Goal: Task Accomplishment & Management: Complete application form

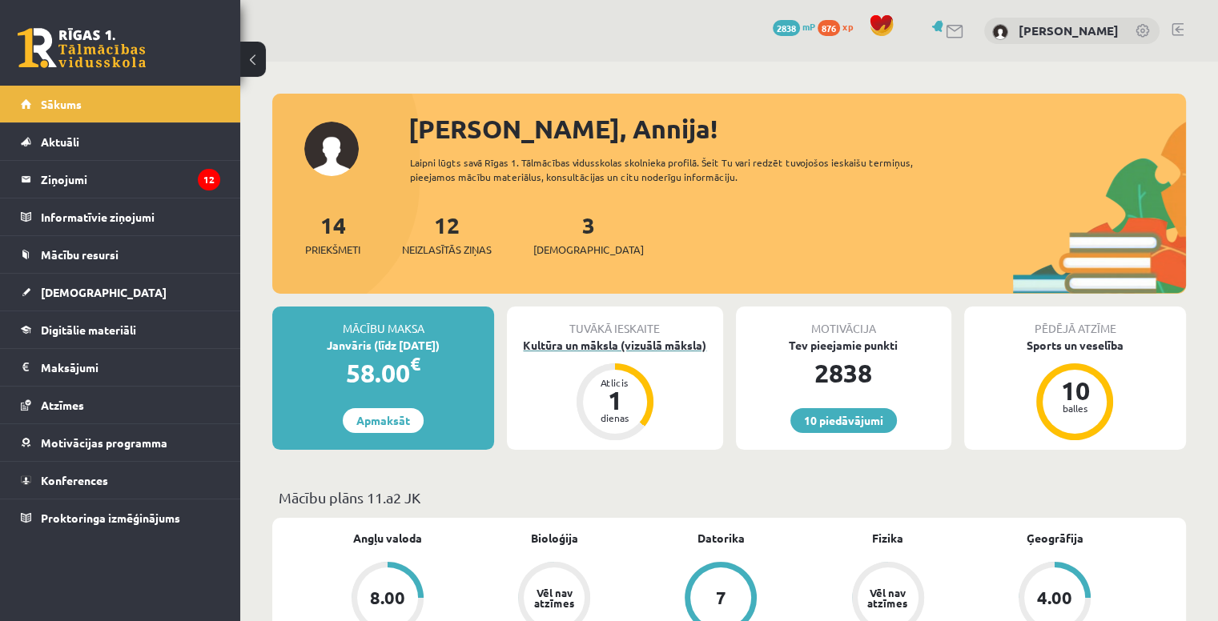
click at [611, 340] on div "Kultūra un māksla (vizuālā māksla)" at bounding box center [614, 345] width 215 height 17
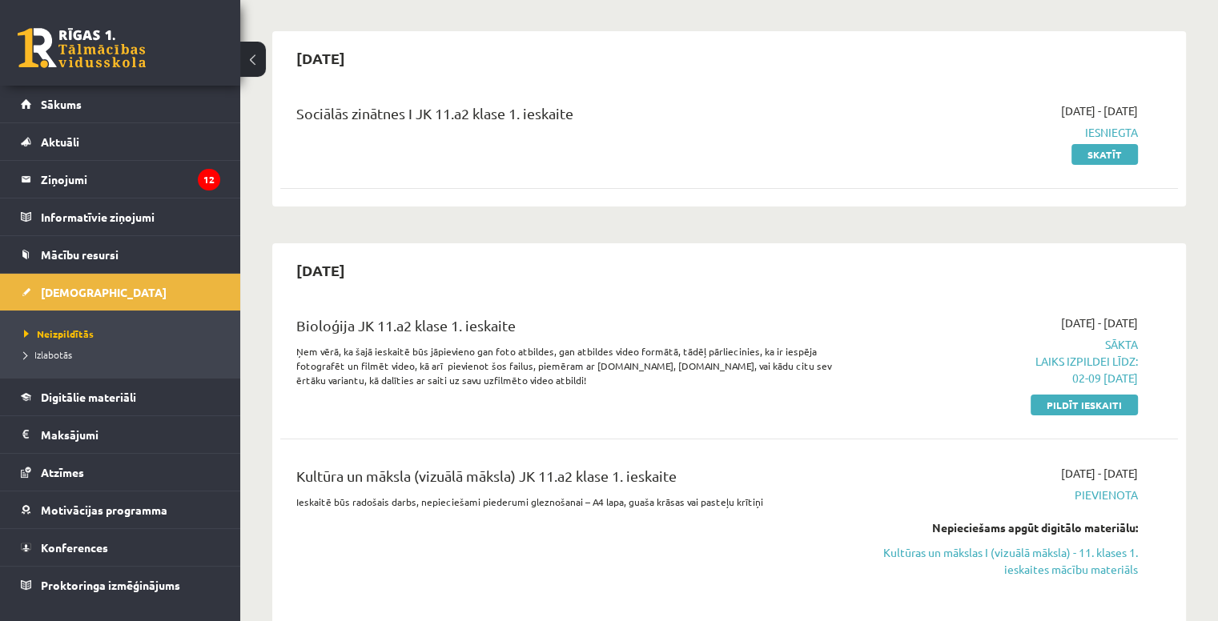
scroll to position [127, 0]
click at [1096, 405] on link "Pildīt ieskaiti" at bounding box center [1083, 404] width 107 height 21
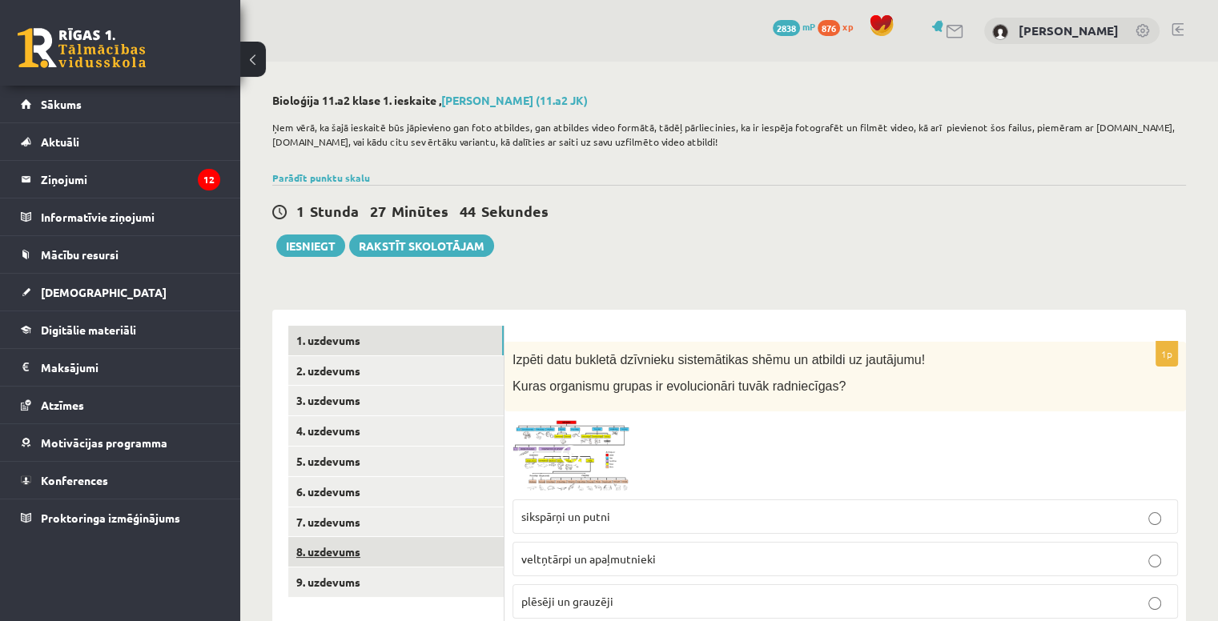
click at [404, 541] on link "8. uzdevums" at bounding box center [395, 552] width 215 height 30
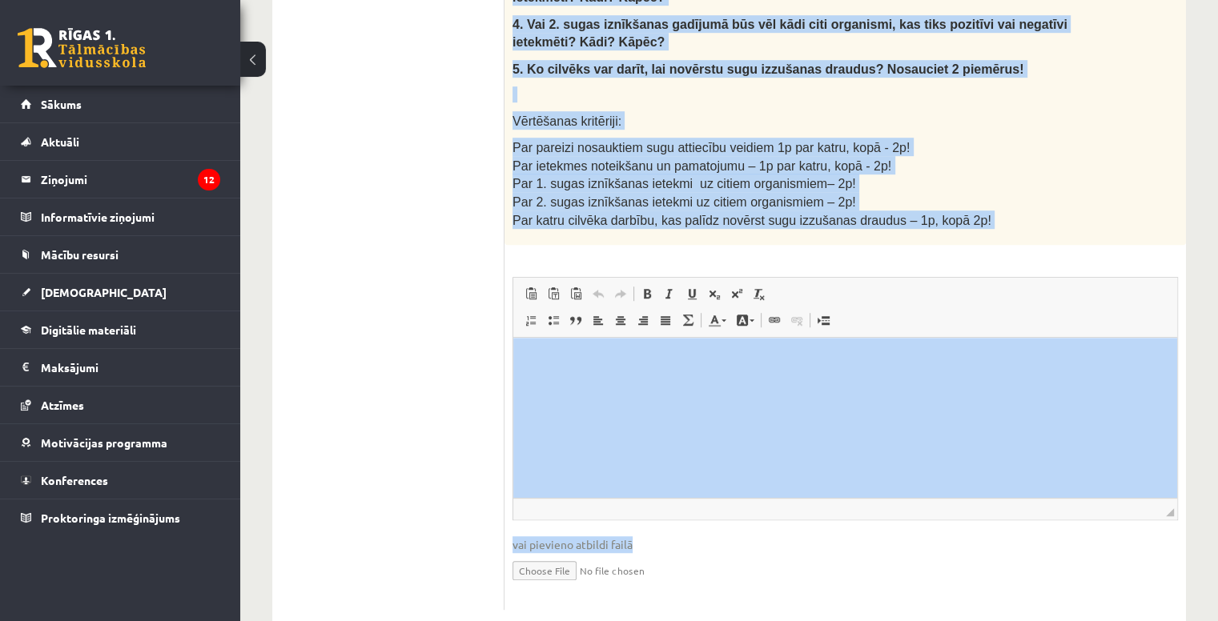
scroll to position [897, 0]
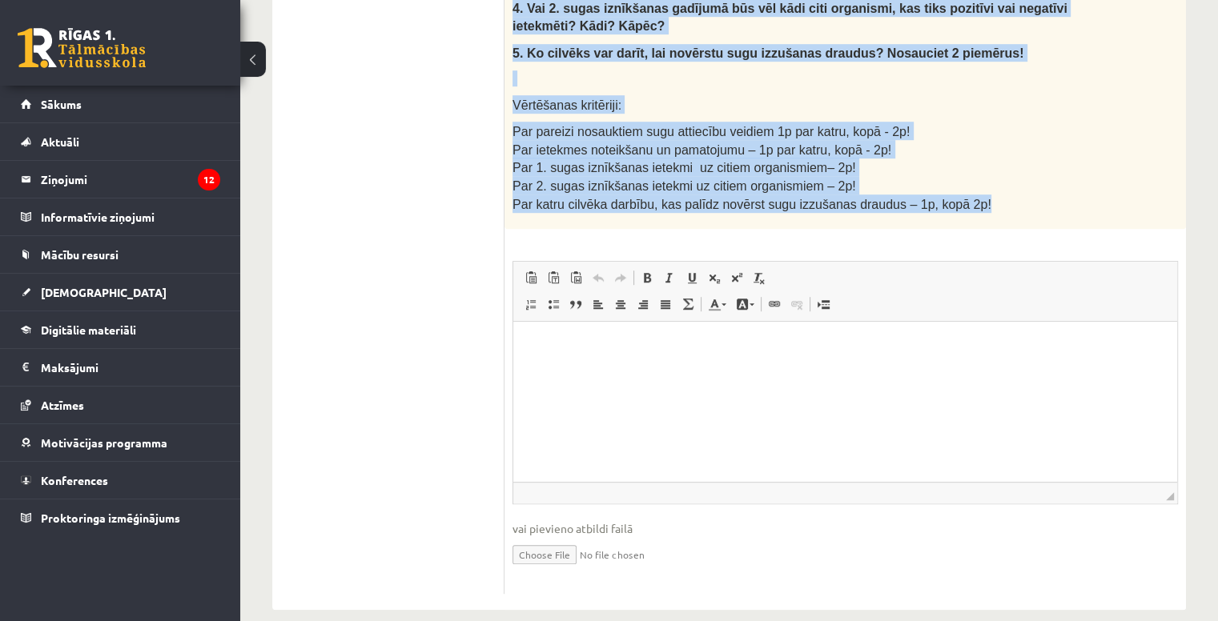
drag, startPoint x: 508, startPoint y: 355, endPoint x: 1066, endPoint y: 190, distance: 581.9
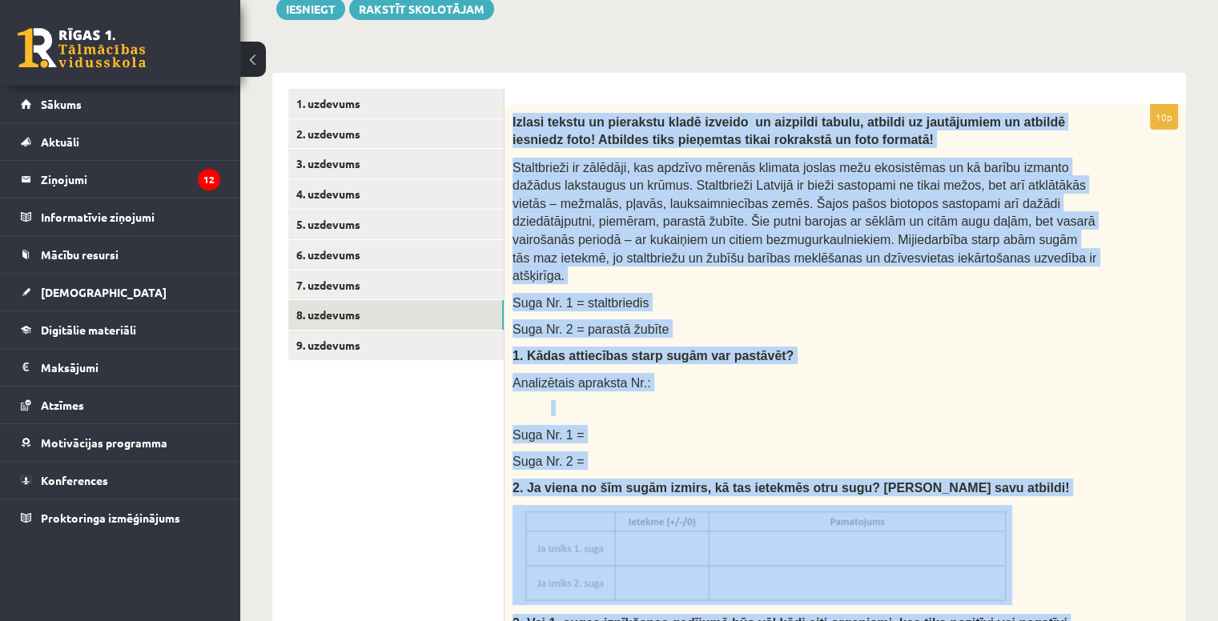
scroll to position [227, 0]
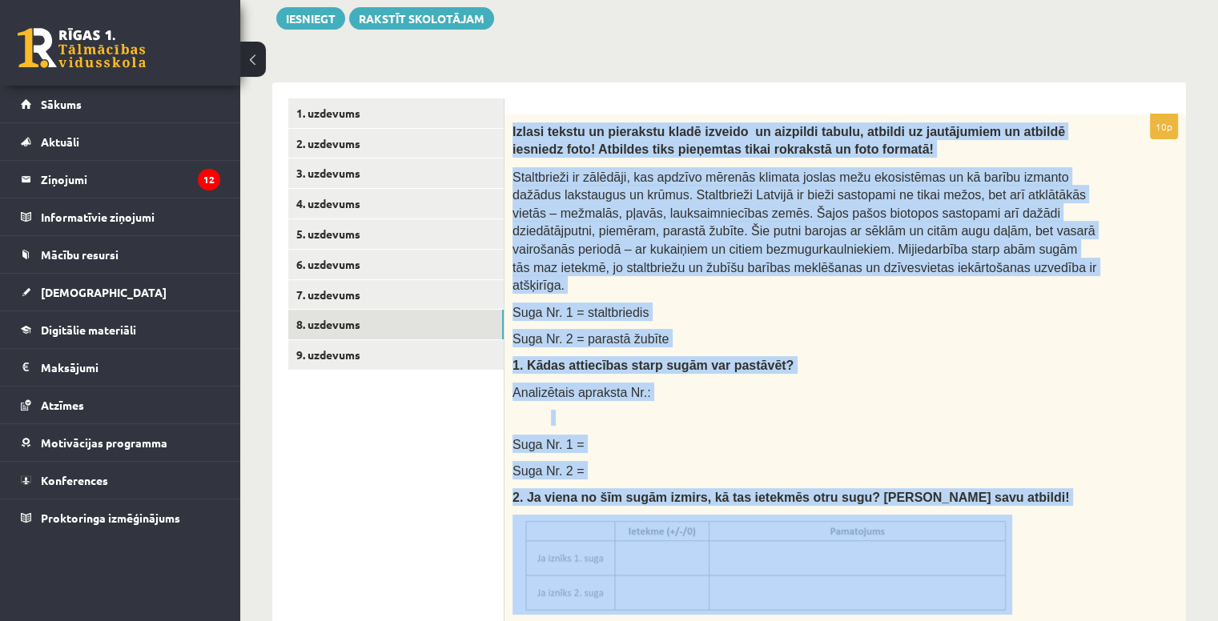
click at [520, 129] on span "Izlasi tekstu un pierakstu kladē izveido un aizpildi tabulu, atbildi uz jautāju…" at bounding box center [788, 140] width 552 height 31
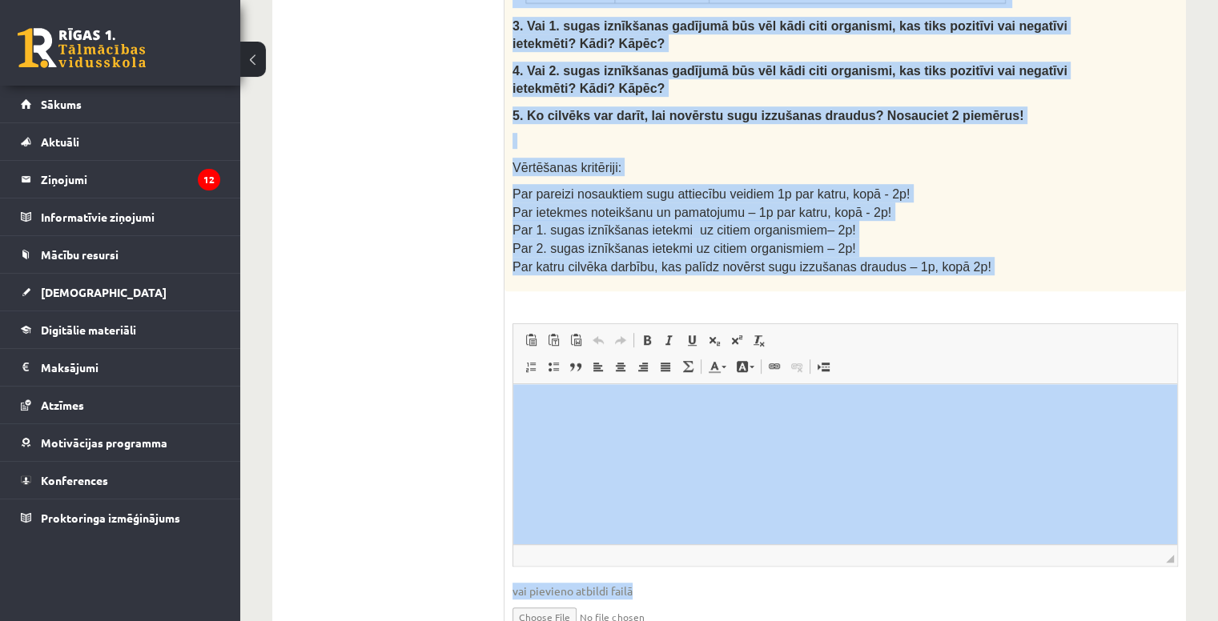
scroll to position [873, 0]
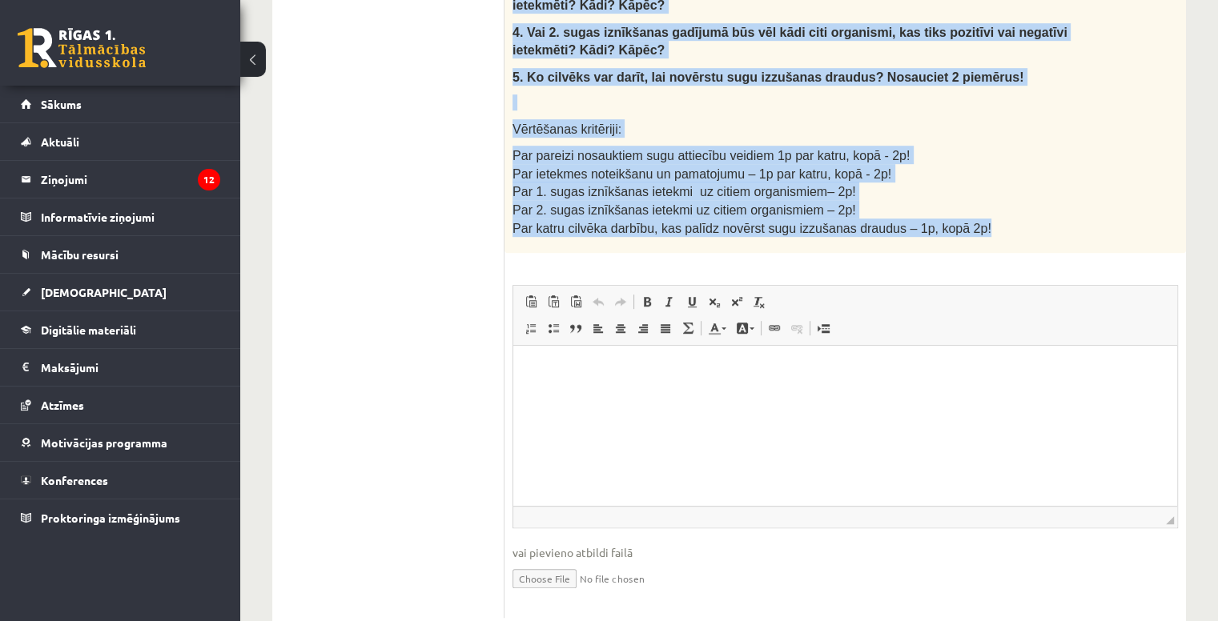
drag, startPoint x: 512, startPoint y: 129, endPoint x: 996, endPoint y: 209, distance: 490.1
copy div "Izlasi tekstu un pierakstu kladē izveido un aizpildi tabulu, atbildi uz jautāju…"
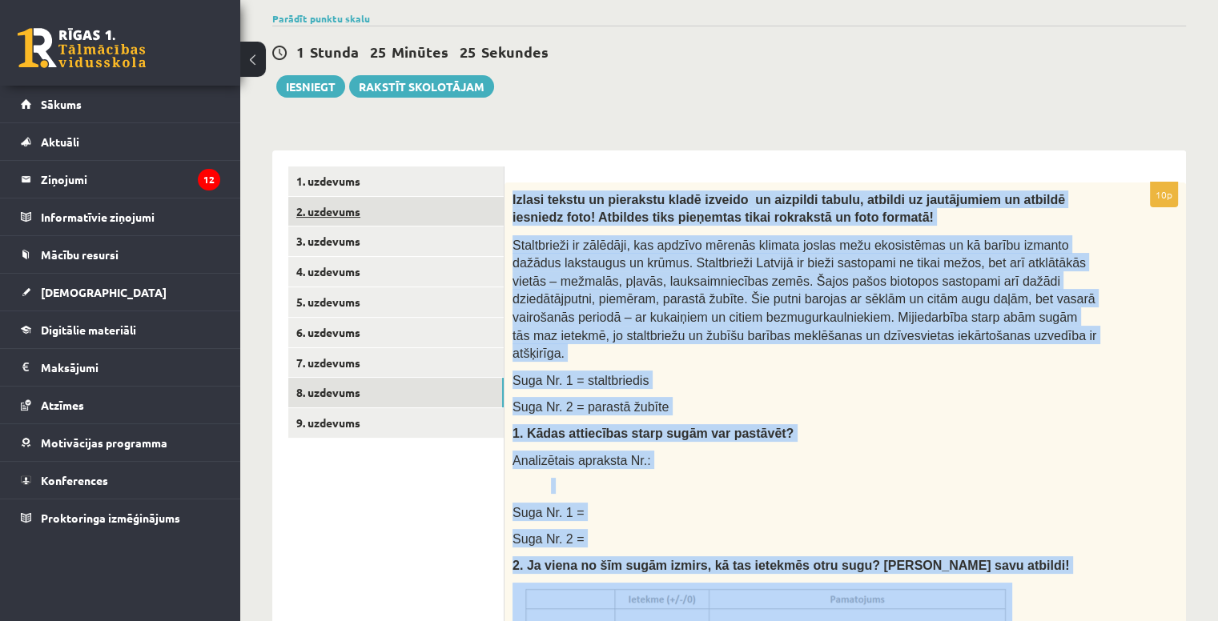
scroll to position [149, 0]
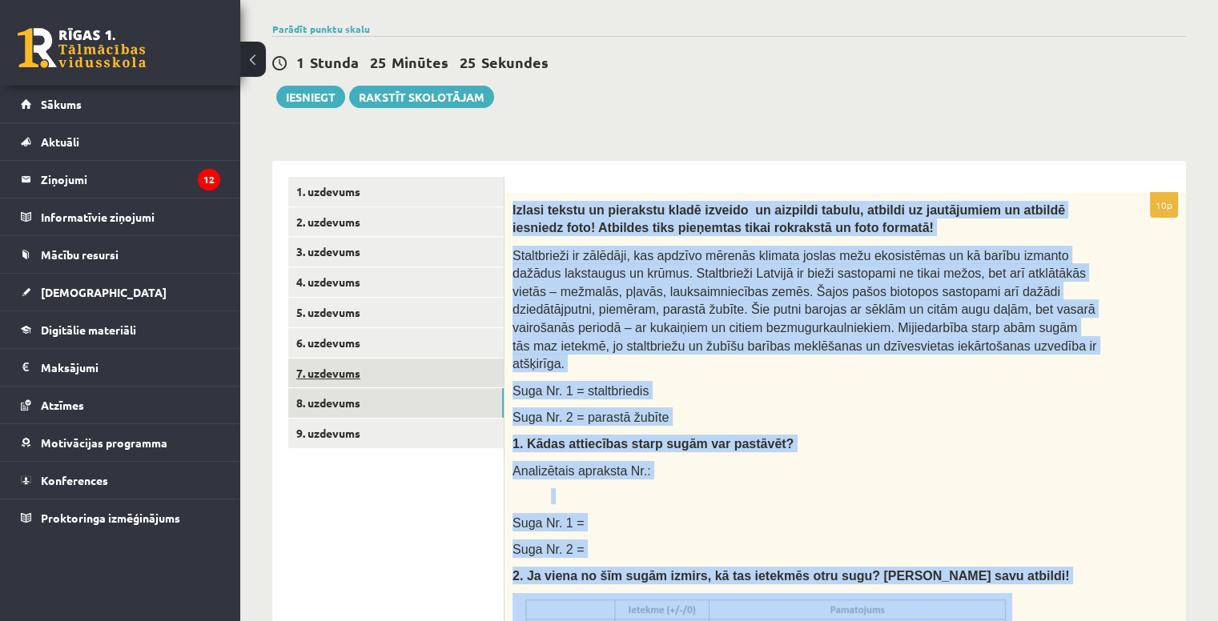
click at [383, 363] on link "7. uzdevums" at bounding box center [395, 374] width 215 height 30
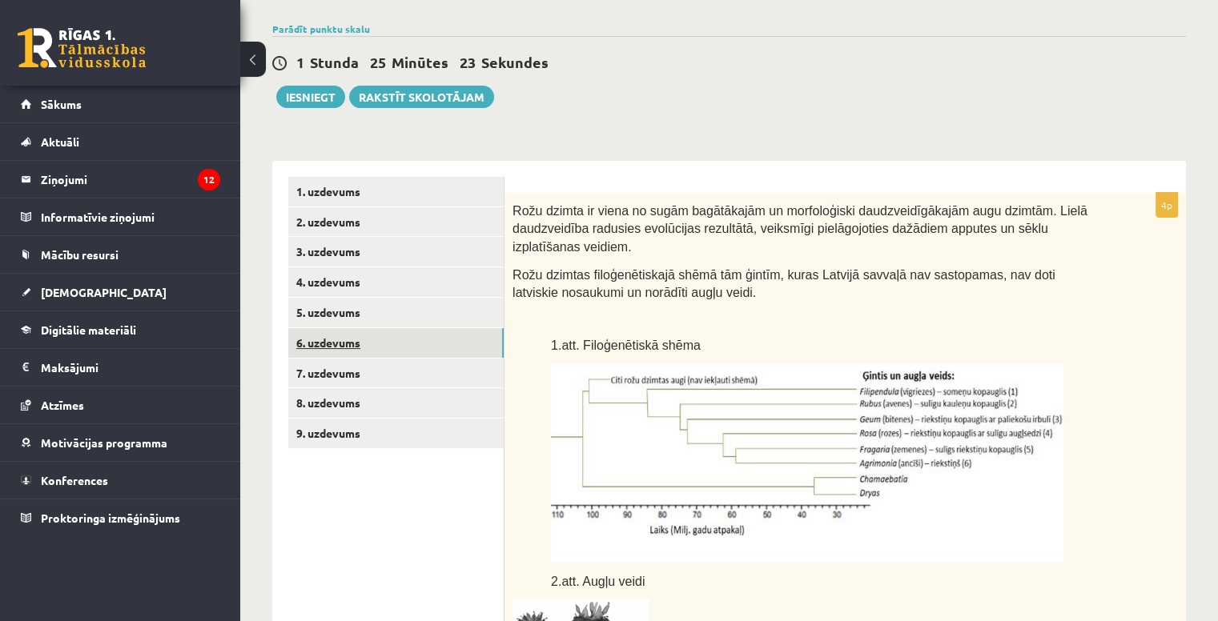
click at [390, 335] on link "6. uzdevums" at bounding box center [395, 343] width 215 height 30
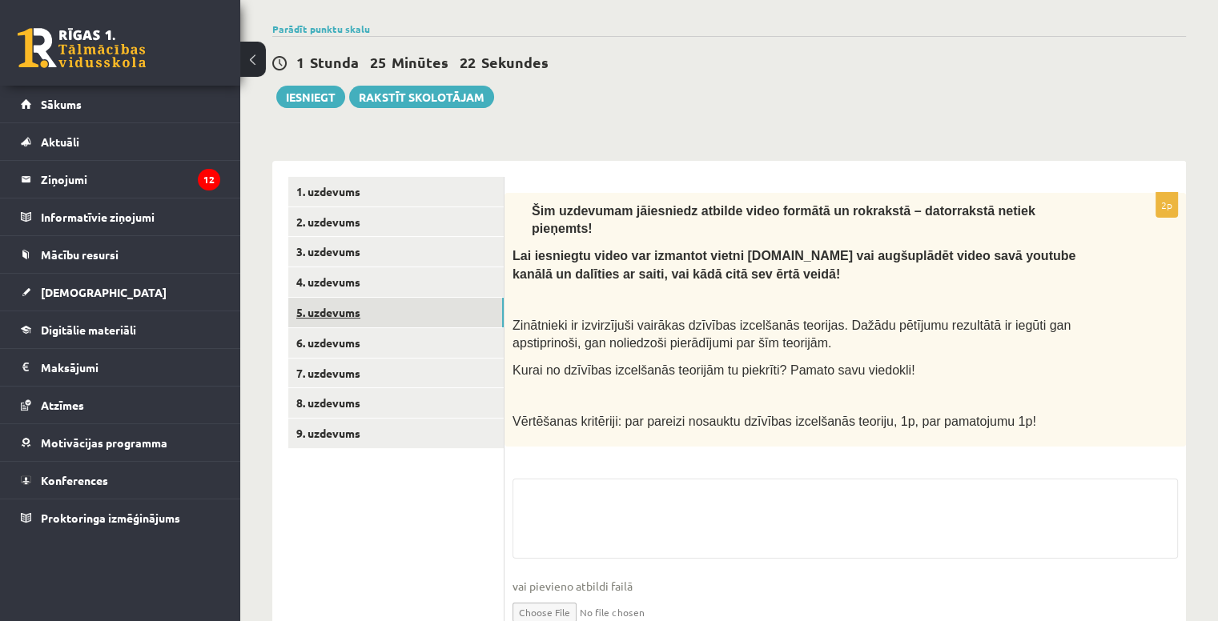
click at [396, 312] on link "5. uzdevums" at bounding box center [395, 313] width 215 height 30
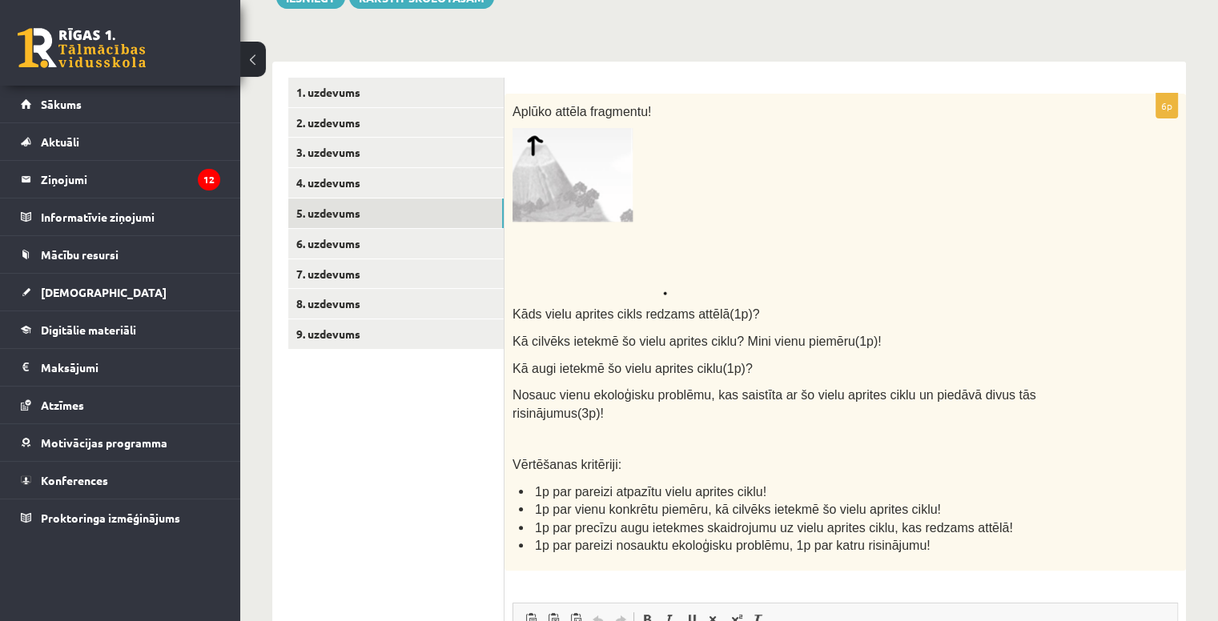
scroll to position [245, 0]
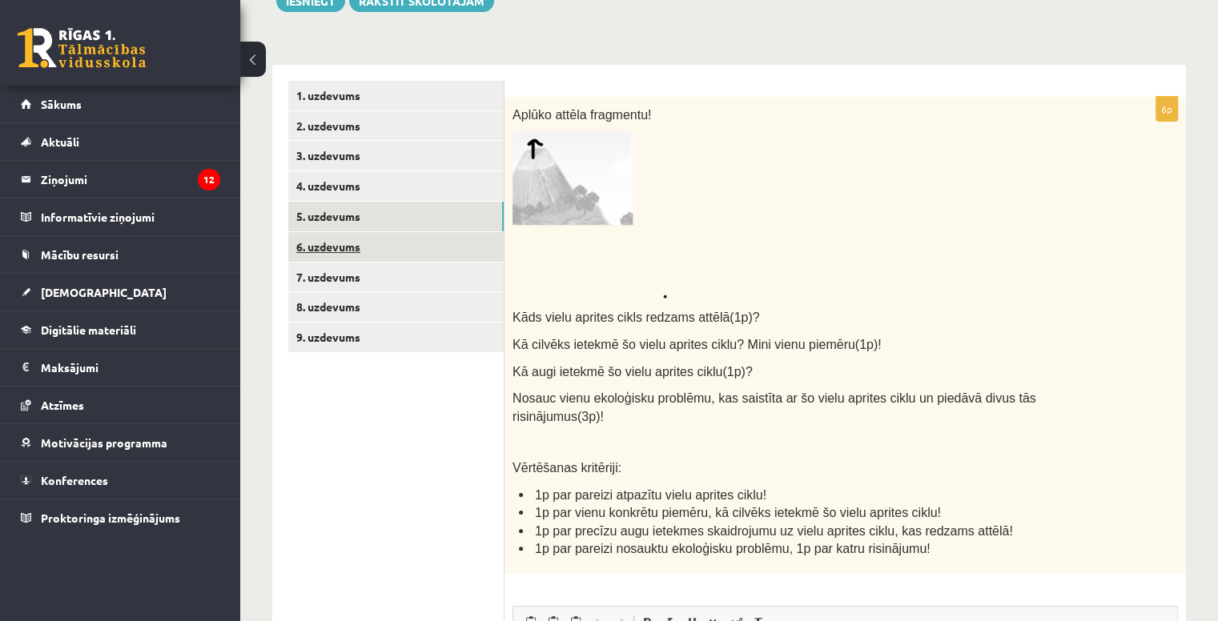
click at [378, 238] on link "6. uzdevums" at bounding box center [395, 247] width 215 height 30
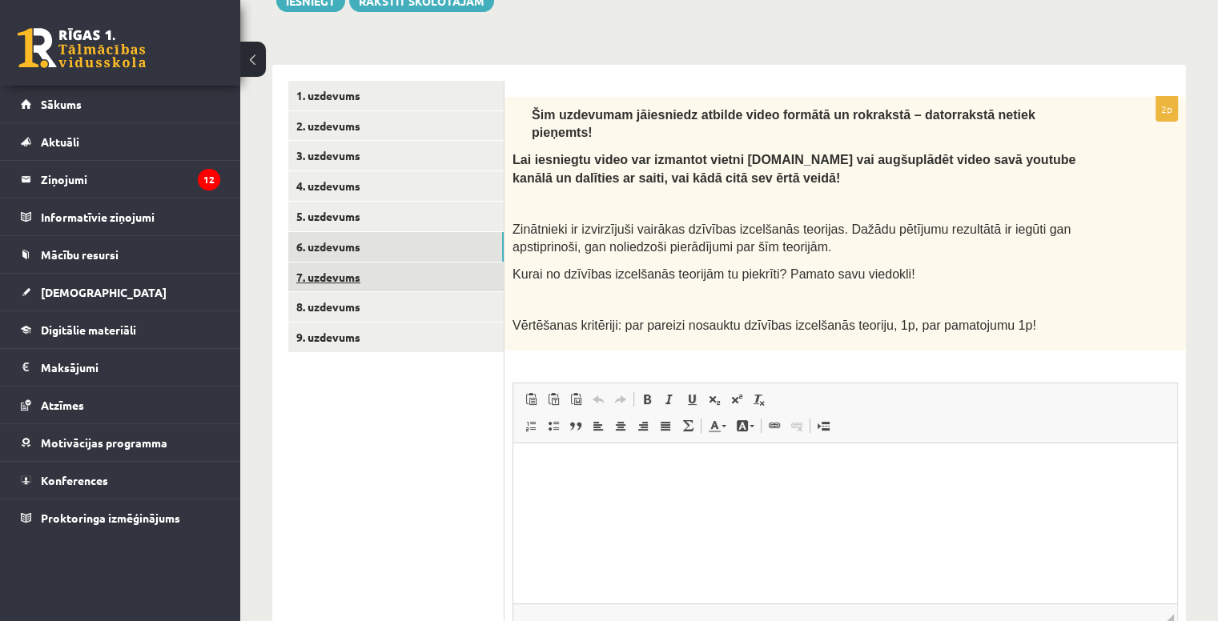
scroll to position [0, 0]
click at [470, 339] on link "9. uzdevums" at bounding box center [395, 338] width 215 height 30
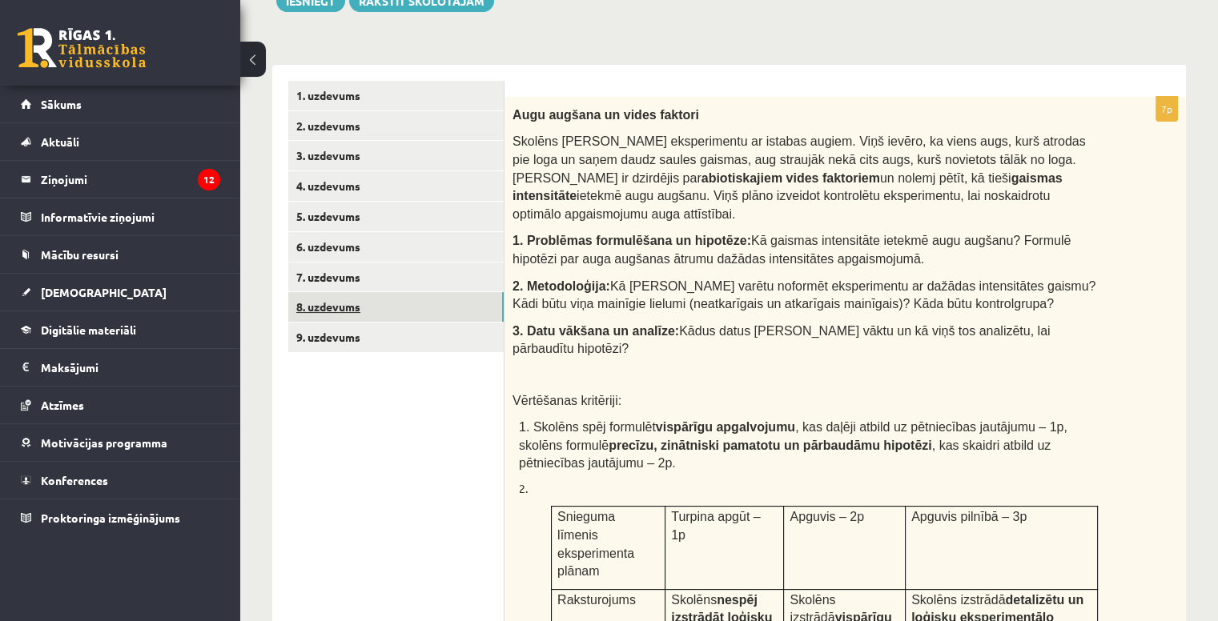
drag, startPoint x: 364, startPoint y: 315, endPoint x: 349, endPoint y: 306, distance: 17.6
click at [349, 306] on link "8. uzdevums" at bounding box center [395, 307] width 215 height 30
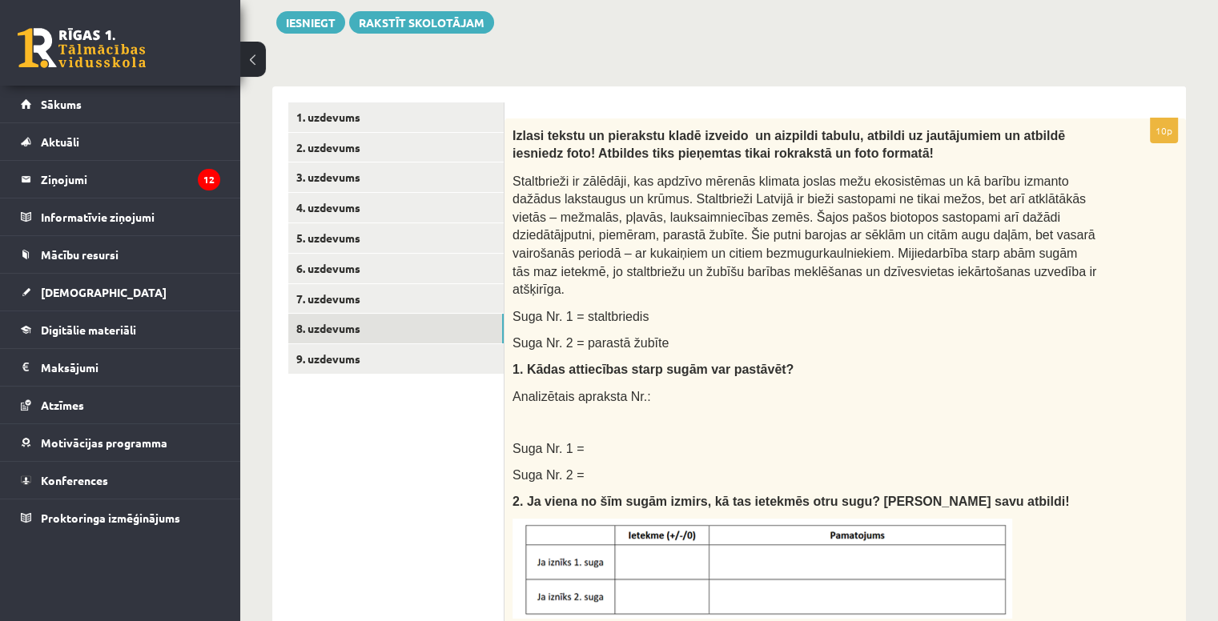
scroll to position [202, 0]
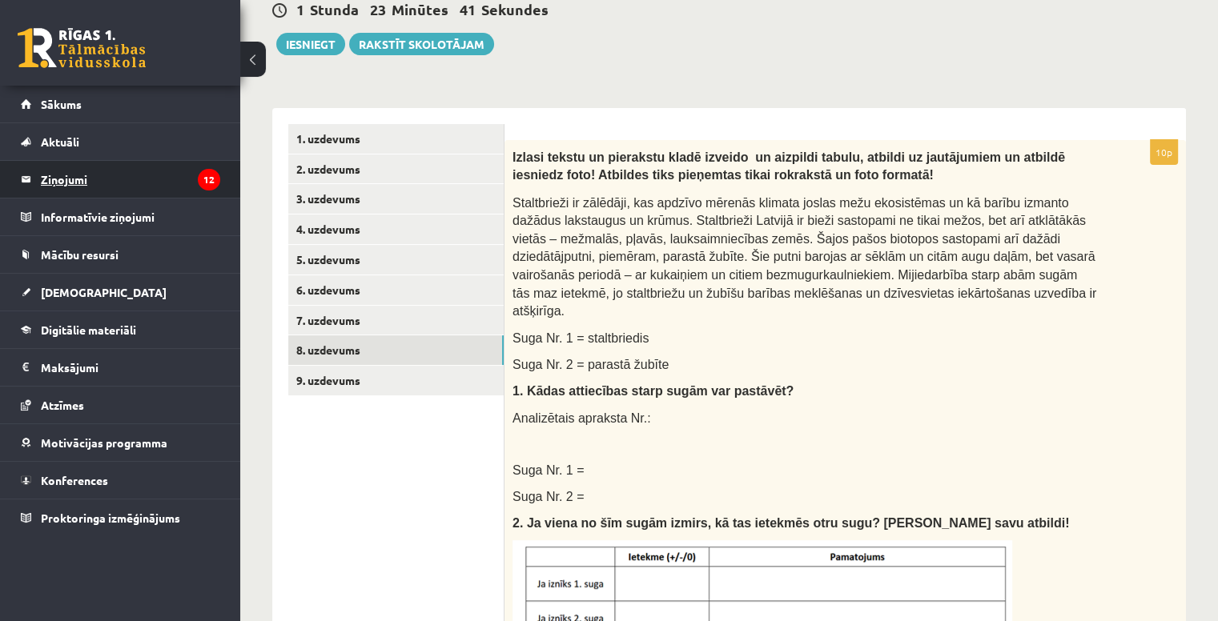
click at [199, 175] on icon "12" at bounding box center [209, 180] width 22 height 22
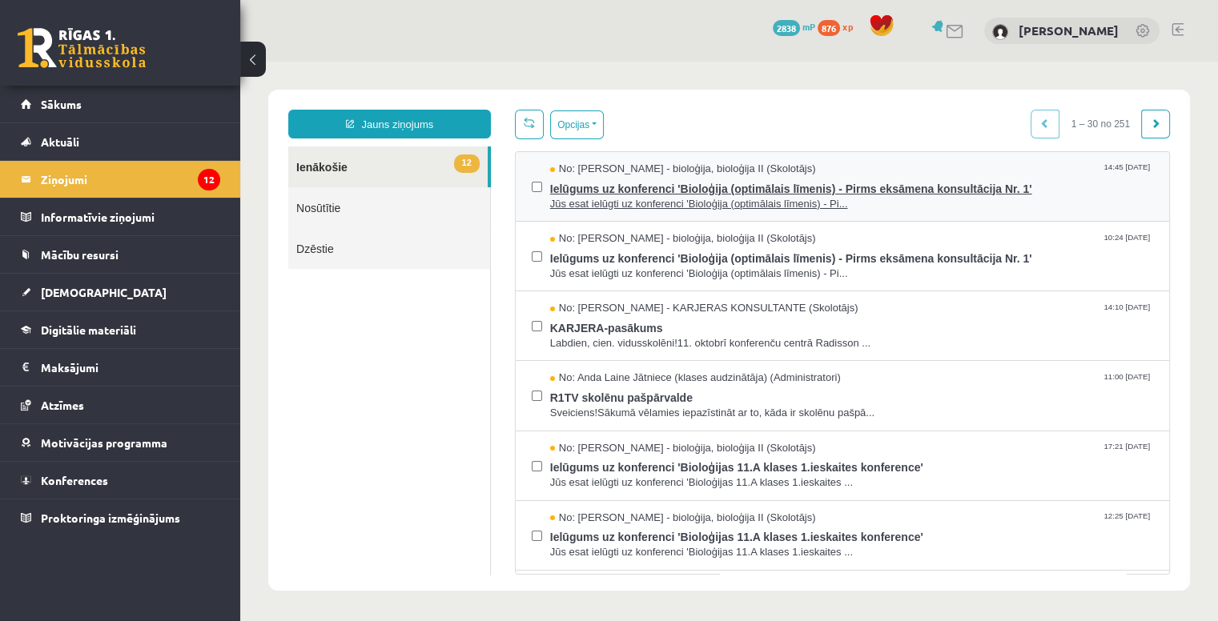
click at [617, 187] on span "Ielūgums uz konferenci 'Bioloģija (optimālais līmenis) - Pirms eksāmena konsult…" at bounding box center [851, 187] width 603 height 20
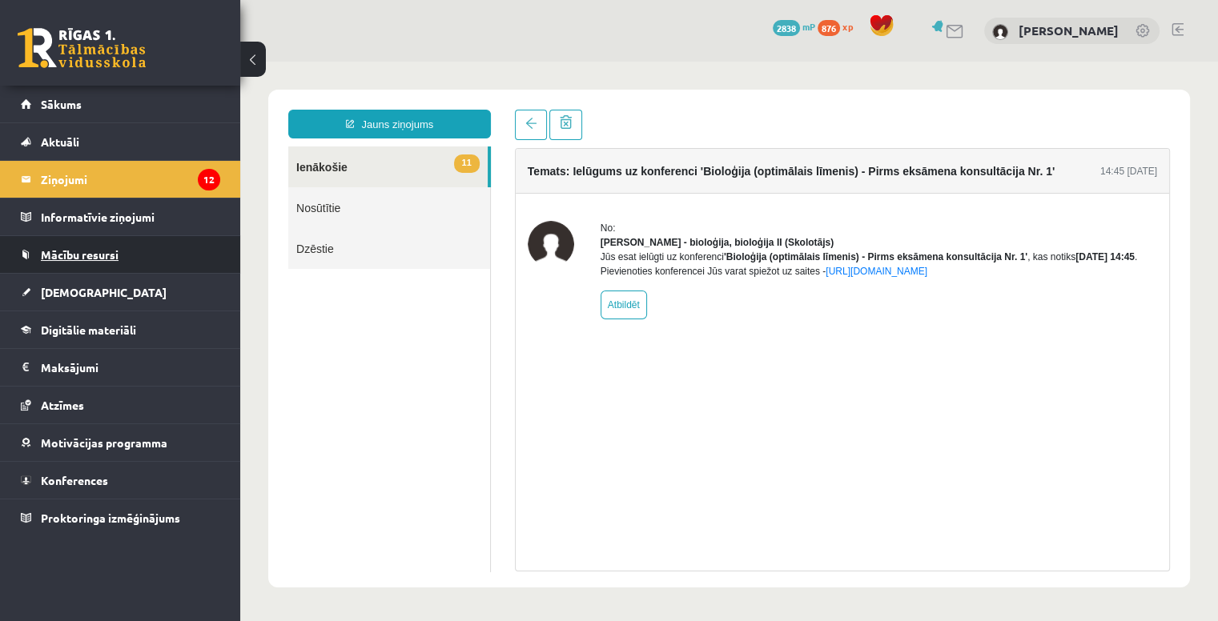
click at [183, 259] on link "Mācību resursi" at bounding box center [120, 254] width 199 height 37
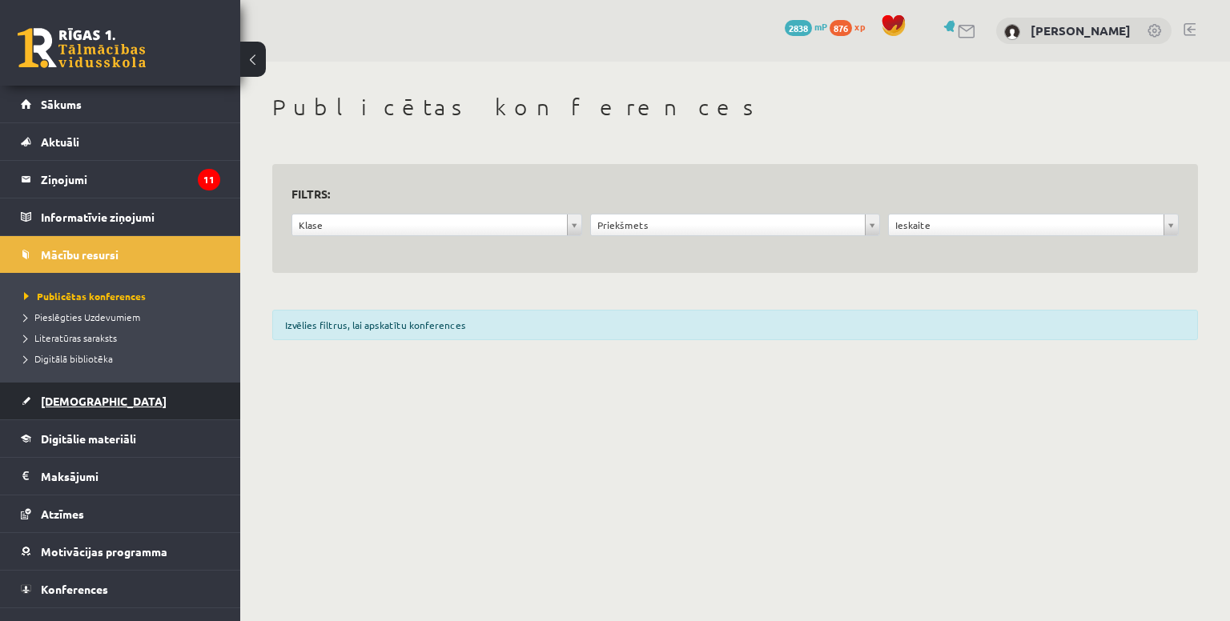
click at [105, 405] on link "[DEMOGRAPHIC_DATA]" at bounding box center [120, 401] width 199 height 37
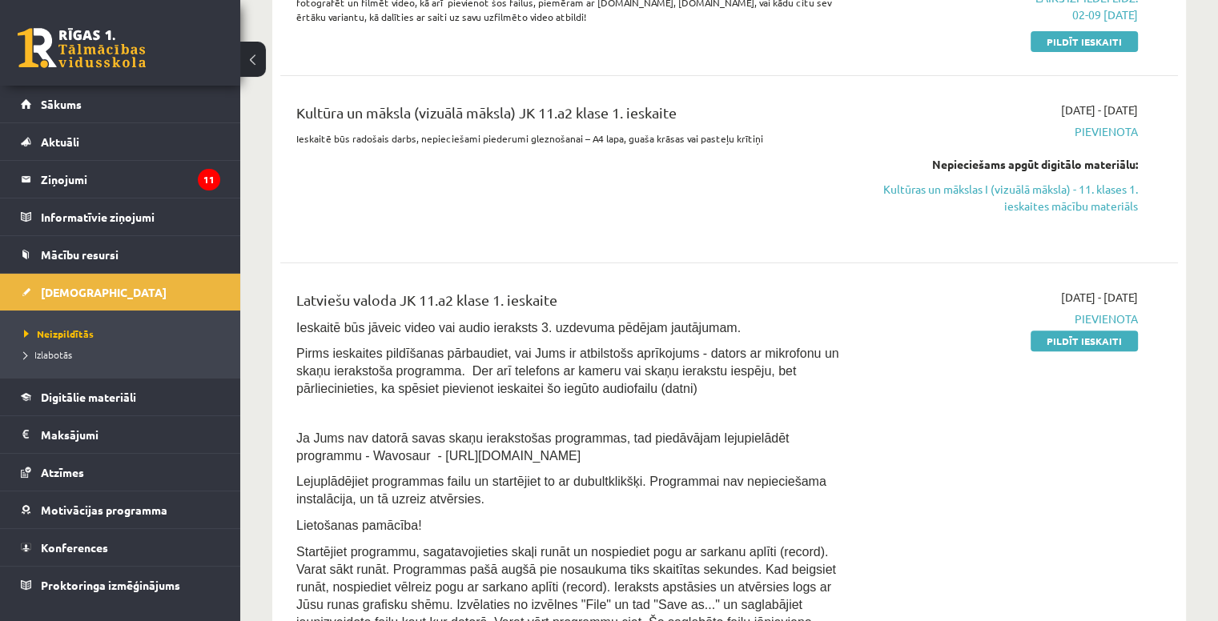
scroll to position [295, 0]
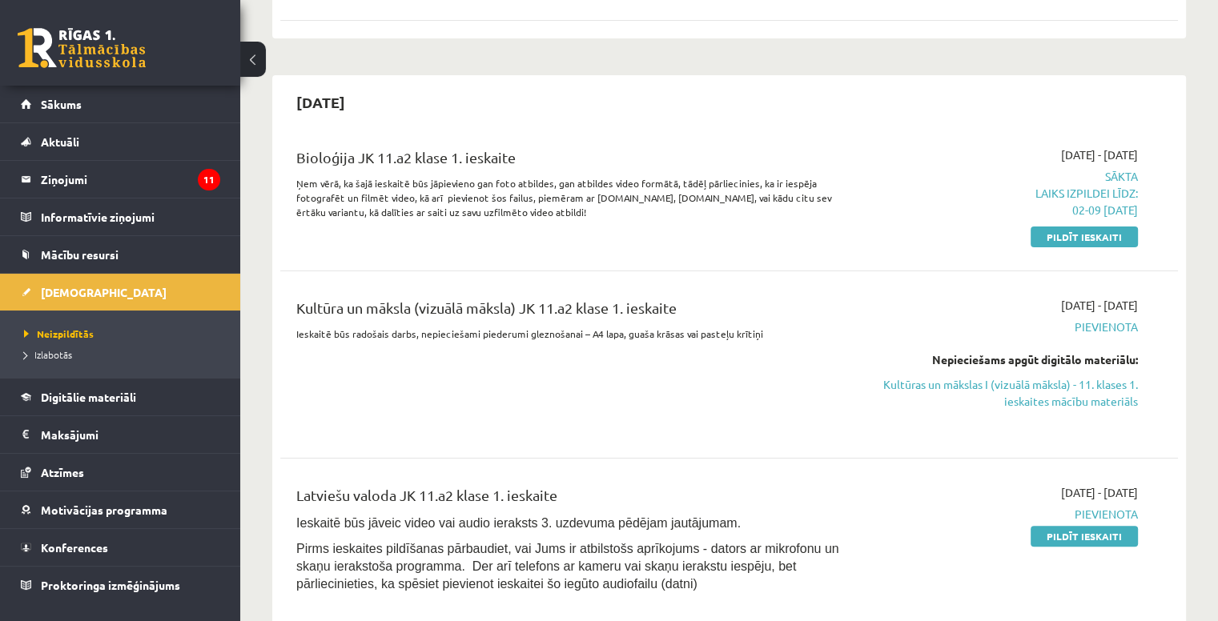
drag, startPoint x: 1062, startPoint y: 235, endPoint x: 683, endPoint y: 81, distance: 409.7
click at [1062, 235] on link "Pildīt ieskaiti" at bounding box center [1083, 237] width 107 height 21
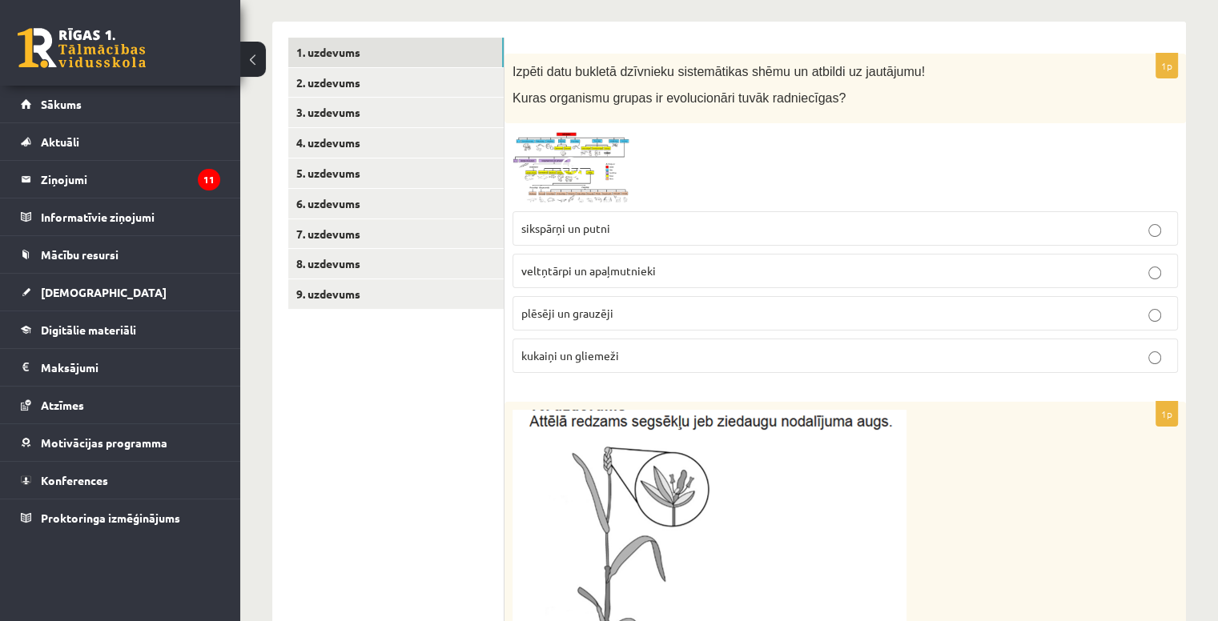
scroll to position [288, 0]
click at [432, 284] on link "9. uzdevums" at bounding box center [395, 294] width 215 height 30
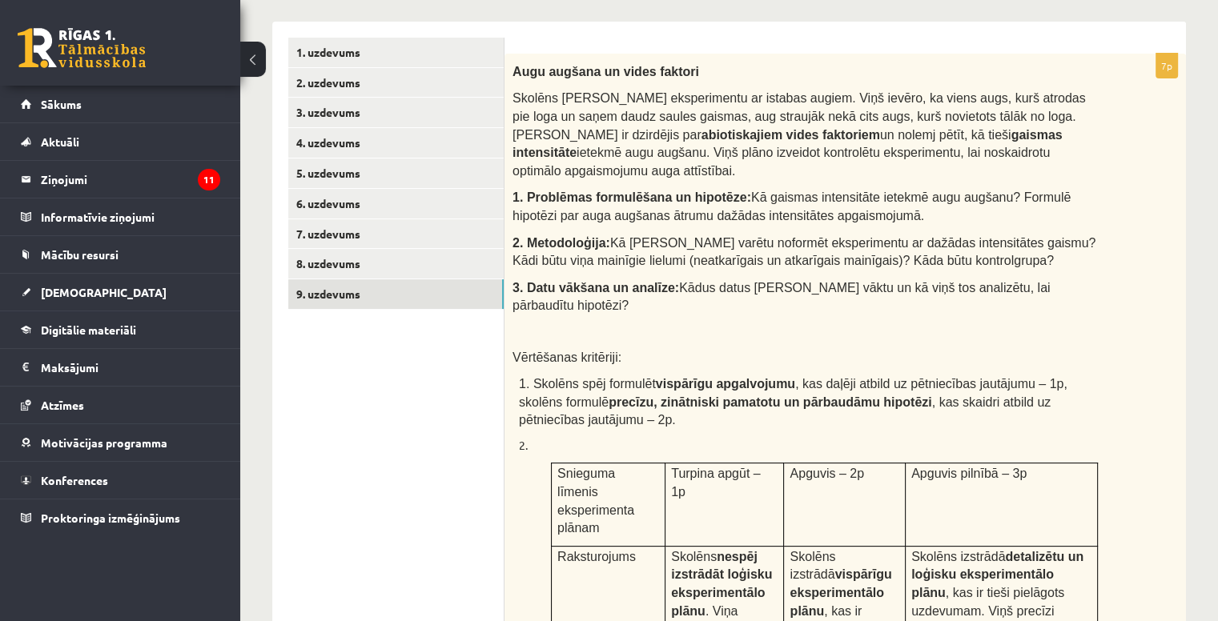
scroll to position [0, 0]
click at [403, 43] on link "1. uzdevums" at bounding box center [395, 53] width 215 height 30
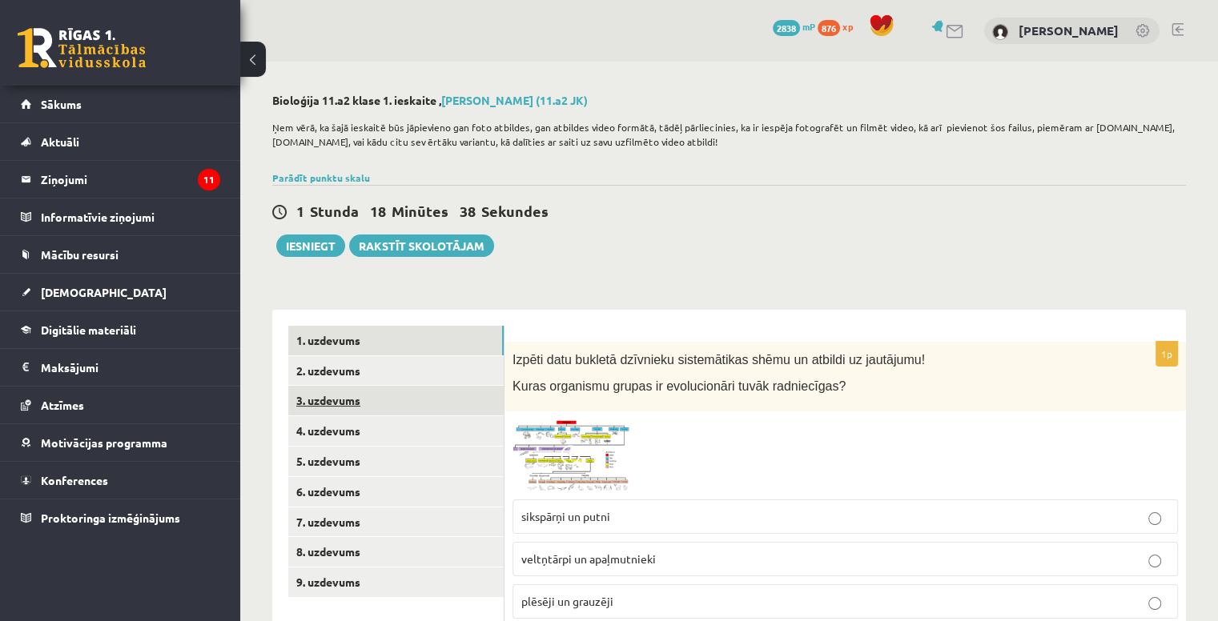
click at [365, 386] on link "3. uzdevums" at bounding box center [395, 401] width 215 height 30
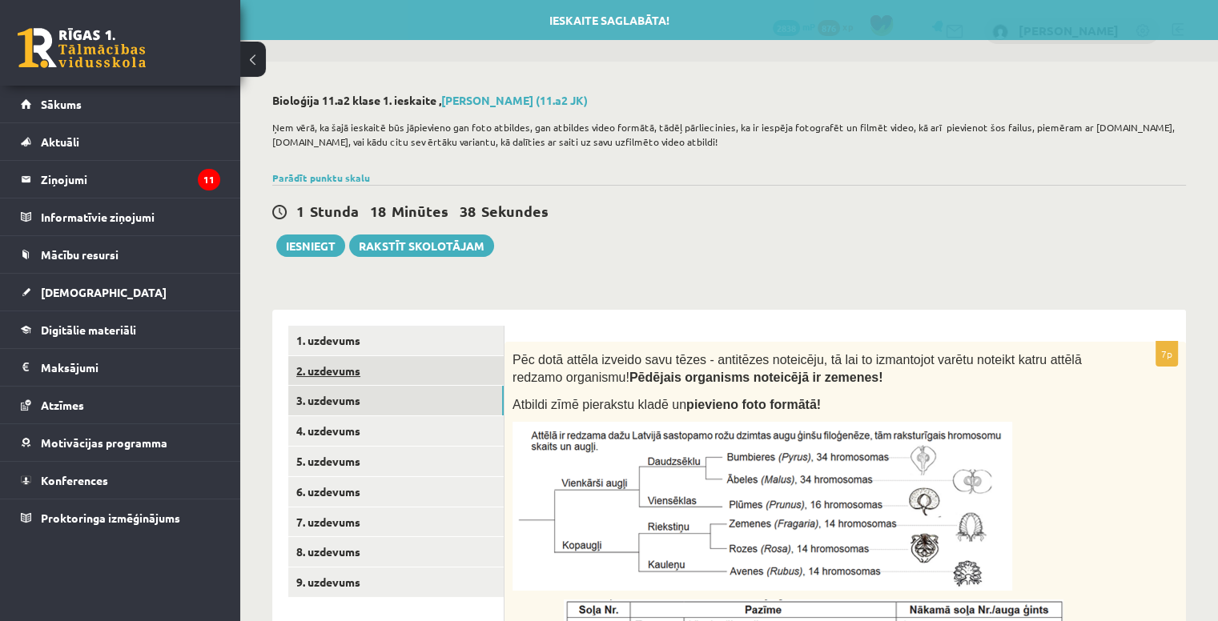
click at [365, 368] on link "2. uzdevums" at bounding box center [395, 371] width 215 height 30
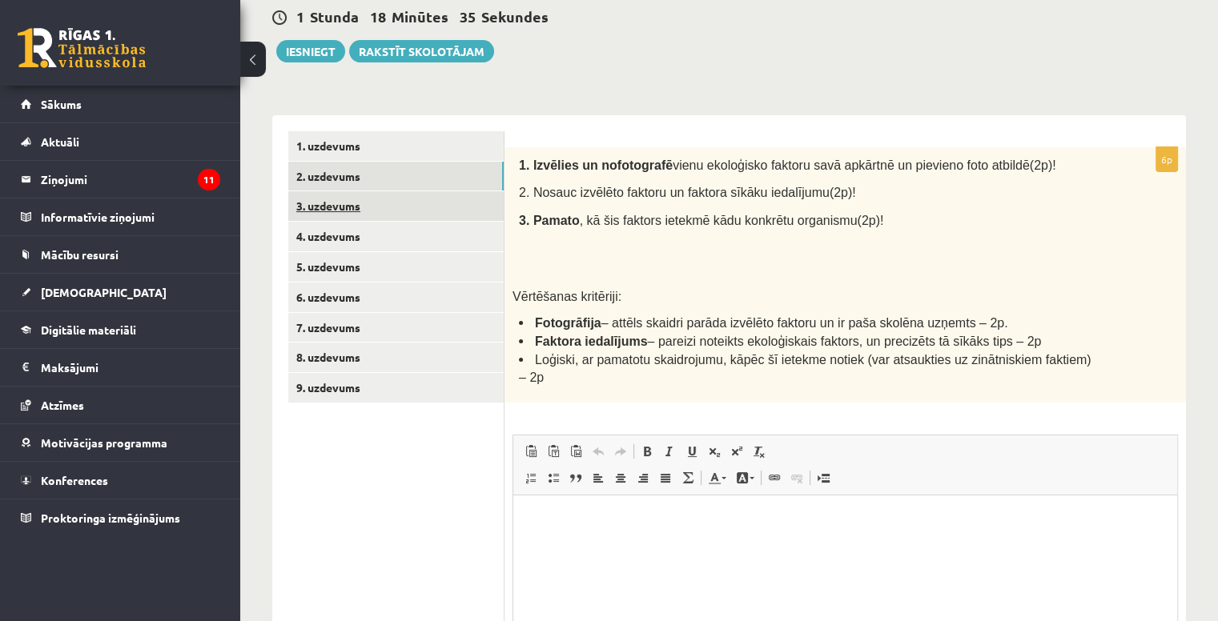
click at [365, 199] on link "3. uzdevums" at bounding box center [395, 206] width 215 height 30
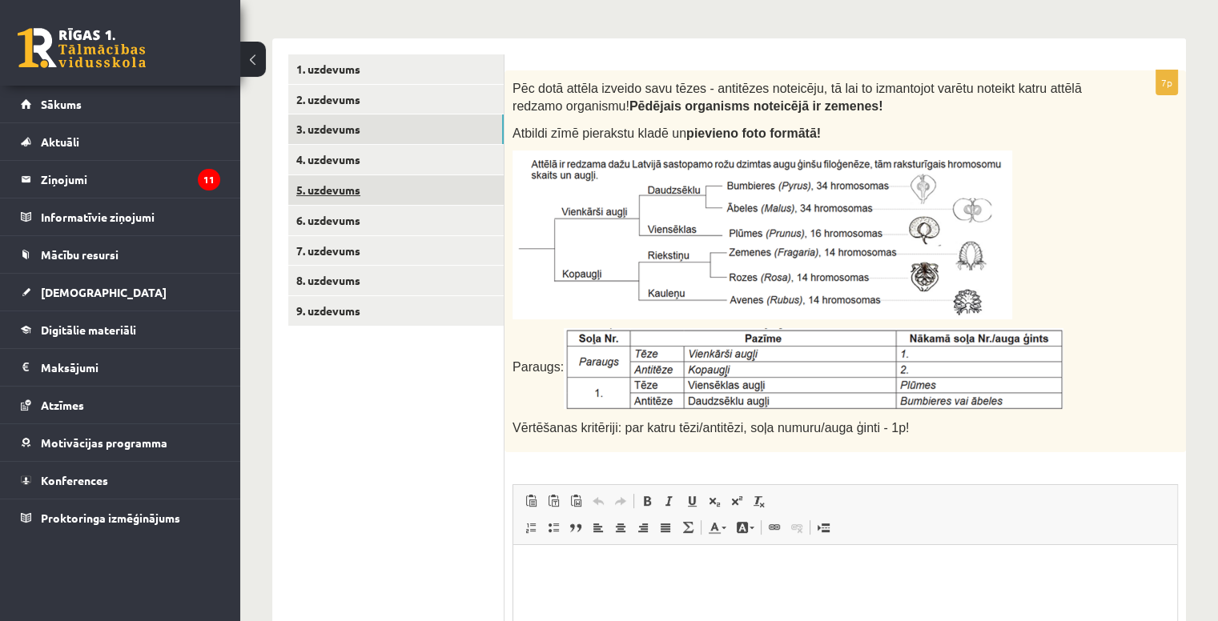
scroll to position [272, 0]
click at [390, 283] on link "8. uzdevums" at bounding box center [395, 280] width 215 height 30
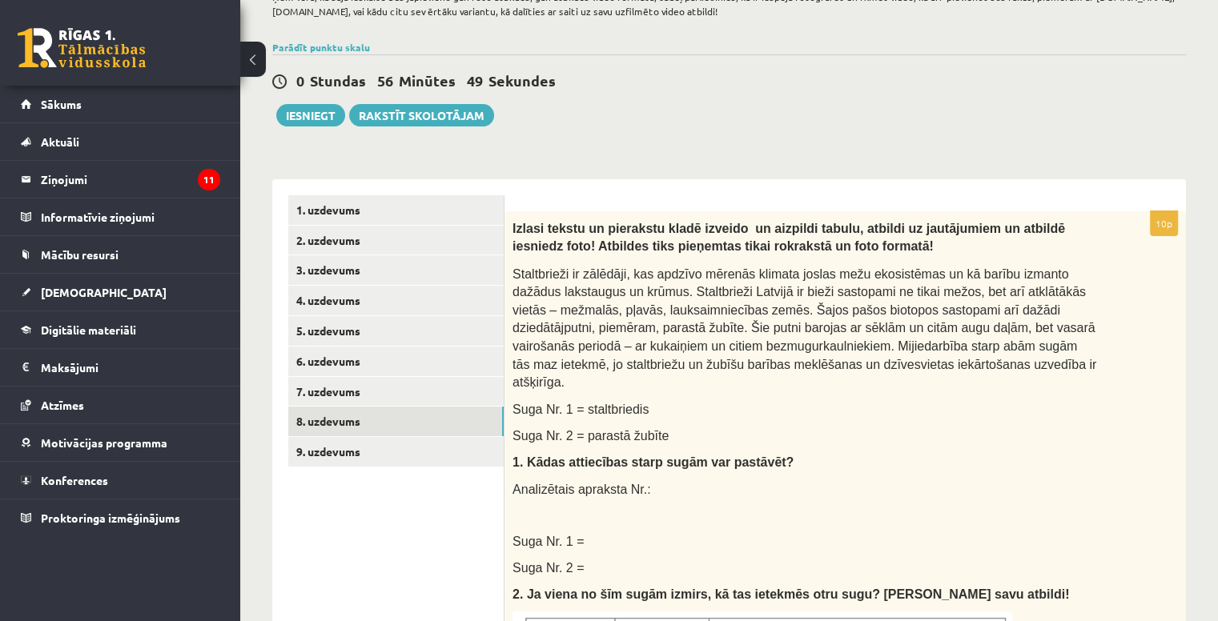
scroll to position [128, 0]
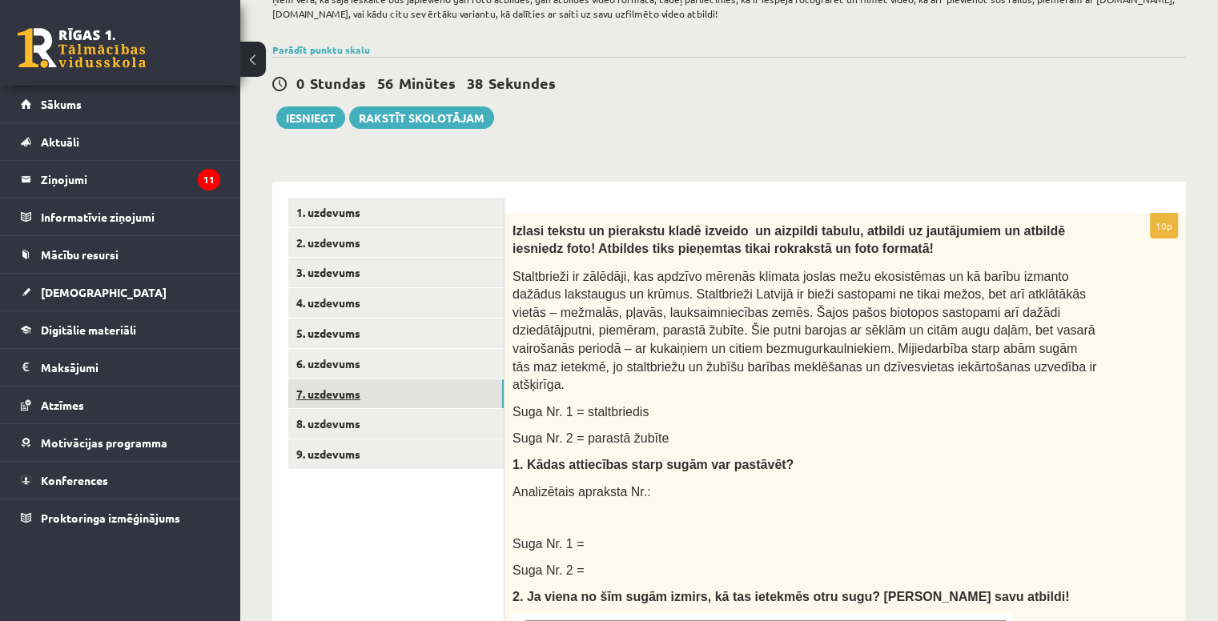
click at [405, 383] on link "7. uzdevums" at bounding box center [395, 394] width 215 height 30
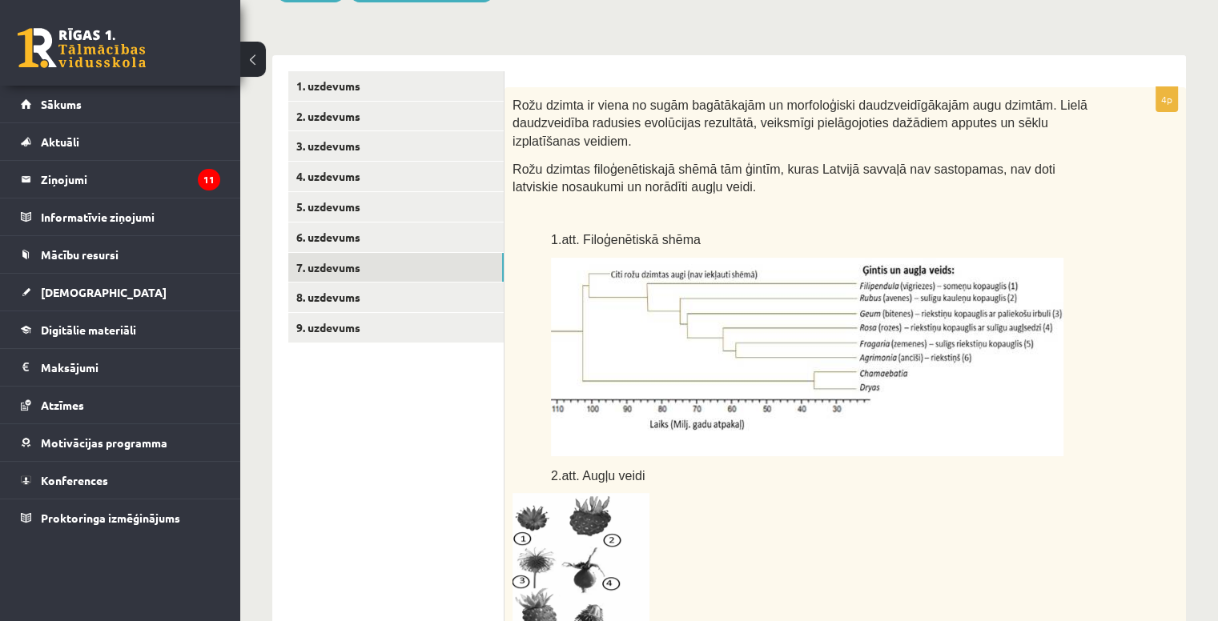
scroll to position [237, 0]
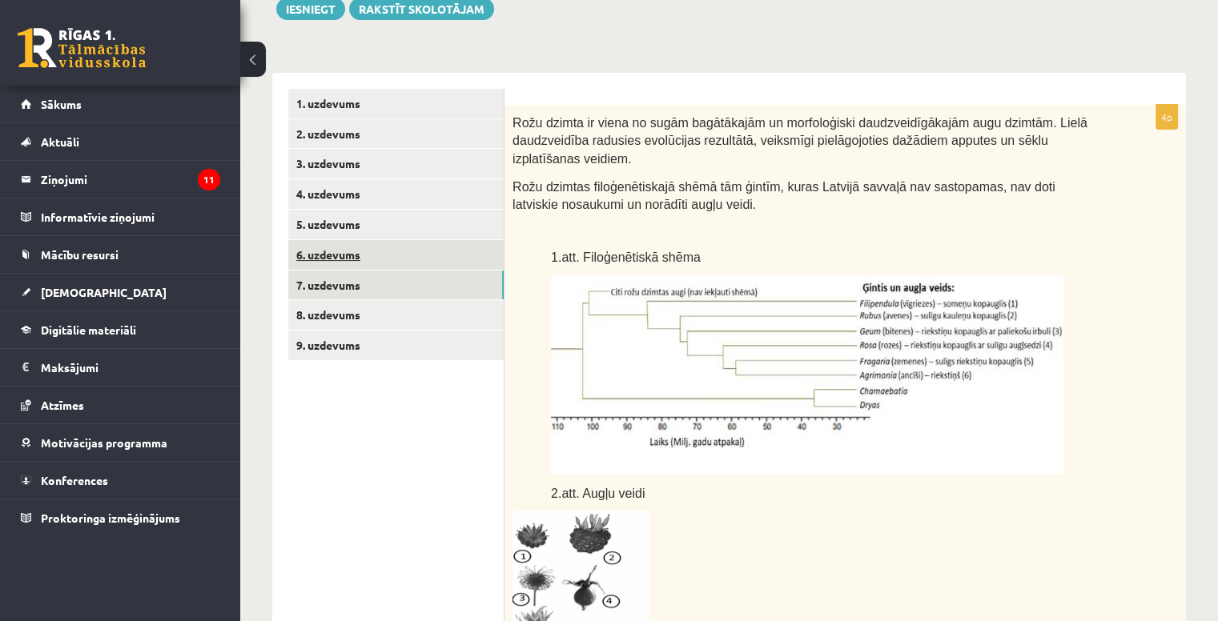
click at [410, 244] on link "6. uzdevums" at bounding box center [395, 255] width 215 height 30
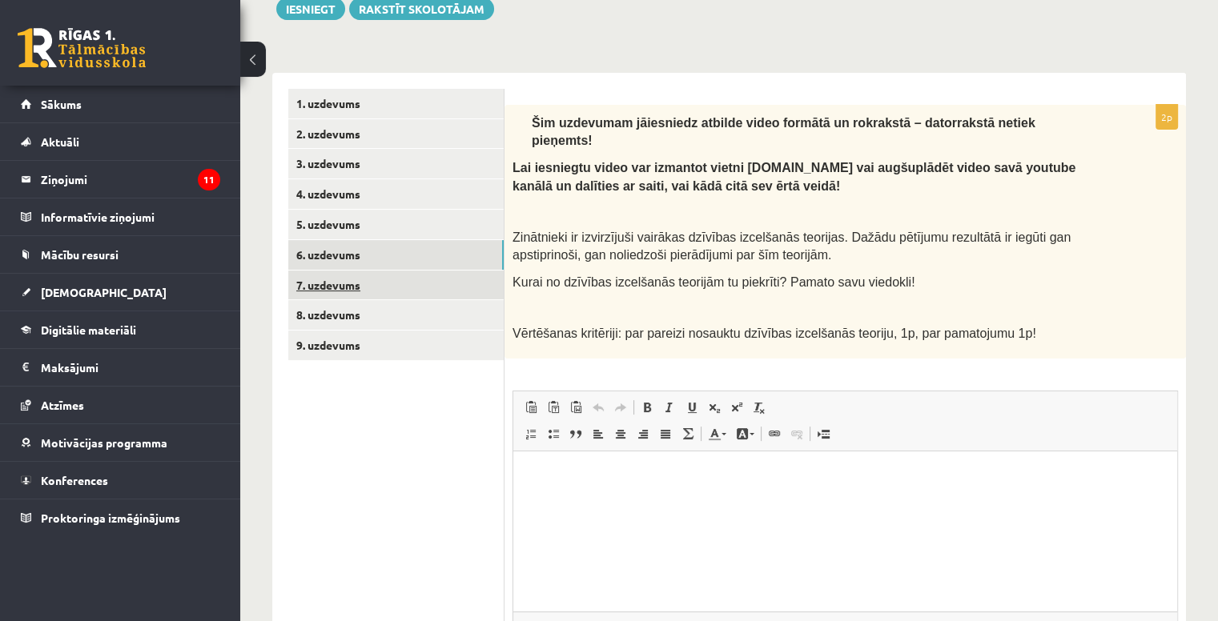
scroll to position [0, 0]
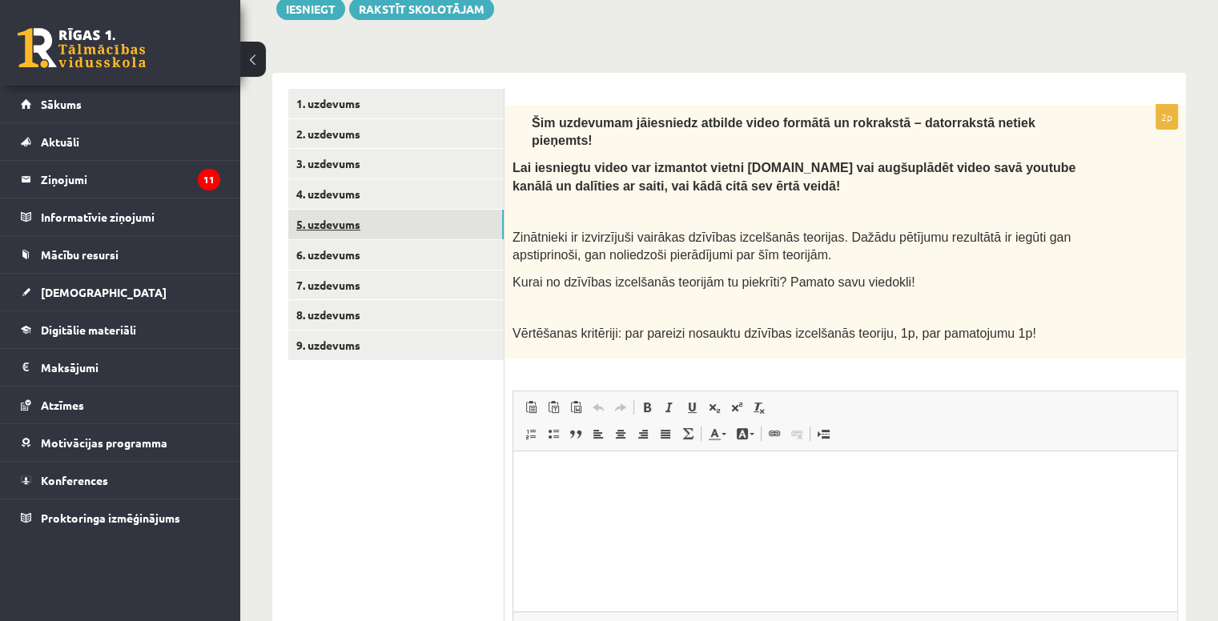
click at [384, 224] on link "5. uzdevums" at bounding box center [395, 225] width 215 height 30
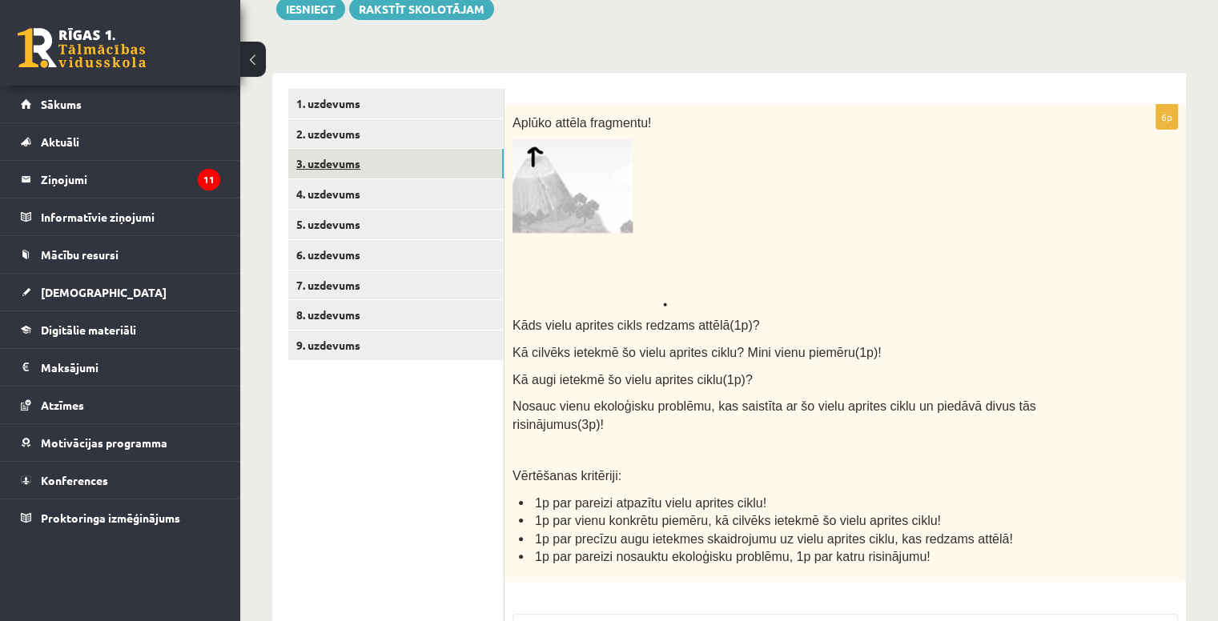
click at [368, 158] on link "3. uzdevums" at bounding box center [395, 164] width 215 height 30
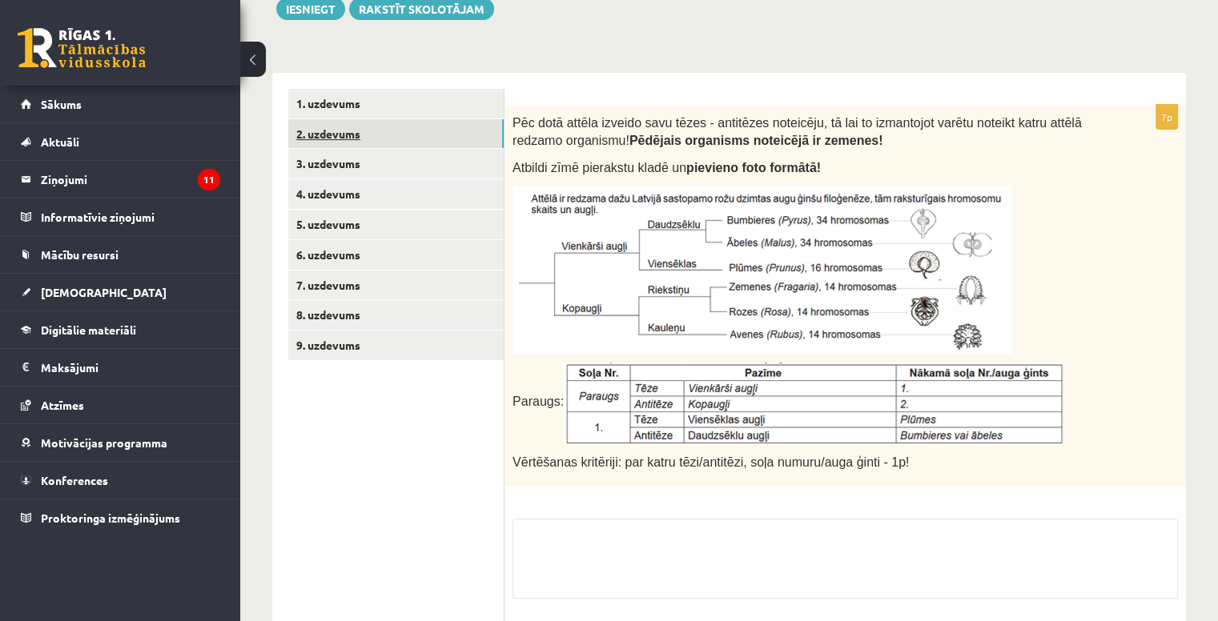
click at [372, 125] on link "2. uzdevums" at bounding box center [395, 134] width 215 height 30
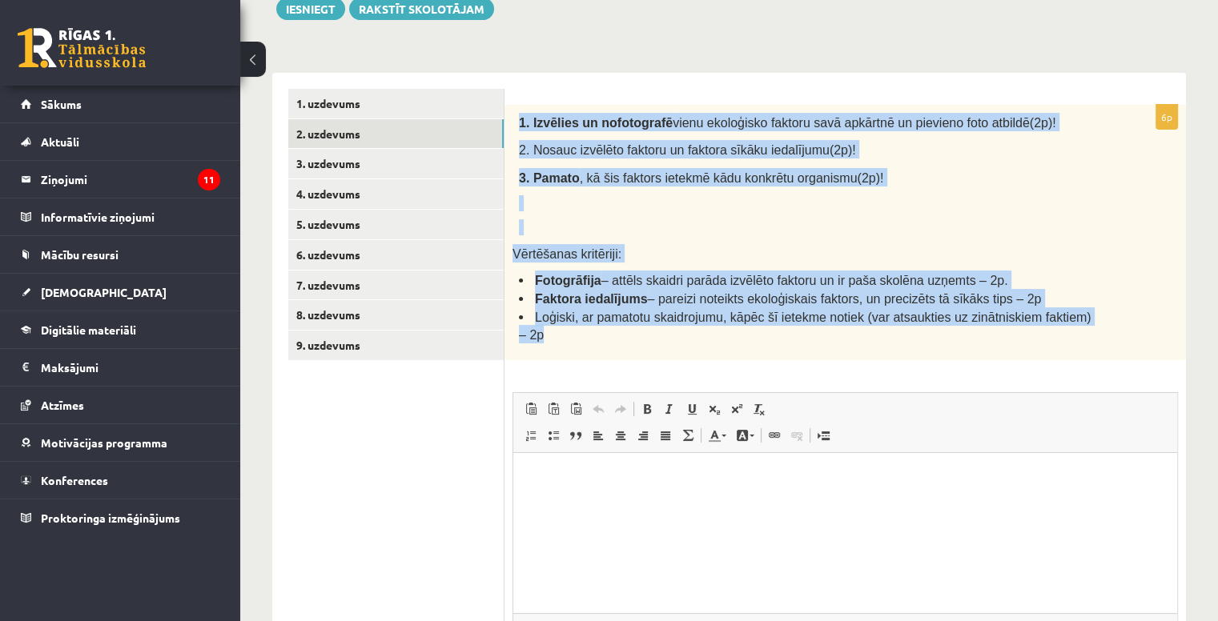
drag, startPoint x: 521, startPoint y: 110, endPoint x: 1098, endPoint y: 297, distance: 606.9
click at [1098, 297] on div "1. Izvēlies un nofotografē vienu ekoloģisko faktoru savā apkārtnē un pievieno f…" at bounding box center [844, 232] width 681 height 255
copy div "1. Izvēlies un nofotografē vienu ekoloģisko faktoru savā apkārtnē un pievieno f…"
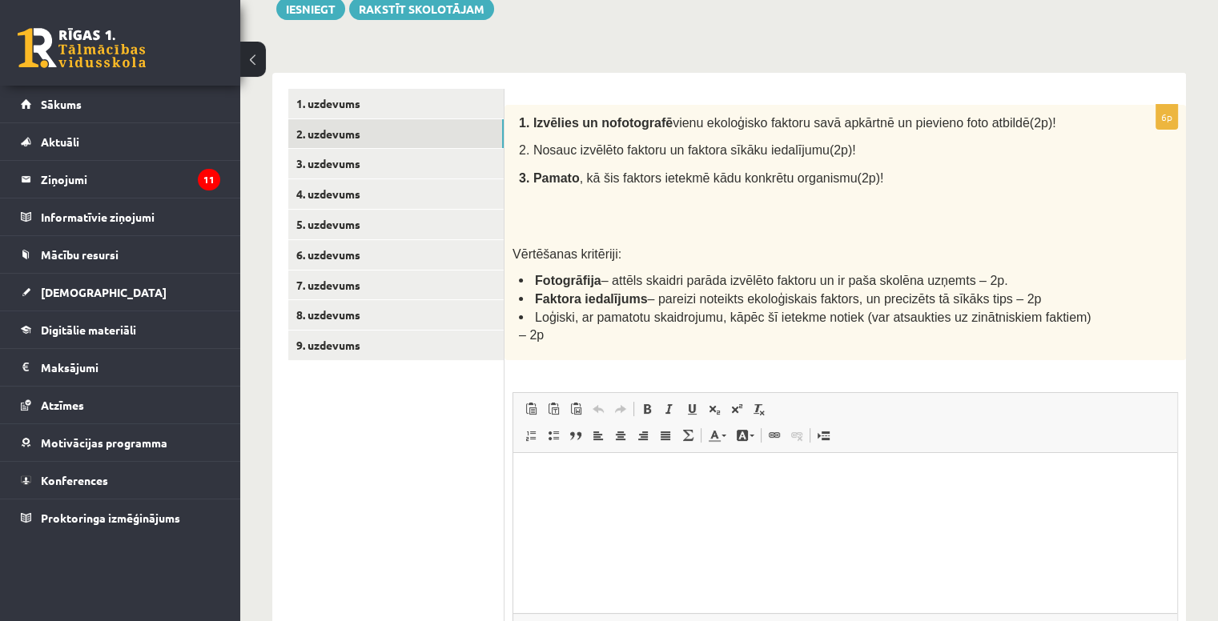
click at [1089, 307] on li "Loģiski, ar pamatotu skaidrojumu, kāpēc šī ietekme notiek (var atsaukties uz zi…" at bounding box center [808, 325] width 579 height 36
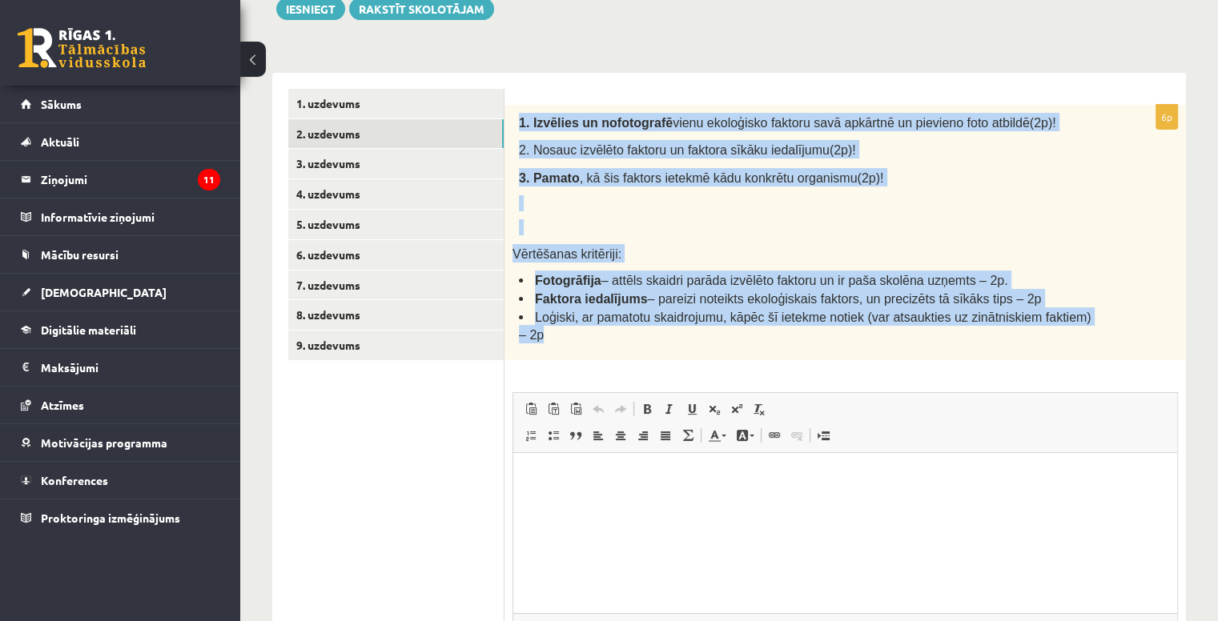
drag, startPoint x: 1076, startPoint y: 315, endPoint x: 508, endPoint y: 100, distance: 607.6
click at [508, 100] on div "6p 1. Izvēlies un nofotografē vienu ekoloģisko faktoru savā apkārtnē un pievien…" at bounding box center [844, 407] width 681 height 669
copy div "1. Izvēlies un nofotografē vienu ekoloģisko faktoru savā apkārtnē un pievieno f…"
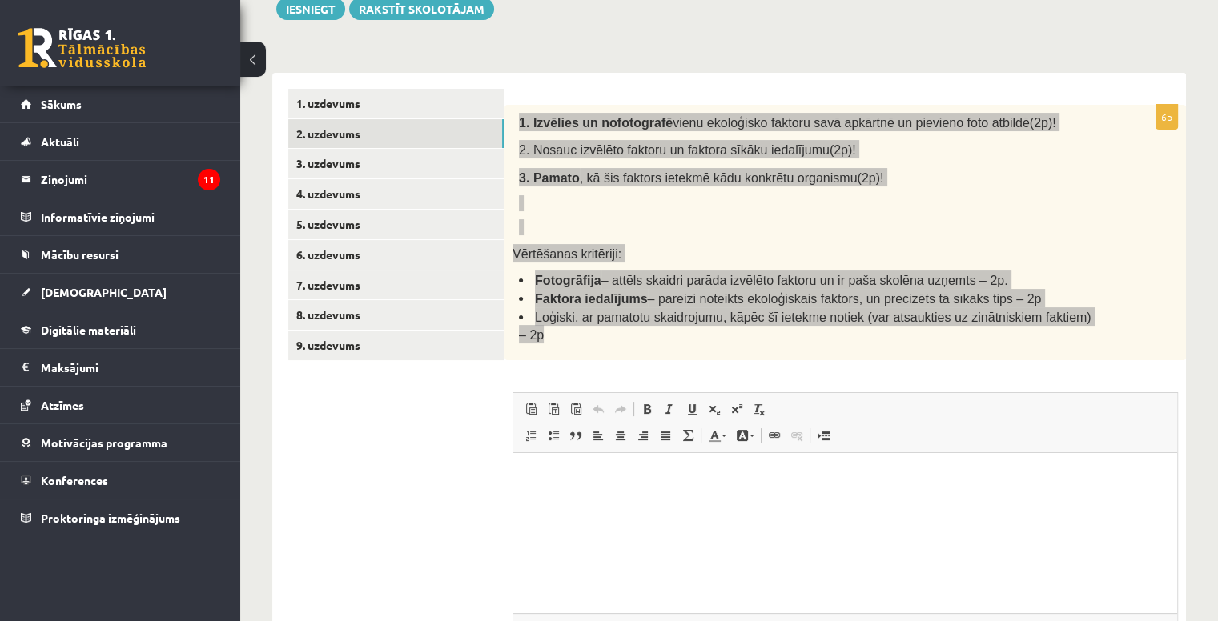
click at [670, 481] on p "Bagātinātā teksta redaktors, wiswyg-editor-user-answer-47433865108980" at bounding box center [845, 476] width 632 height 17
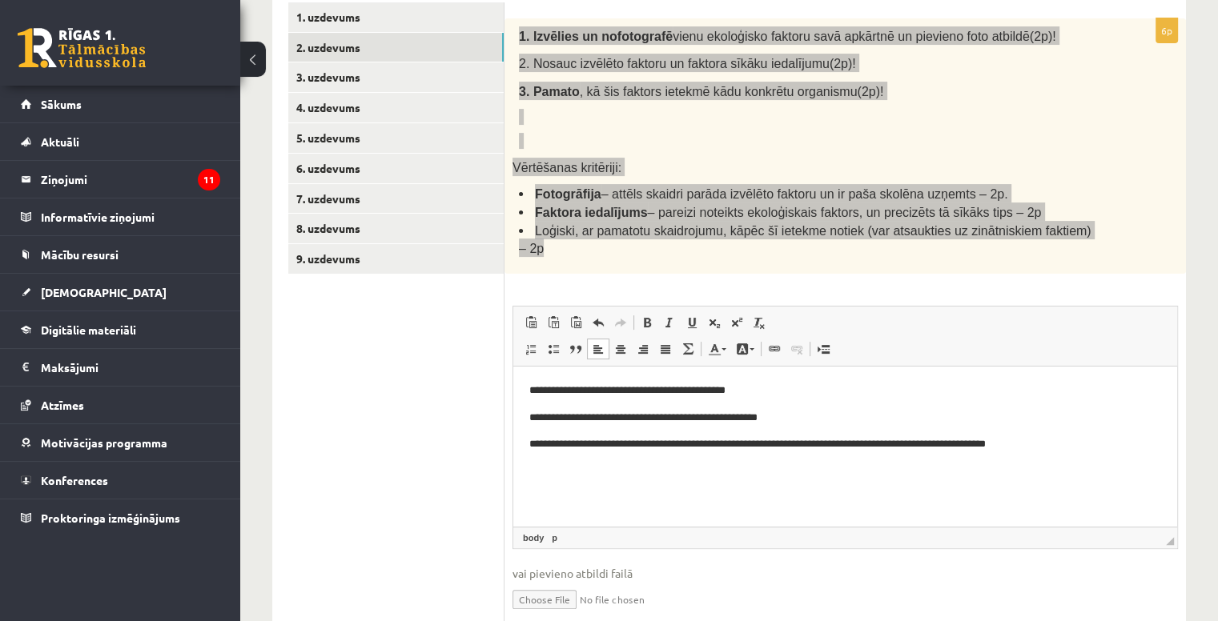
scroll to position [323, 0]
click at [613, 444] on p "**********" at bounding box center [845, 444] width 632 height 17
click at [1079, 452] on p "**********" at bounding box center [845, 444] width 632 height 17
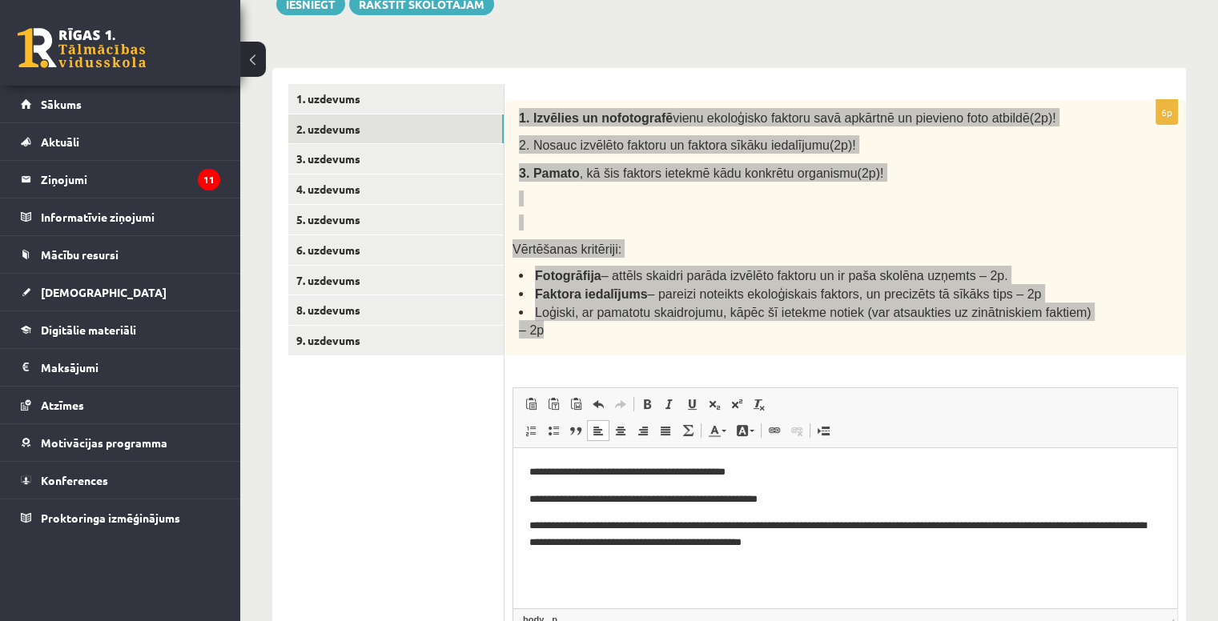
scroll to position [240, 0]
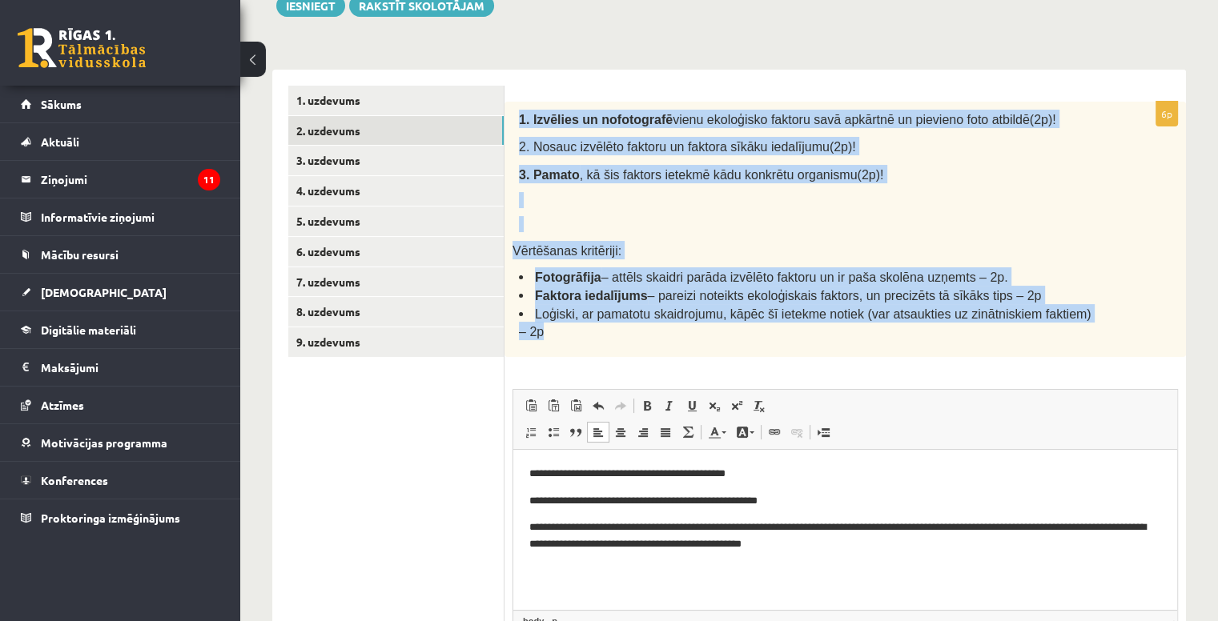
click at [970, 403] on span "Redaktora rīkjoslas Ielīmēt Klaviatūras saīsne vadīšanas taustiņš+V Ievietot kā…" at bounding box center [845, 420] width 664 height 60
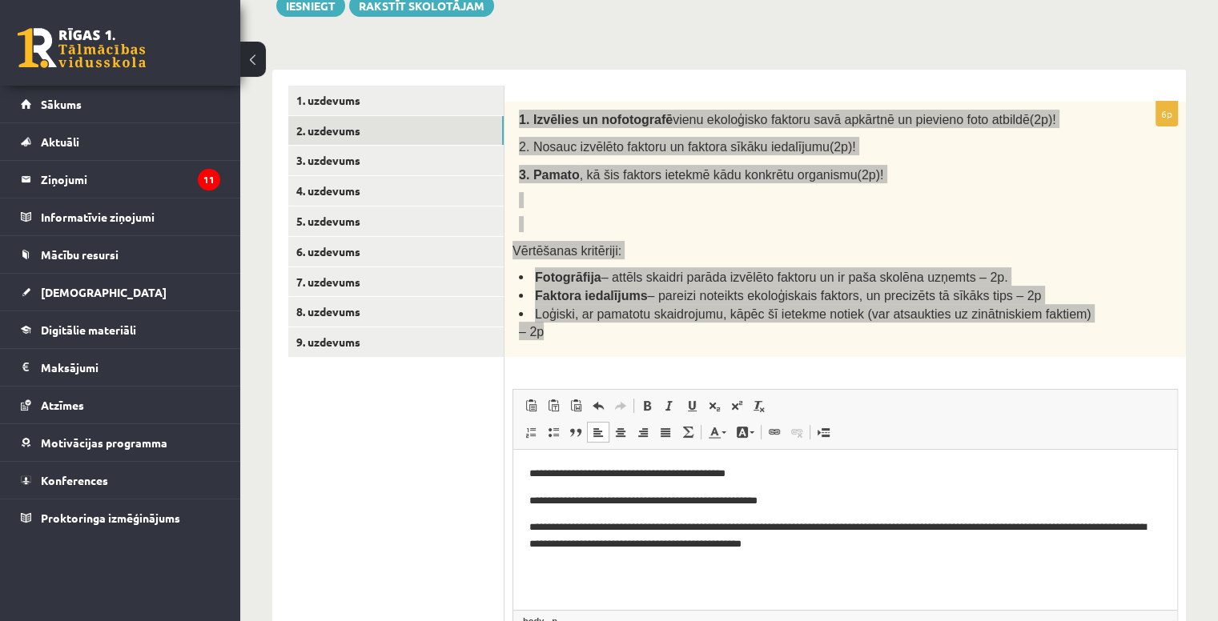
click at [986, 476] on p "**********" at bounding box center [845, 473] width 632 height 17
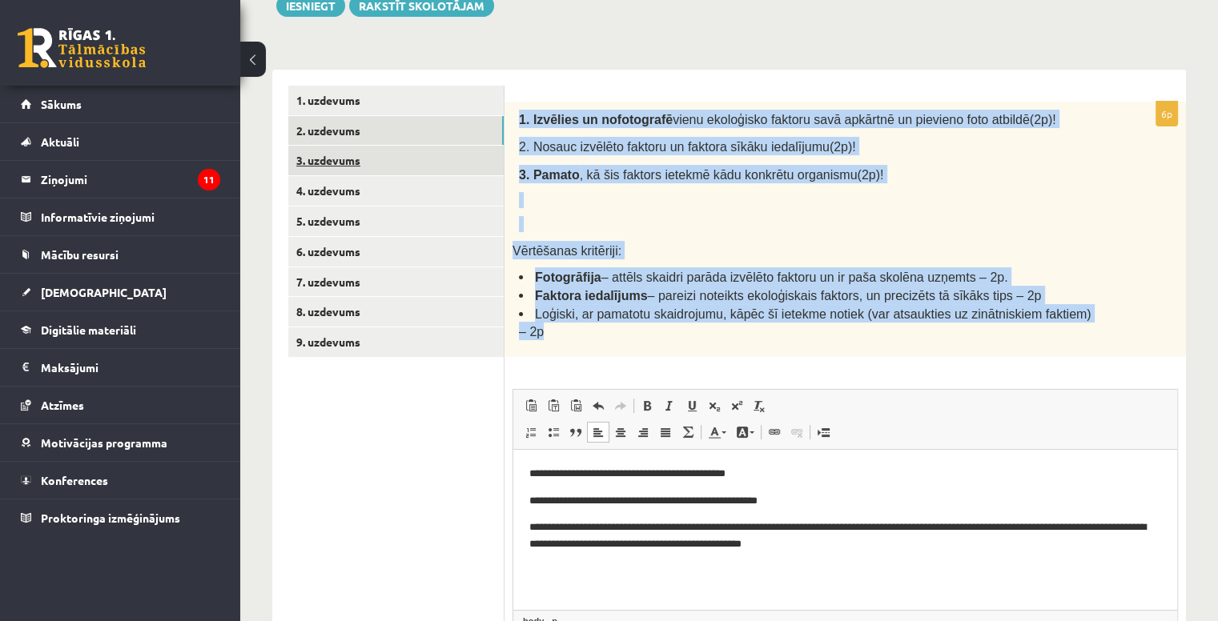
click at [387, 163] on link "3. uzdevums" at bounding box center [395, 161] width 215 height 30
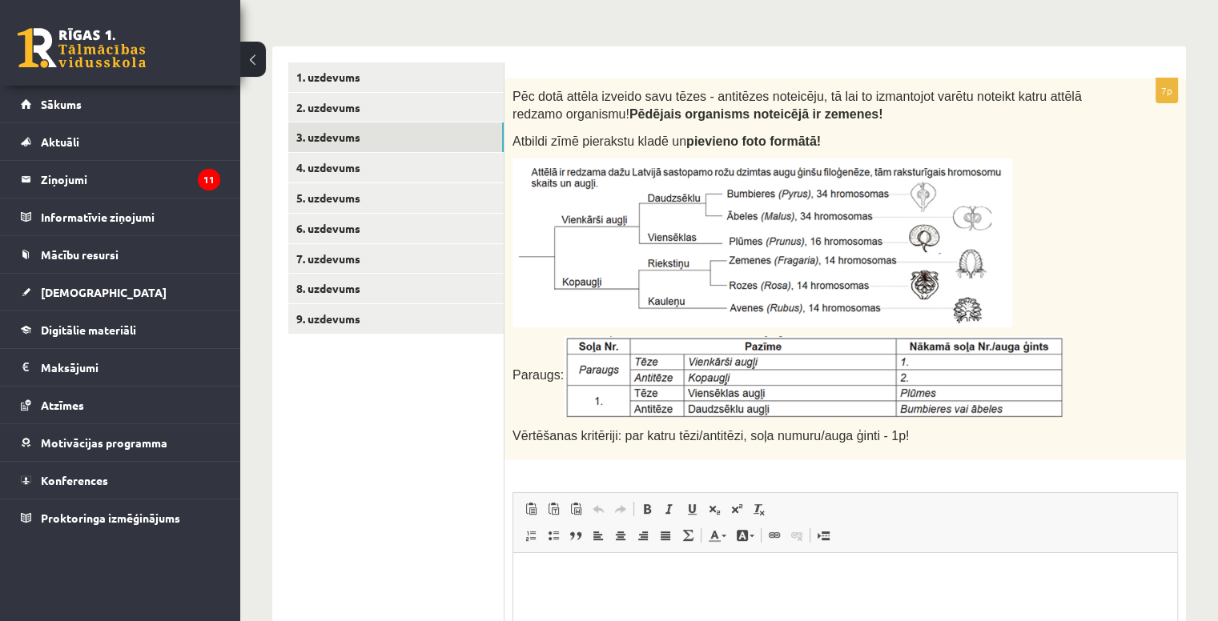
scroll to position [264, 0]
click at [394, 164] on link "4. uzdevums" at bounding box center [395, 167] width 215 height 30
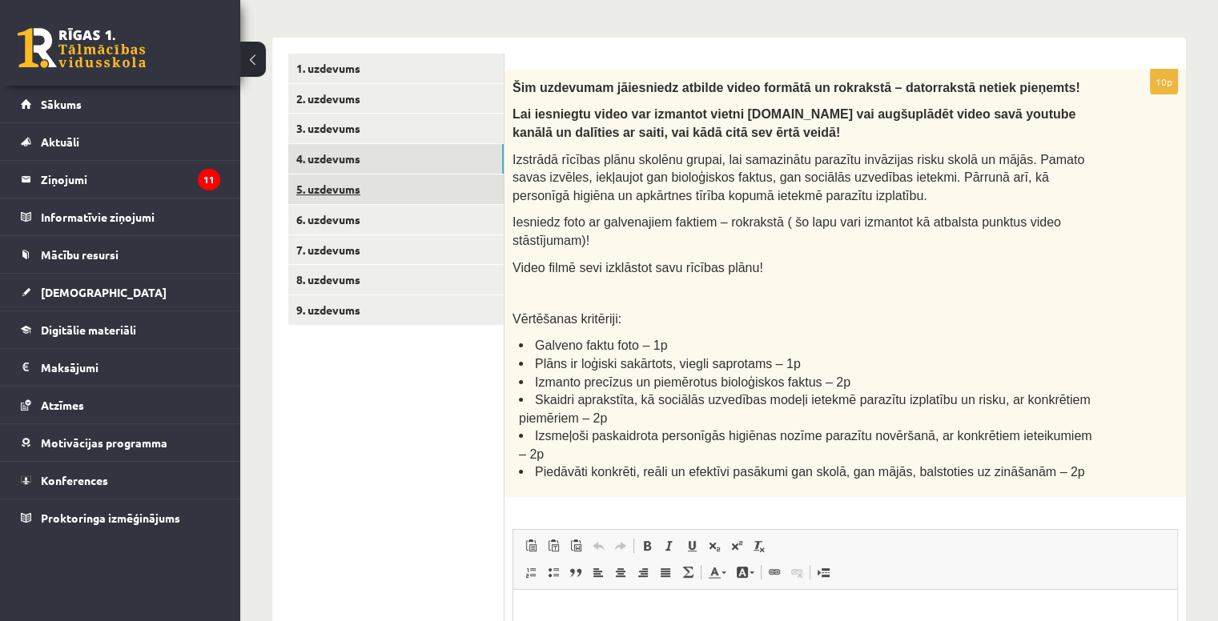
scroll to position [271, 0]
click at [354, 179] on link "5. uzdevums" at bounding box center [395, 191] width 215 height 30
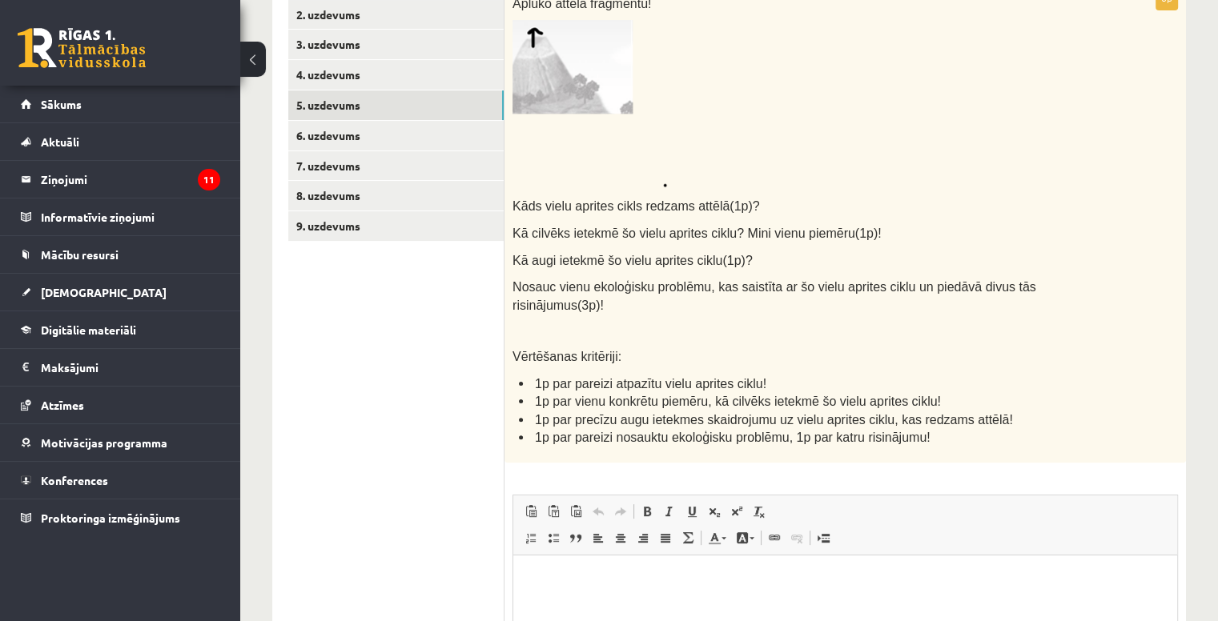
scroll to position [355, 0]
click at [426, 139] on link "6. uzdevums" at bounding box center [395, 137] width 215 height 30
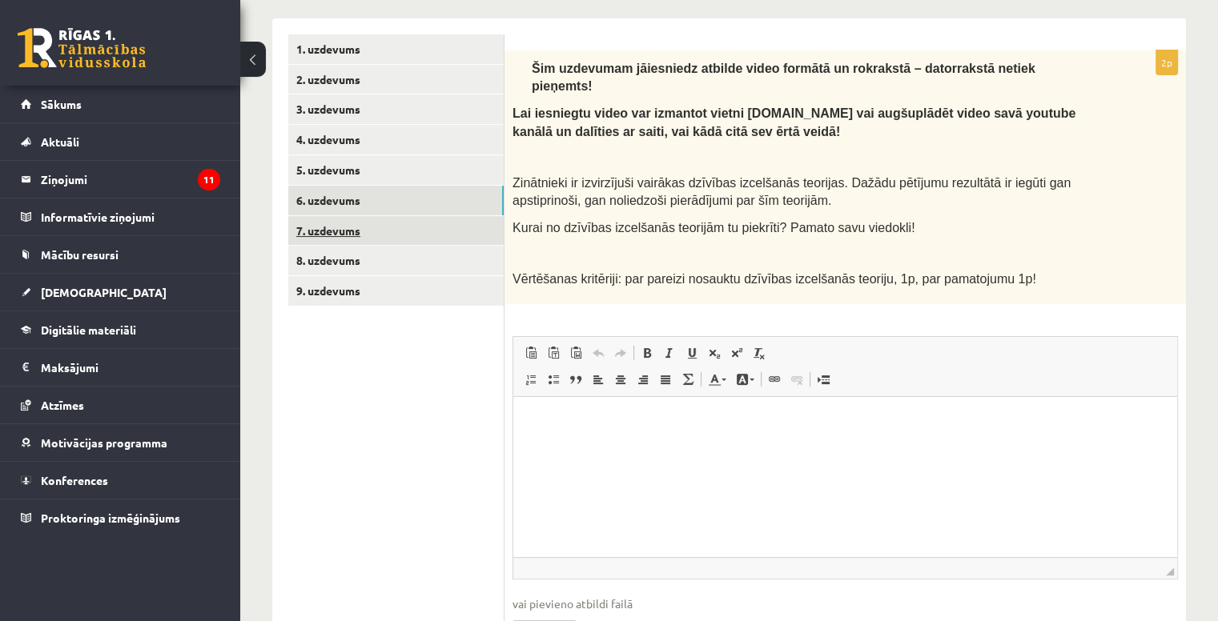
scroll to position [291, 0]
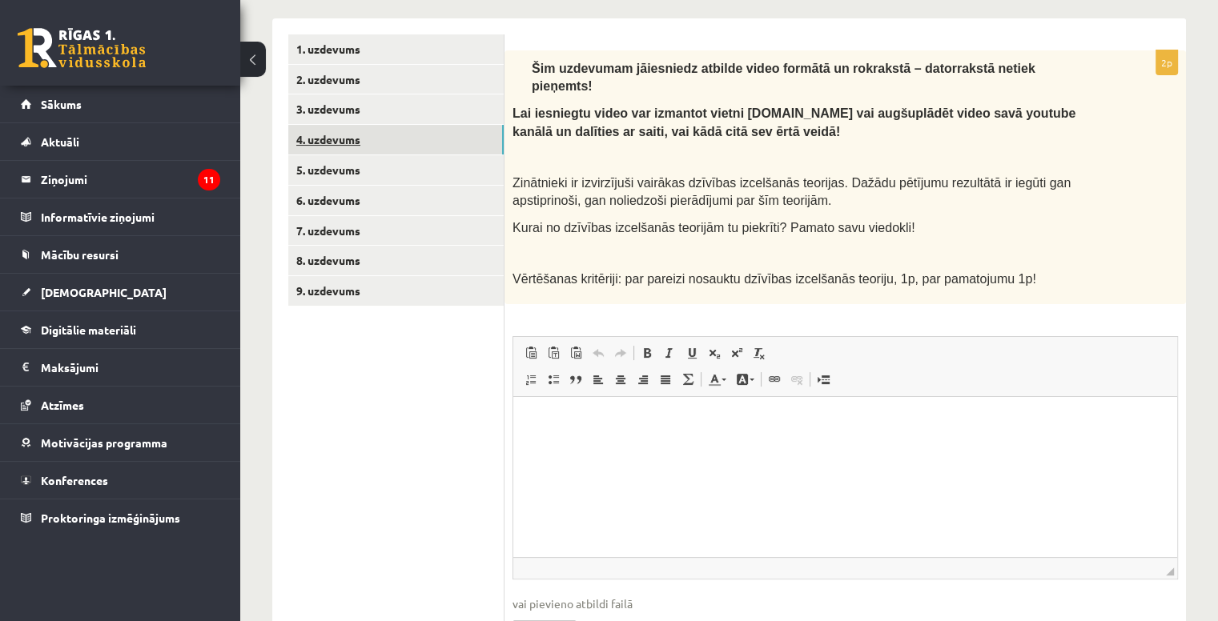
click at [384, 151] on link "4. uzdevums" at bounding box center [395, 140] width 215 height 30
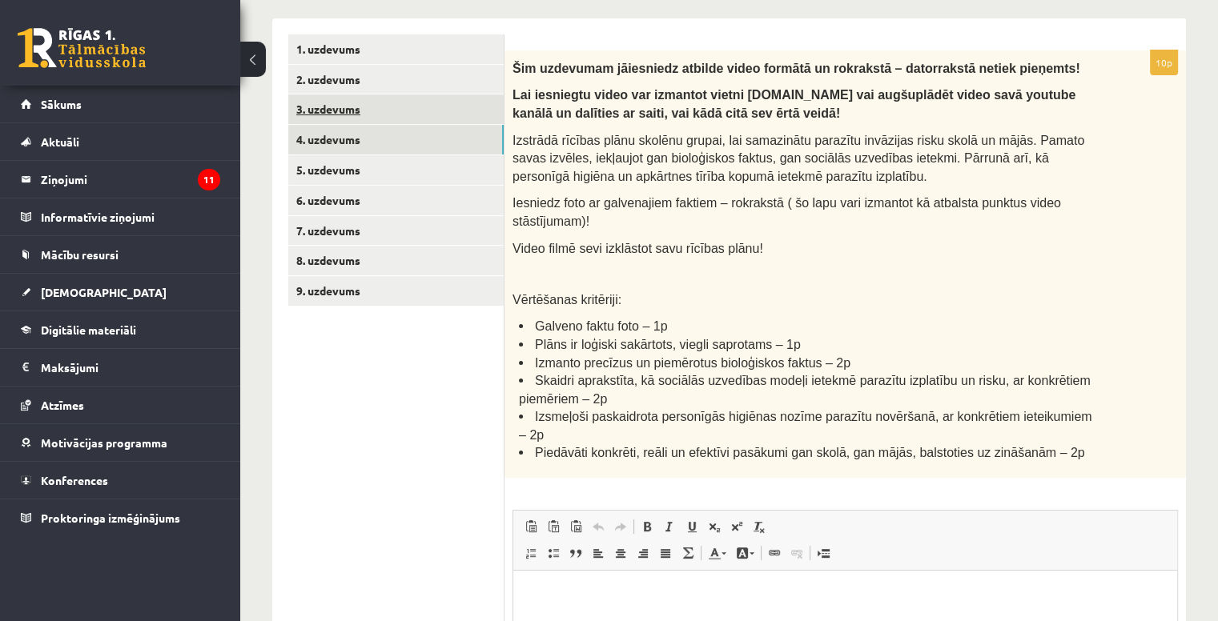
scroll to position [0, 0]
click at [416, 102] on link "3. uzdevums" at bounding box center [395, 109] width 215 height 30
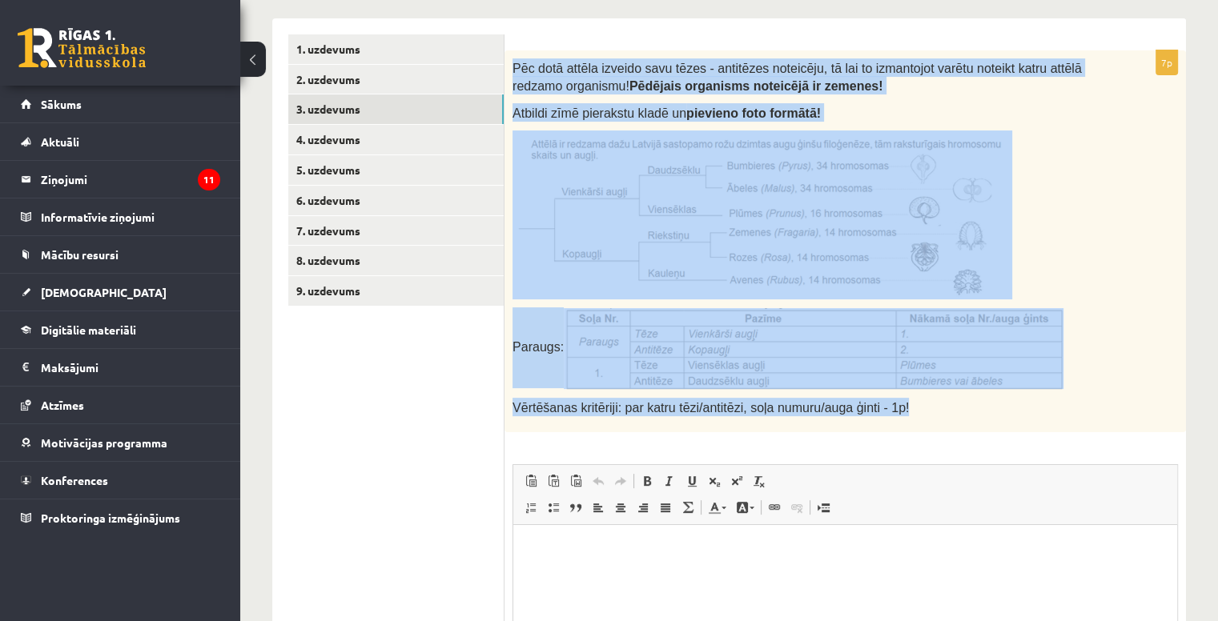
drag, startPoint x: 515, startPoint y: 63, endPoint x: 980, endPoint y: 392, distance: 569.8
click at [980, 392] on div "Pēc dotā attēla izveido savu tēzes - antitēzes noteicēju, tā lai to izmantojot …" at bounding box center [844, 241] width 681 height 382
click at [1080, 257] on p at bounding box center [804, 214] width 585 height 169
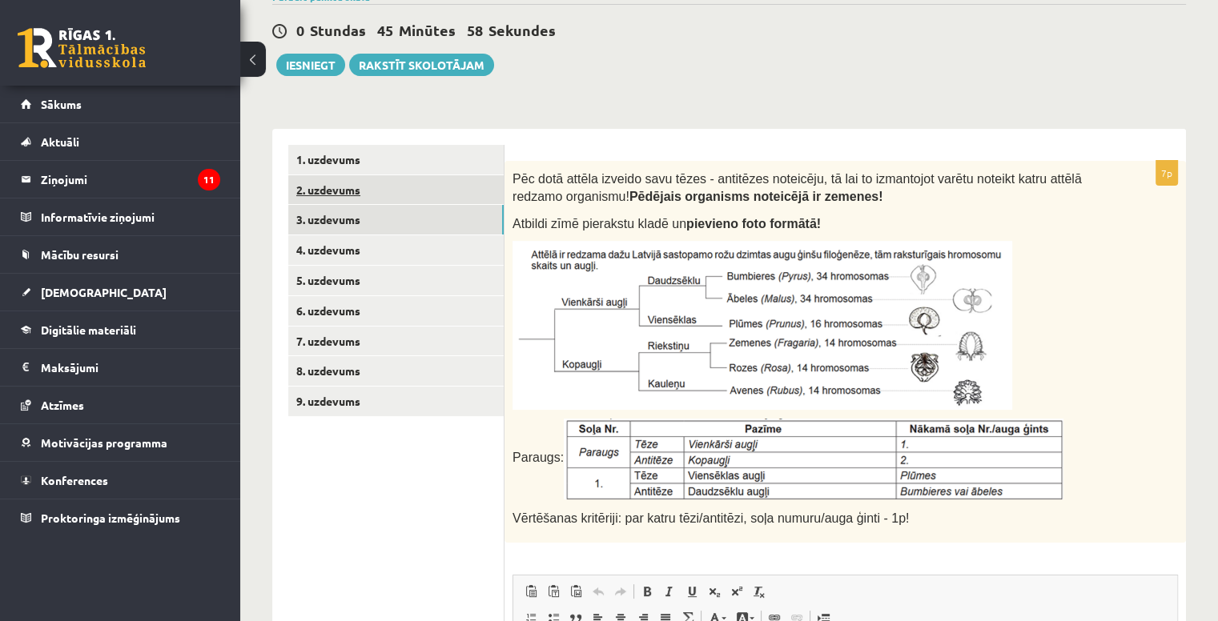
scroll to position [183, 0]
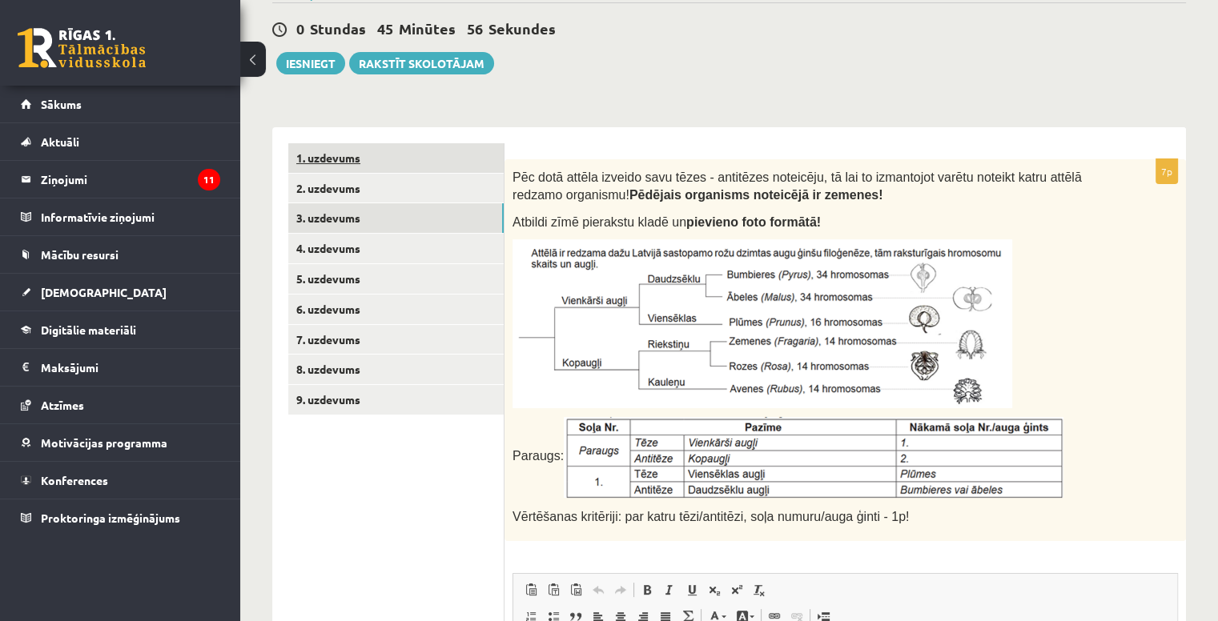
click at [389, 154] on link "1. uzdevums" at bounding box center [395, 158] width 215 height 30
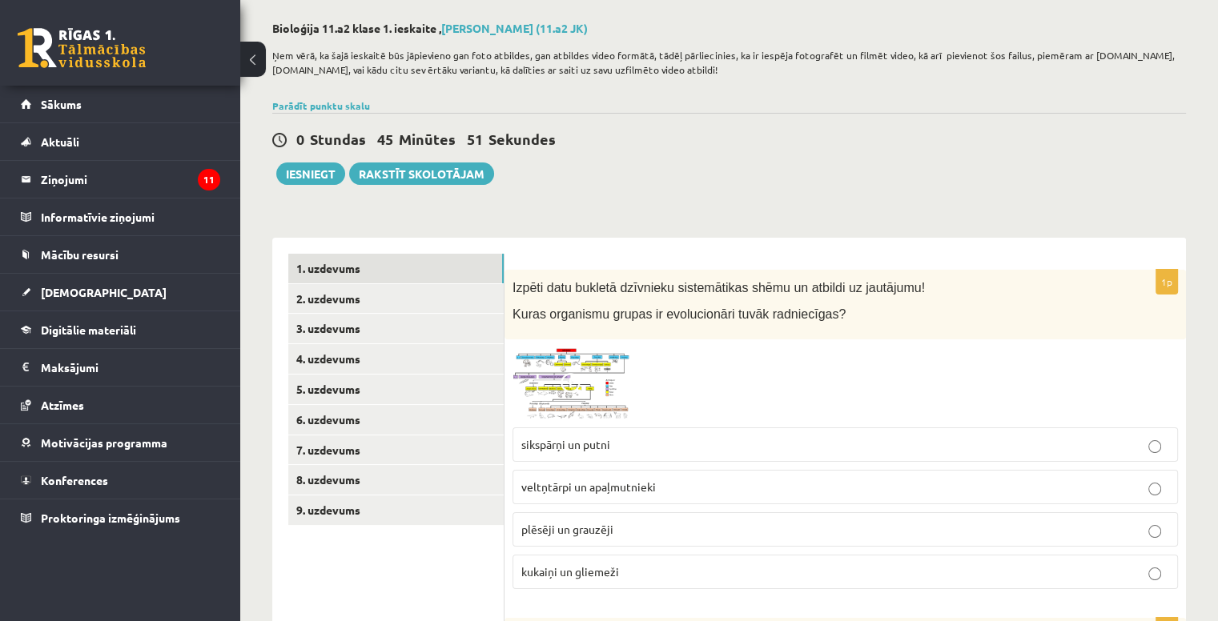
scroll to position [0, 0]
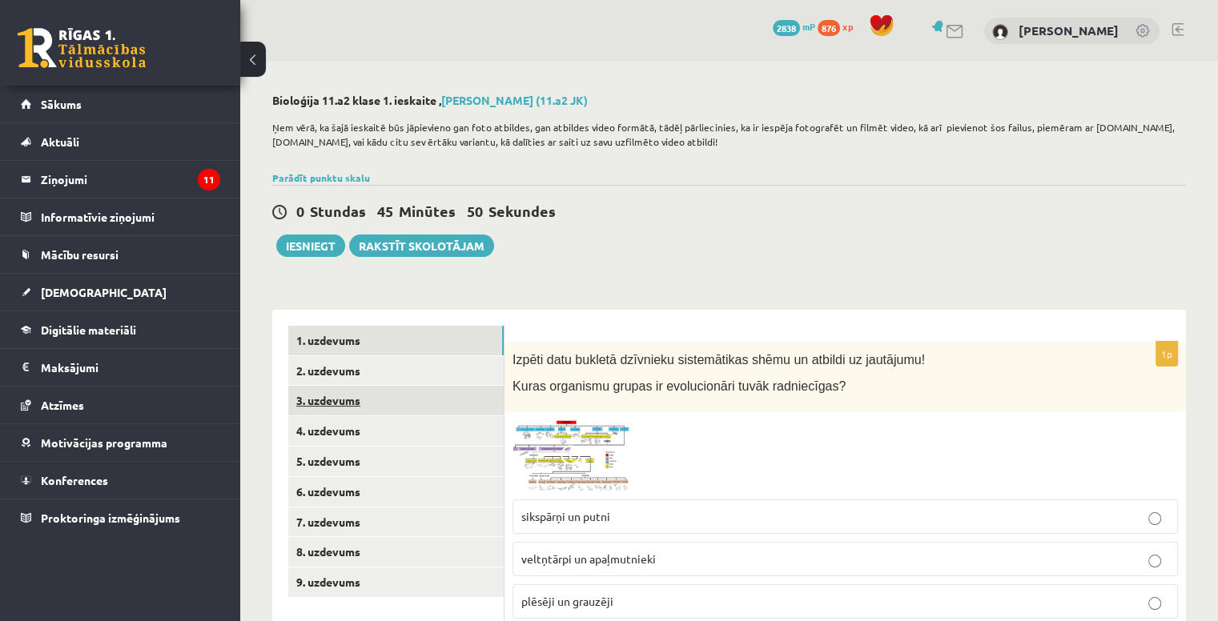
click at [389, 395] on link "3. uzdevums" at bounding box center [395, 401] width 215 height 30
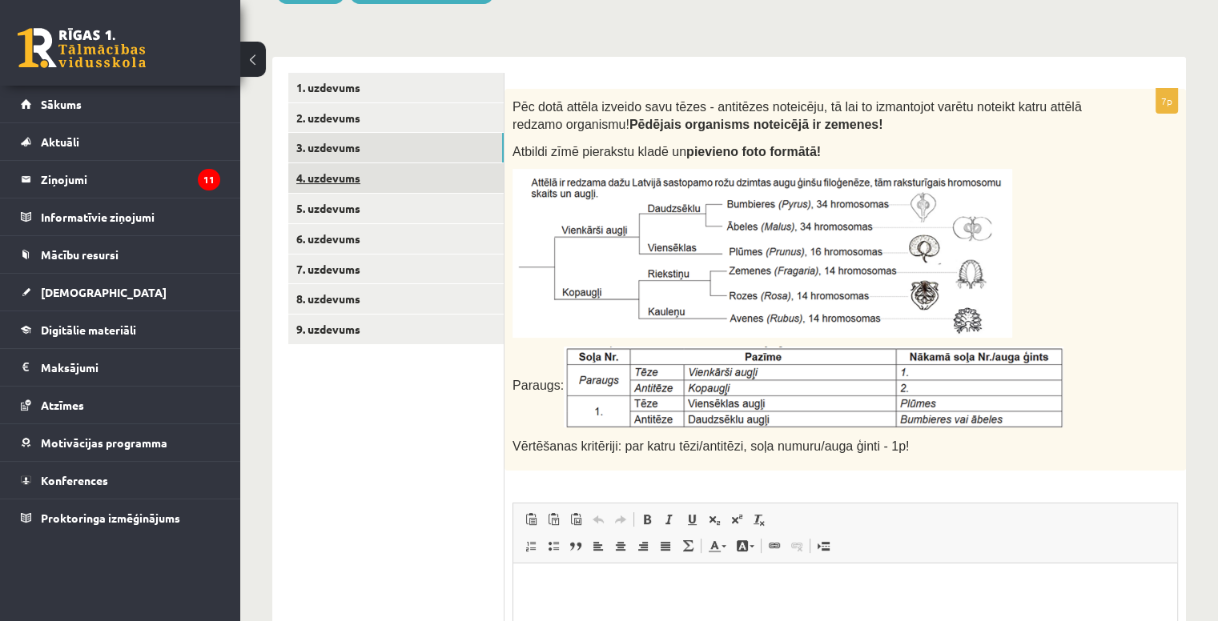
click at [366, 183] on link "4. uzdevums" at bounding box center [395, 178] width 215 height 30
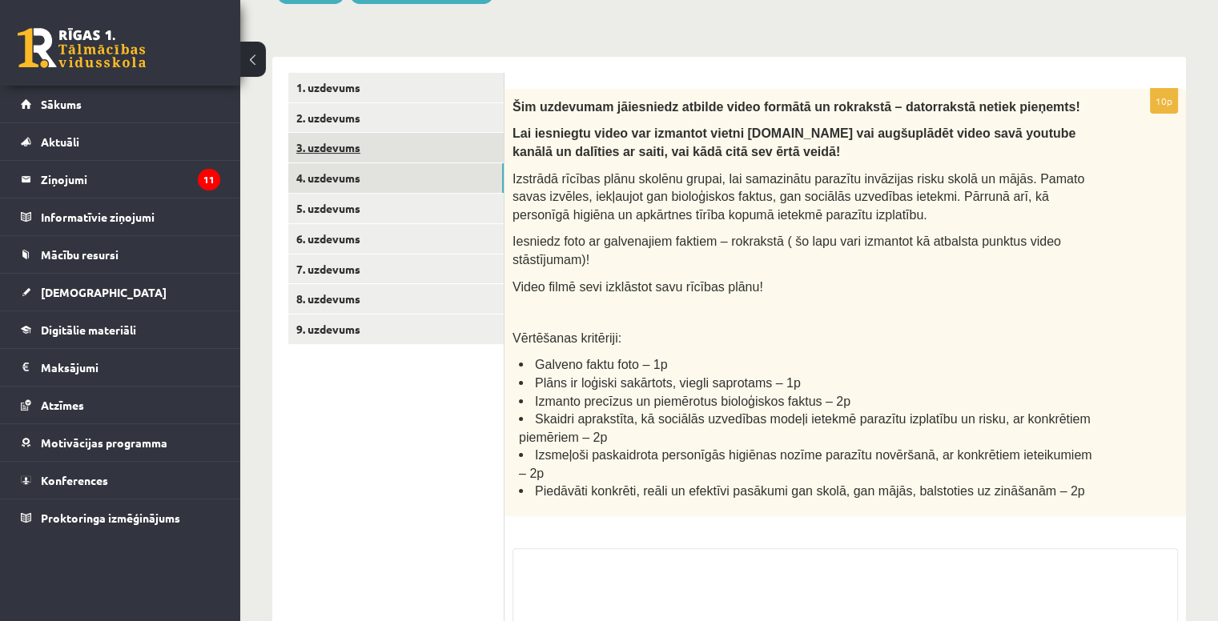
click at [374, 151] on link "3. uzdevums" at bounding box center [395, 148] width 215 height 30
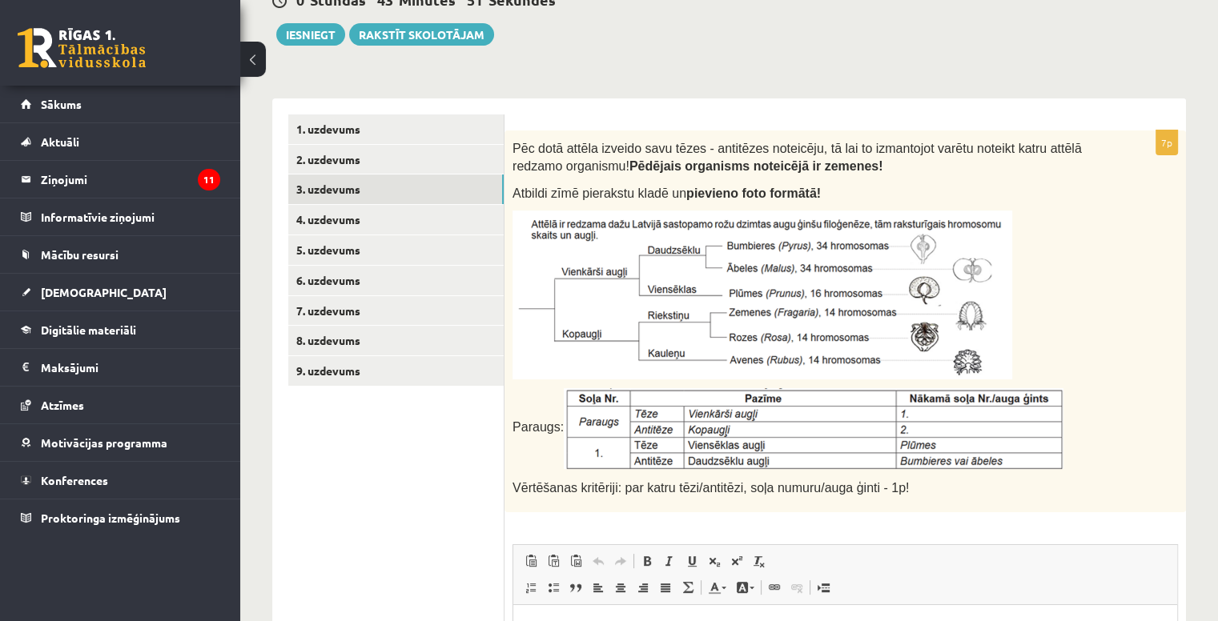
scroll to position [211, 0]
click at [382, 379] on link "9. uzdevums" at bounding box center [395, 371] width 215 height 30
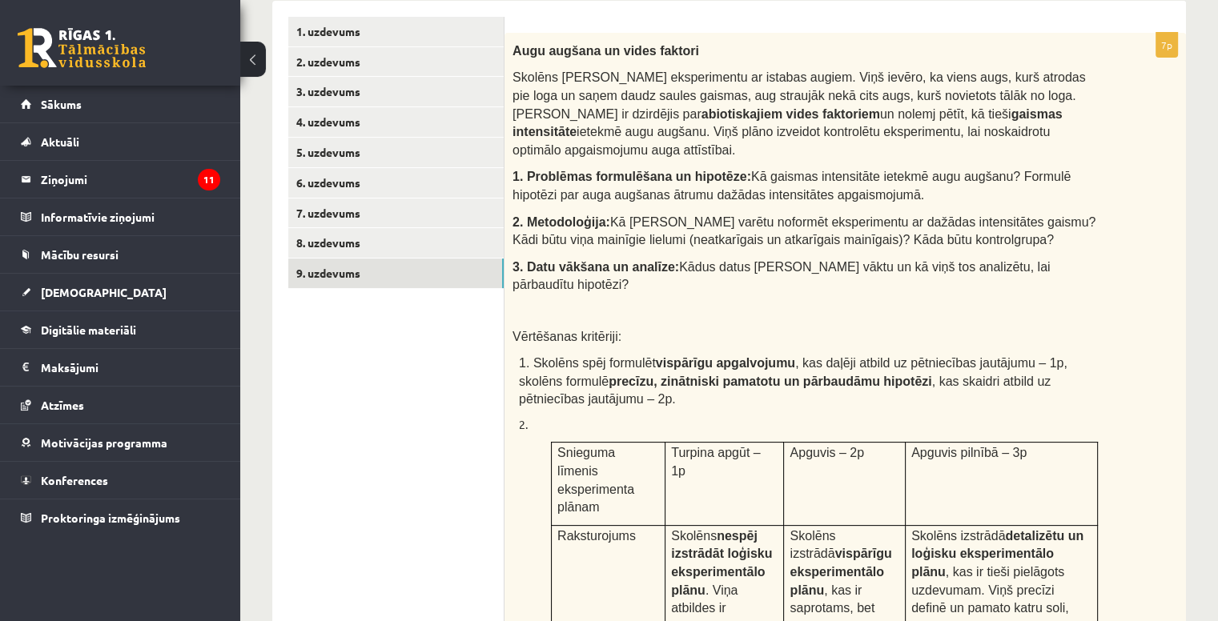
scroll to position [307, 0]
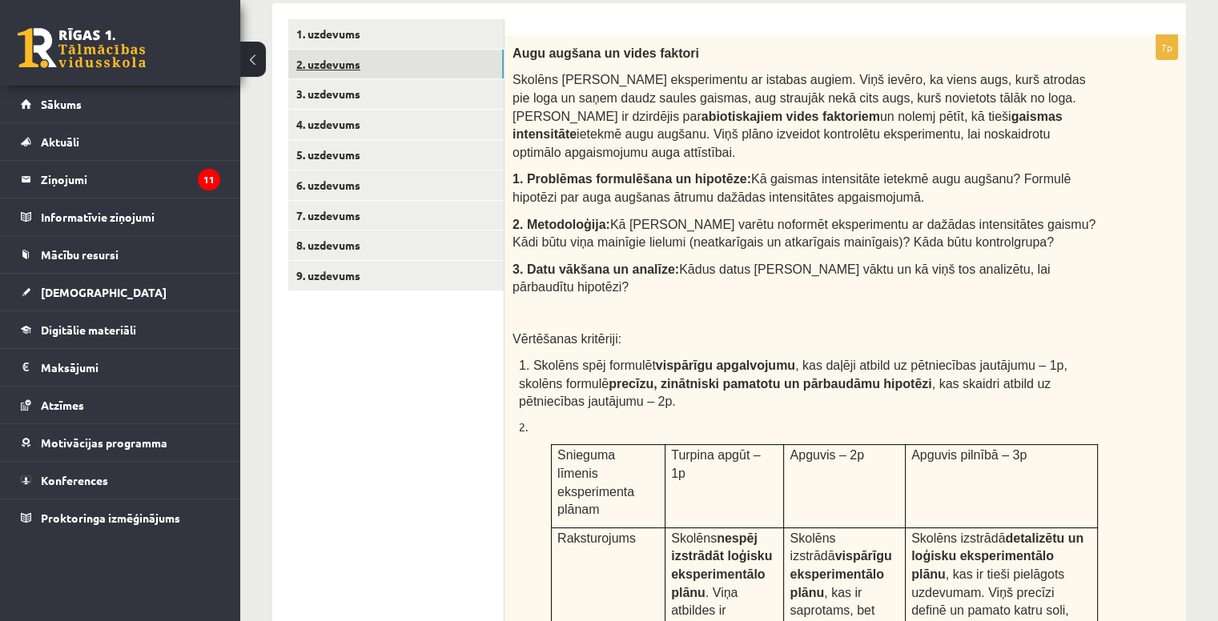
click at [310, 68] on link "2. uzdevums" at bounding box center [395, 65] width 215 height 30
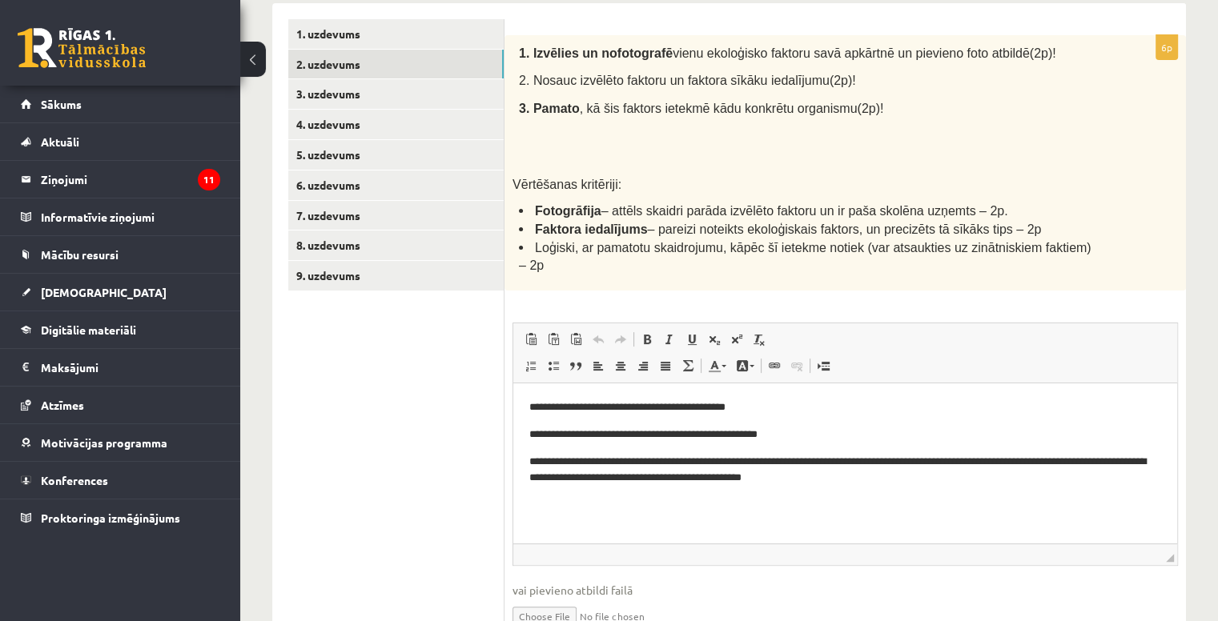
scroll to position [0, 0]
click at [364, 101] on link "3. uzdevums" at bounding box center [395, 94] width 215 height 30
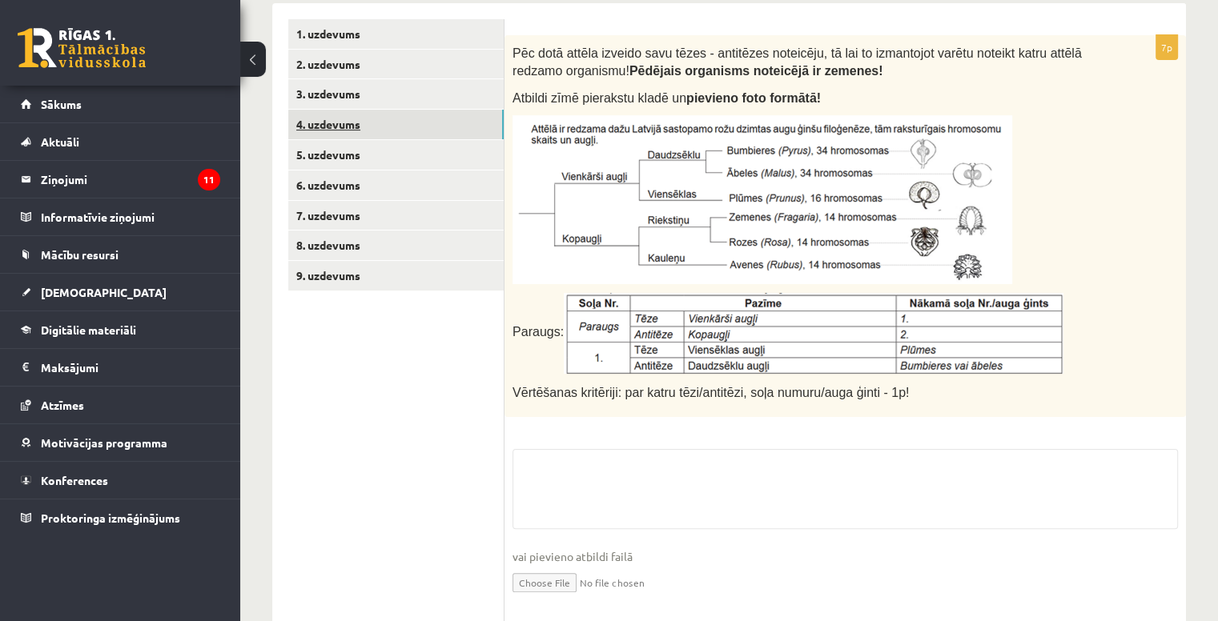
click at [420, 125] on link "4. uzdevums" at bounding box center [395, 125] width 215 height 30
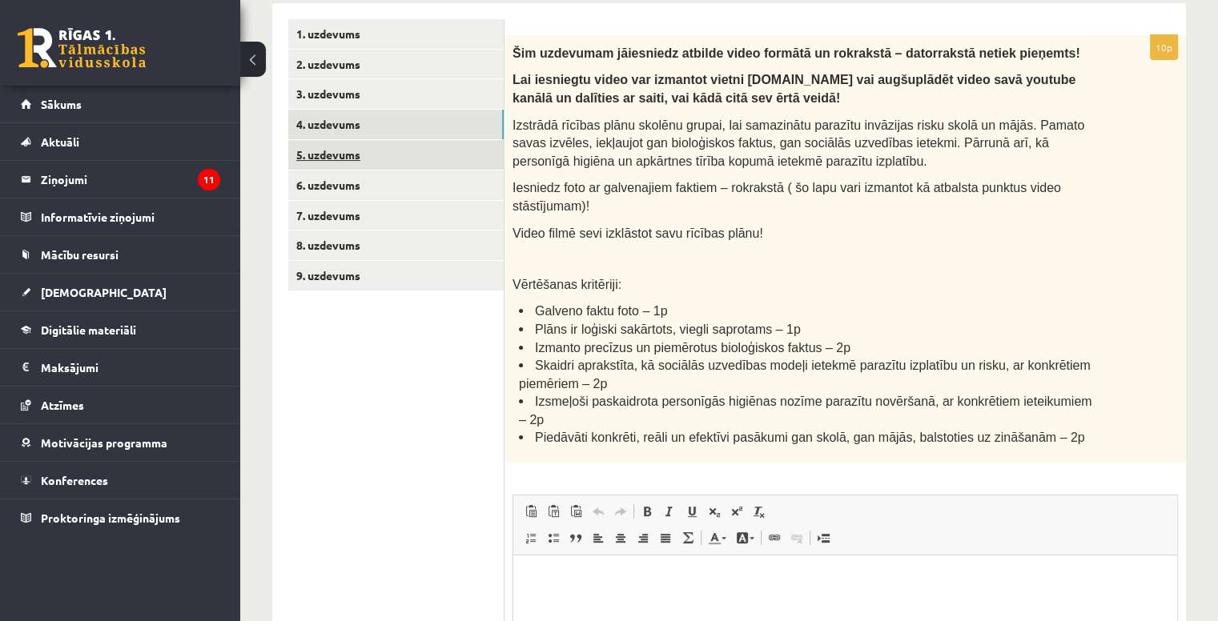
click at [413, 155] on link "5. uzdevums" at bounding box center [395, 155] width 215 height 30
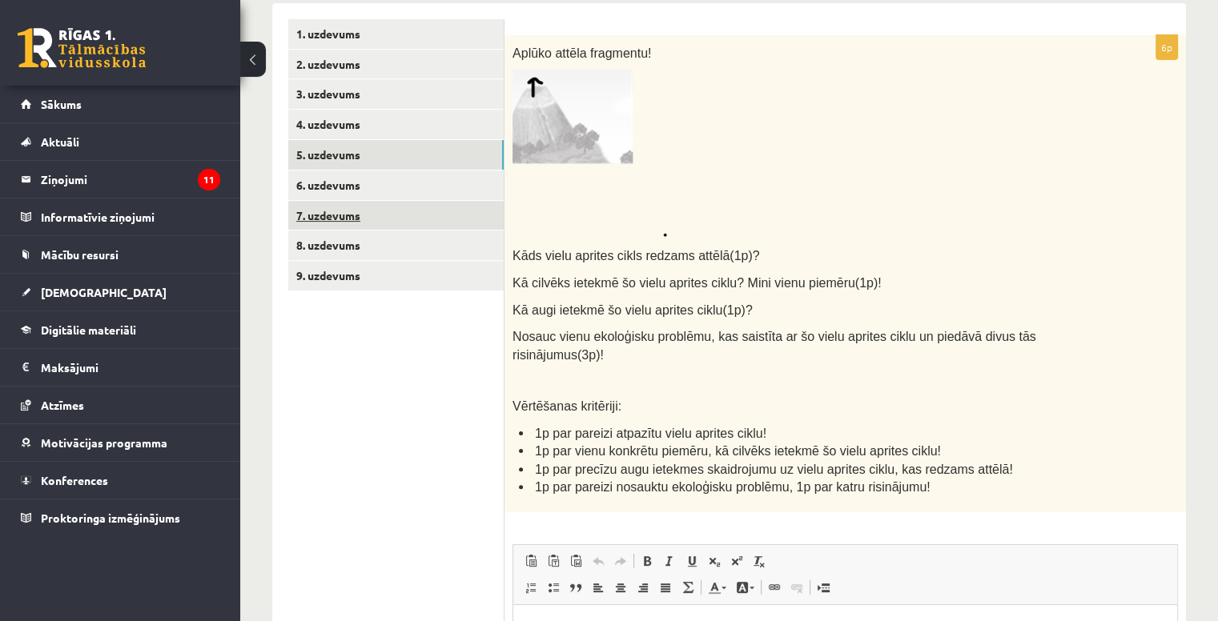
click at [401, 212] on link "7. uzdevums" at bounding box center [395, 216] width 215 height 30
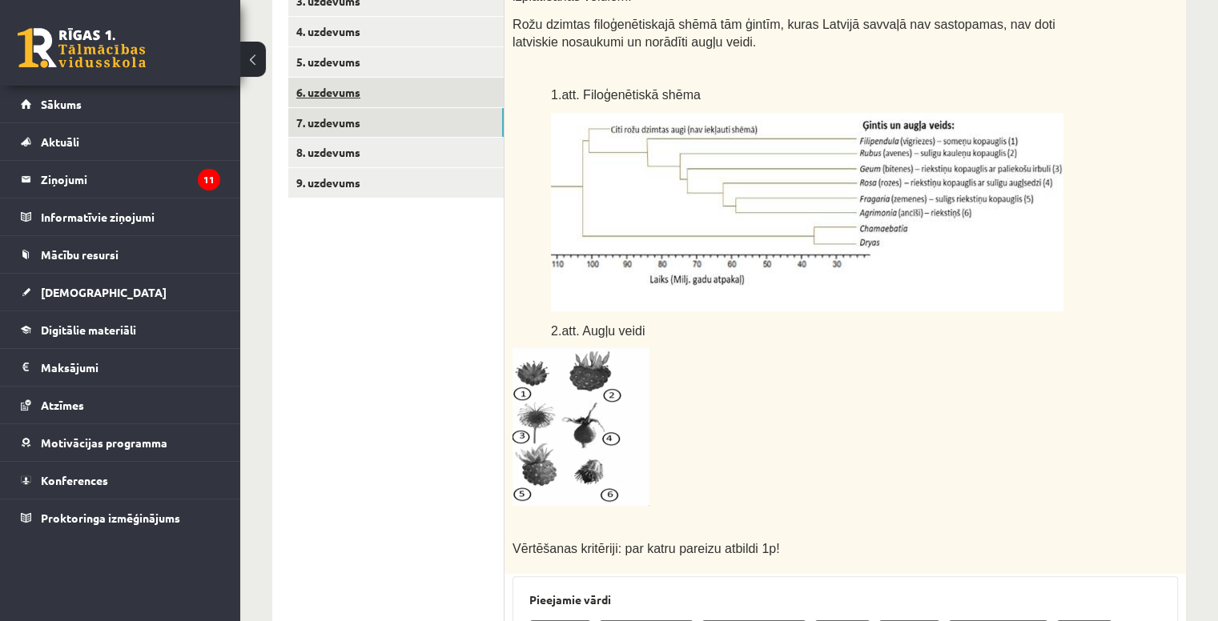
click at [382, 86] on link "6. uzdevums" at bounding box center [395, 93] width 215 height 30
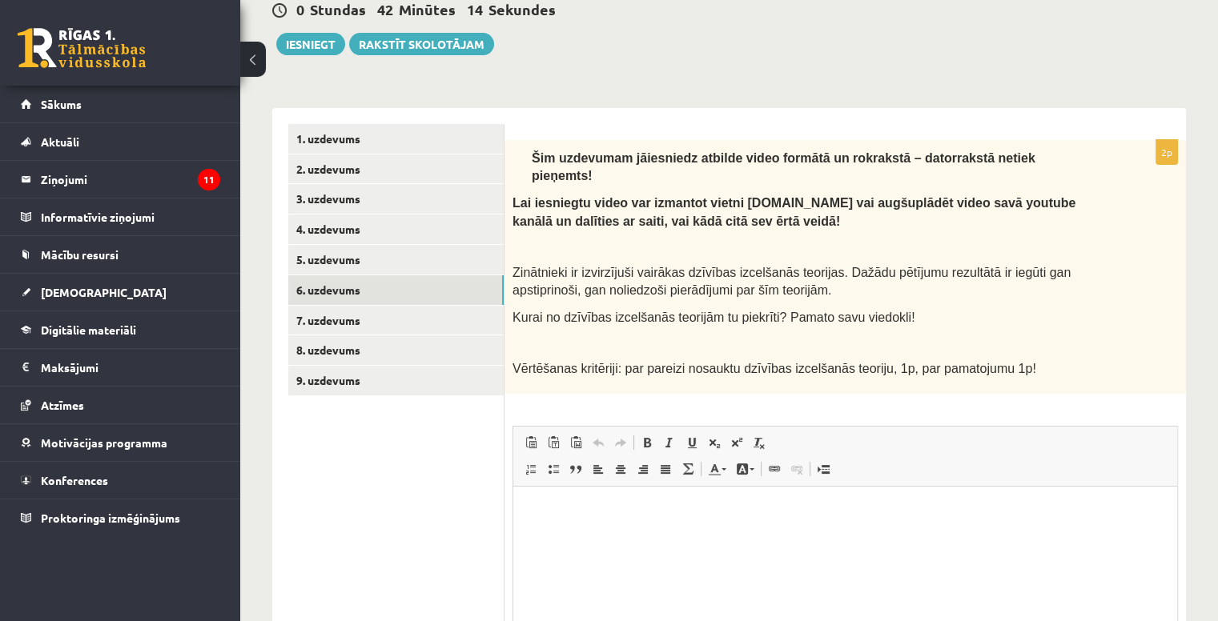
scroll to position [203, 0]
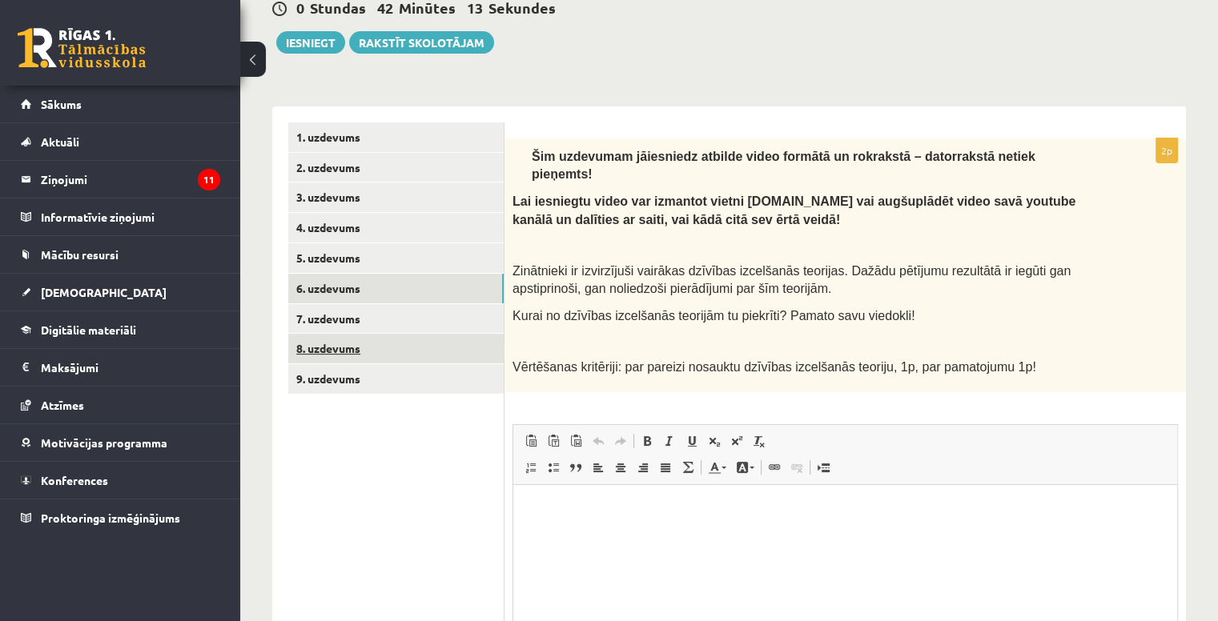
click at [419, 343] on link "8. uzdevums" at bounding box center [395, 349] width 215 height 30
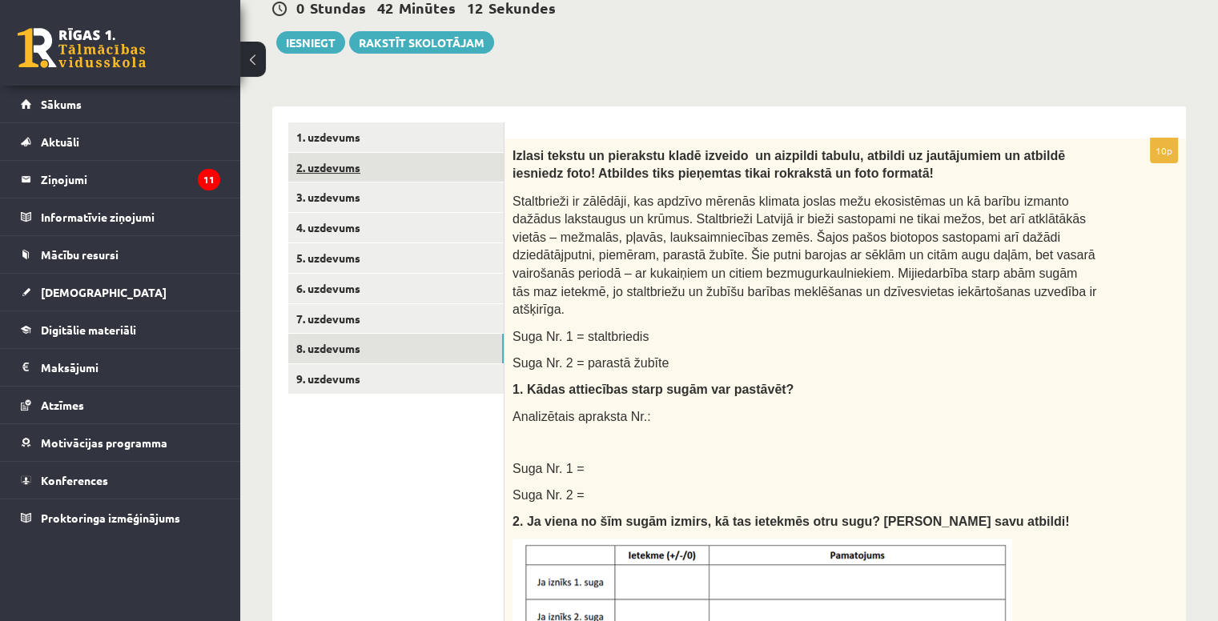
scroll to position [0, 0]
click at [404, 175] on link "2. uzdevums" at bounding box center [395, 168] width 215 height 30
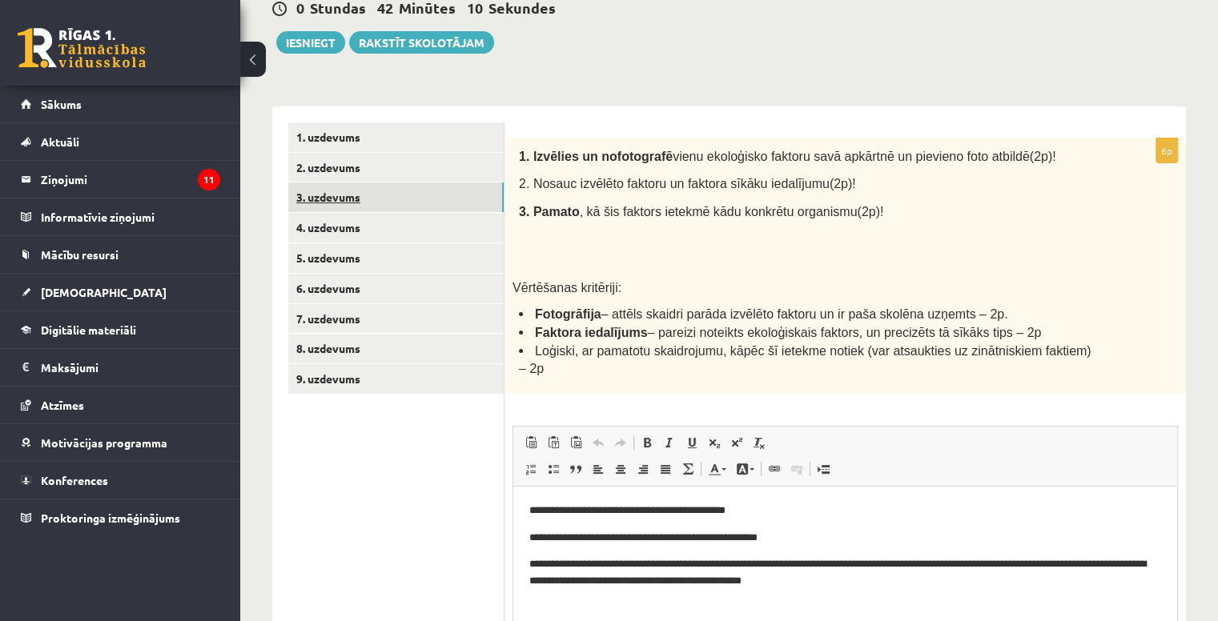
click at [400, 196] on link "3. uzdevums" at bounding box center [395, 198] width 215 height 30
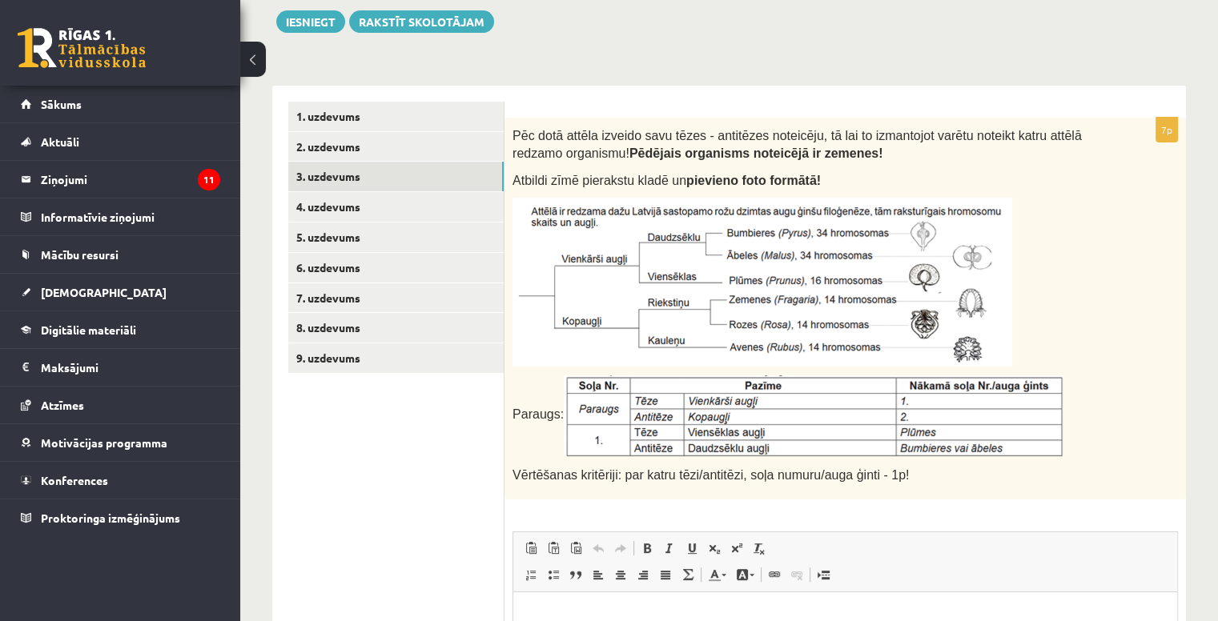
scroll to position [221, 0]
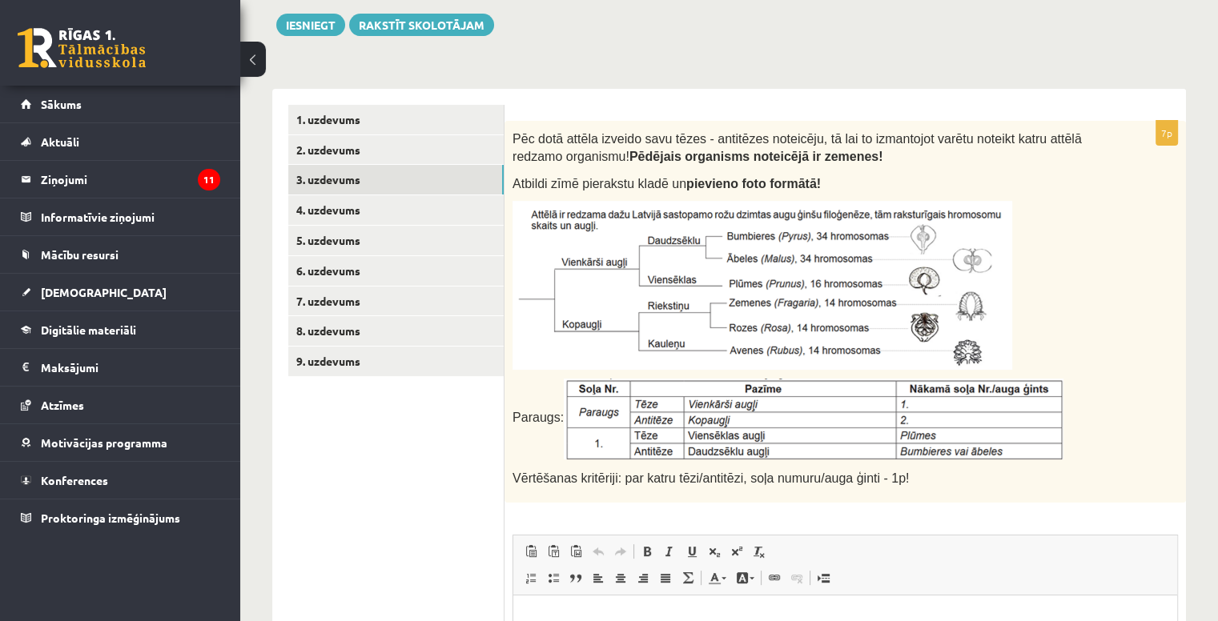
click at [651, 430] on img at bounding box center [814, 419] width 500 height 81
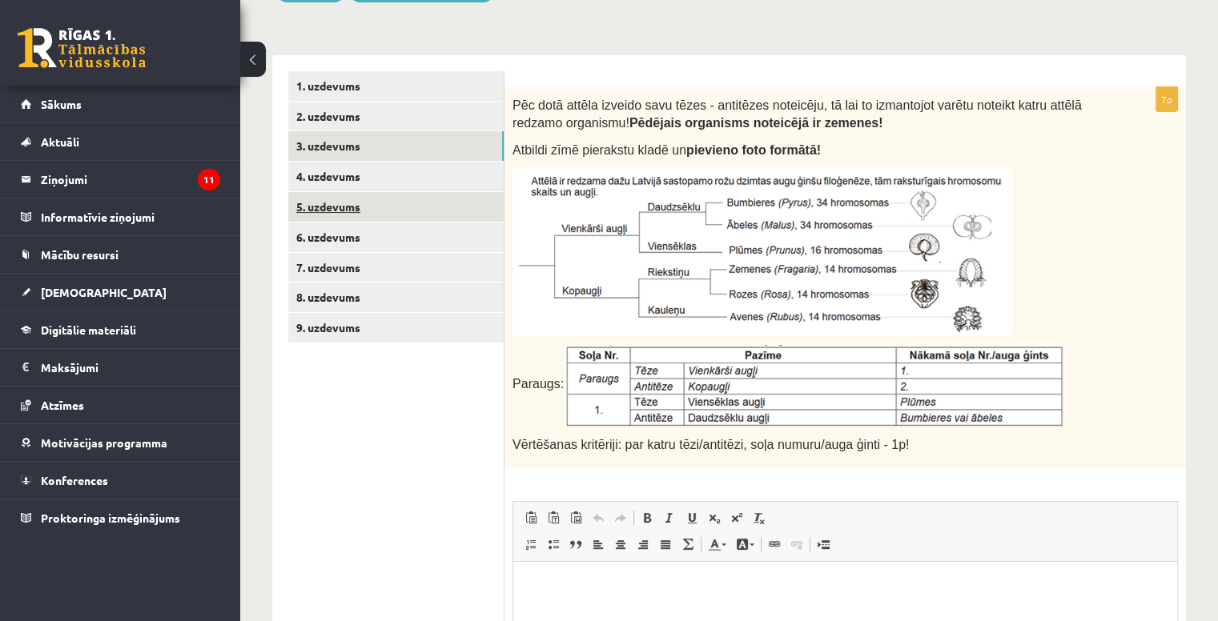
scroll to position [259, 0]
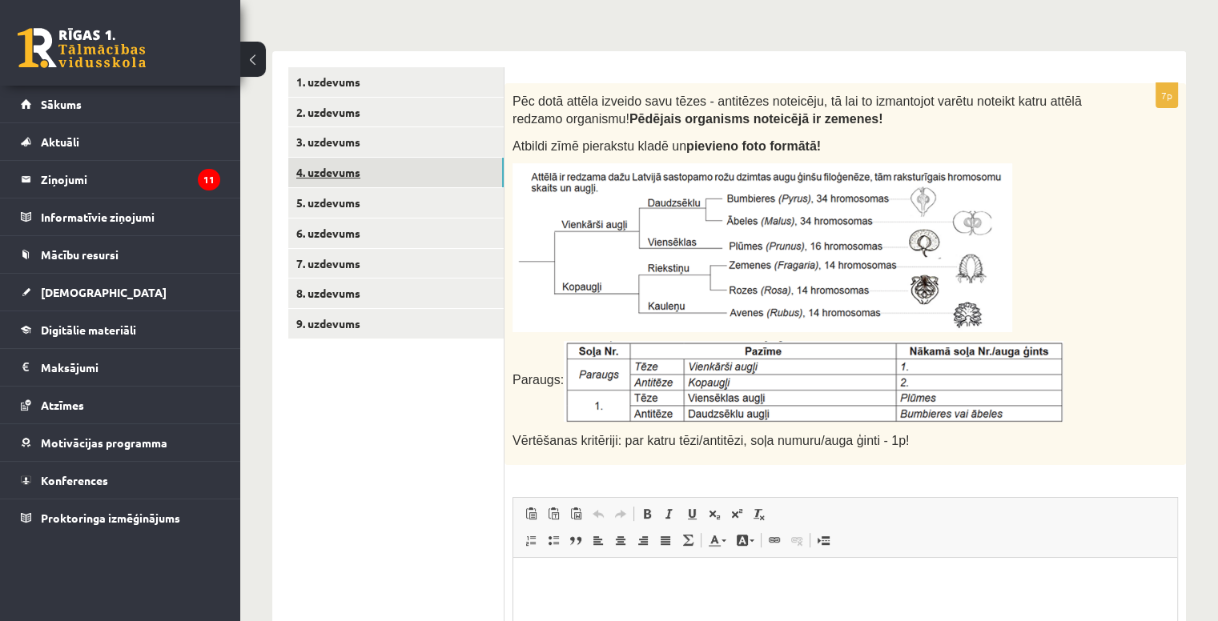
click at [379, 179] on link "4. uzdevums" at bounding box center [395, 173] width 215 height 30
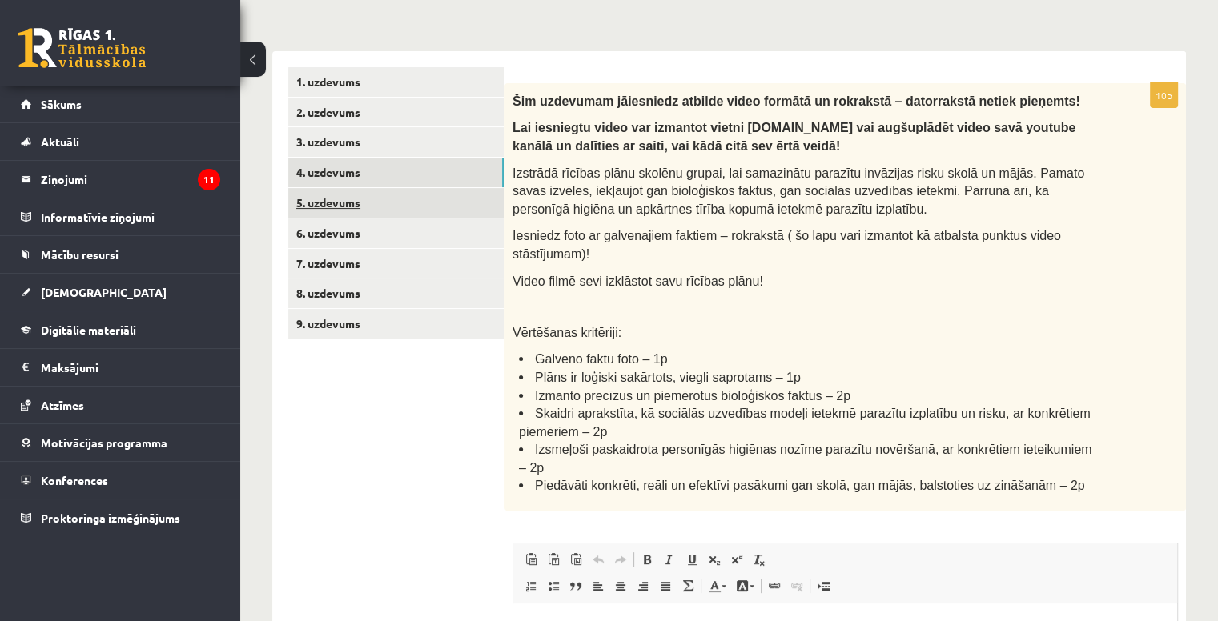
scroll to position [0, 0]
click at [385, 208] on link "5. uzdevums" at bounding box center [395, 203] width 215 height 30
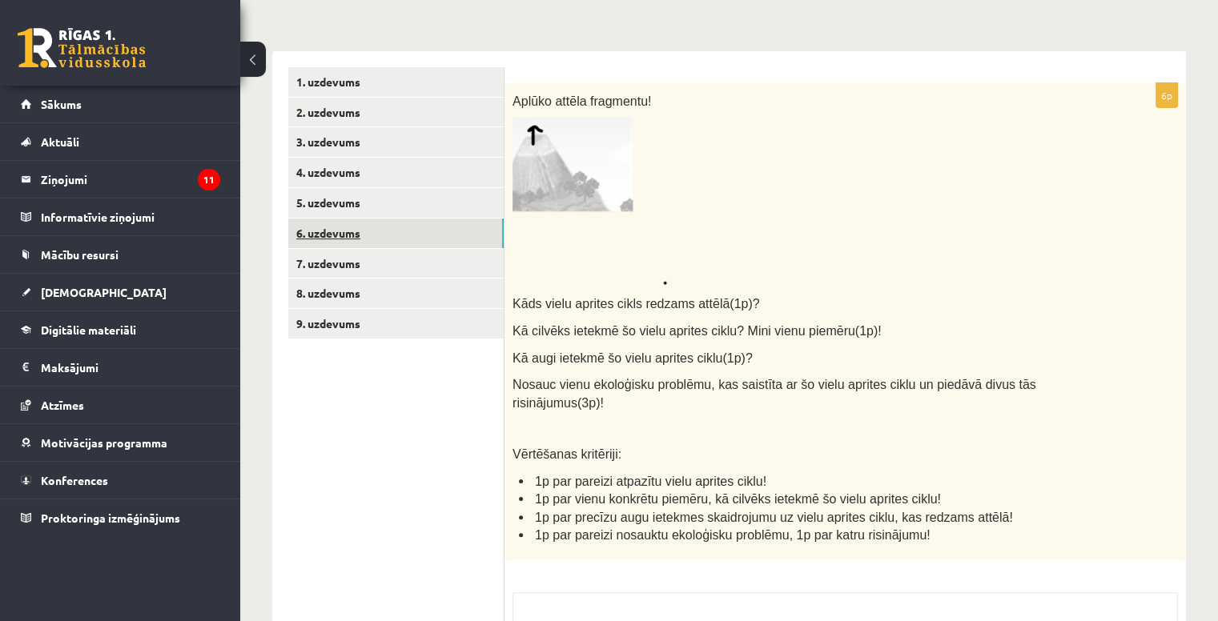
click at [392, 228] on link "6. uzdevums" at bounding box center [395, 234] width 215 height 30
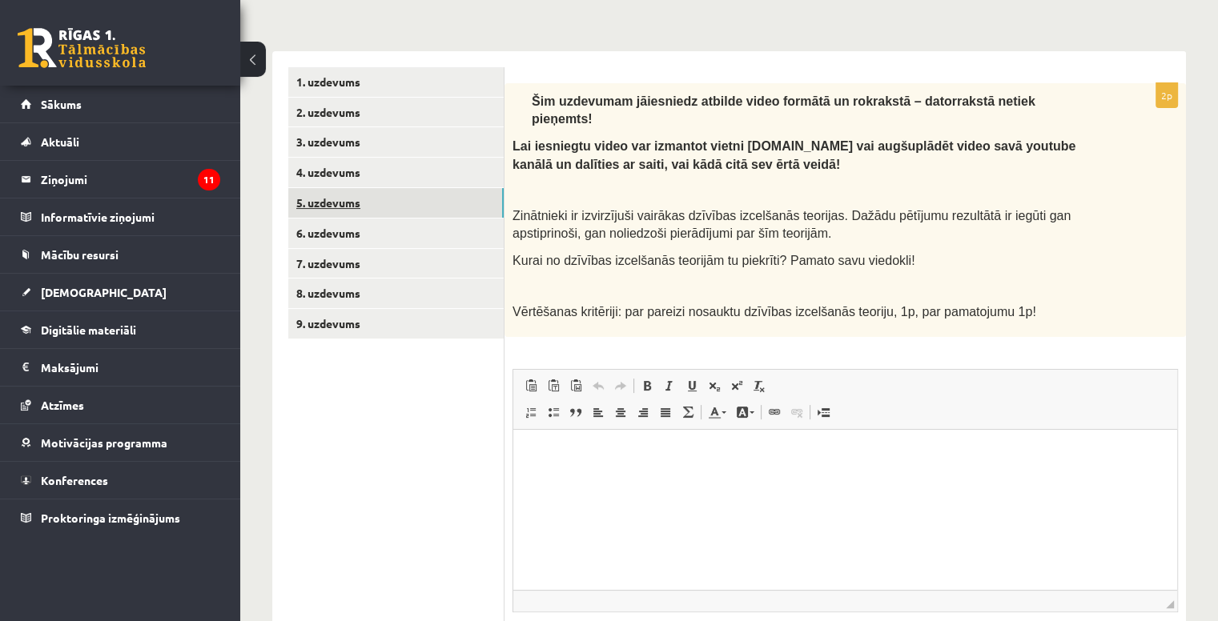
click at [375, 190] on link "5. uzdevums" at bounding box center [395, 203] width 215 height 30
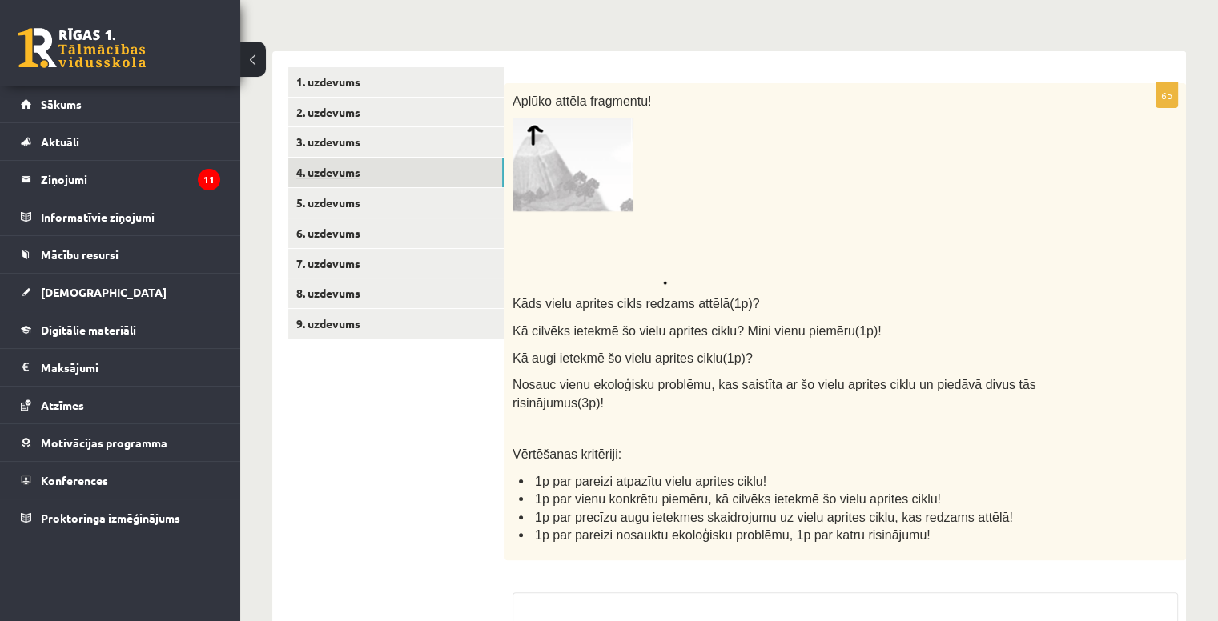
click at [371, 175] on link "4. uzdevums" at bounding box center [395, 173] width 215 height 30
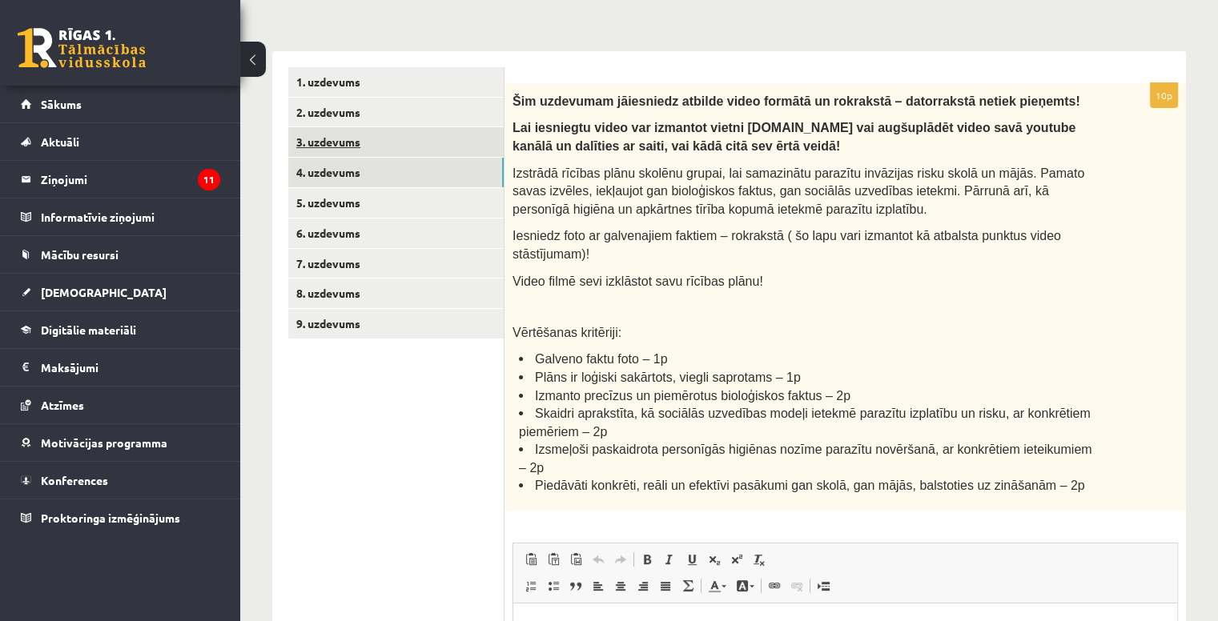
click at [385, 139] on link "3. uzdevums" at bounding box center [395, 142] width 215 height 30
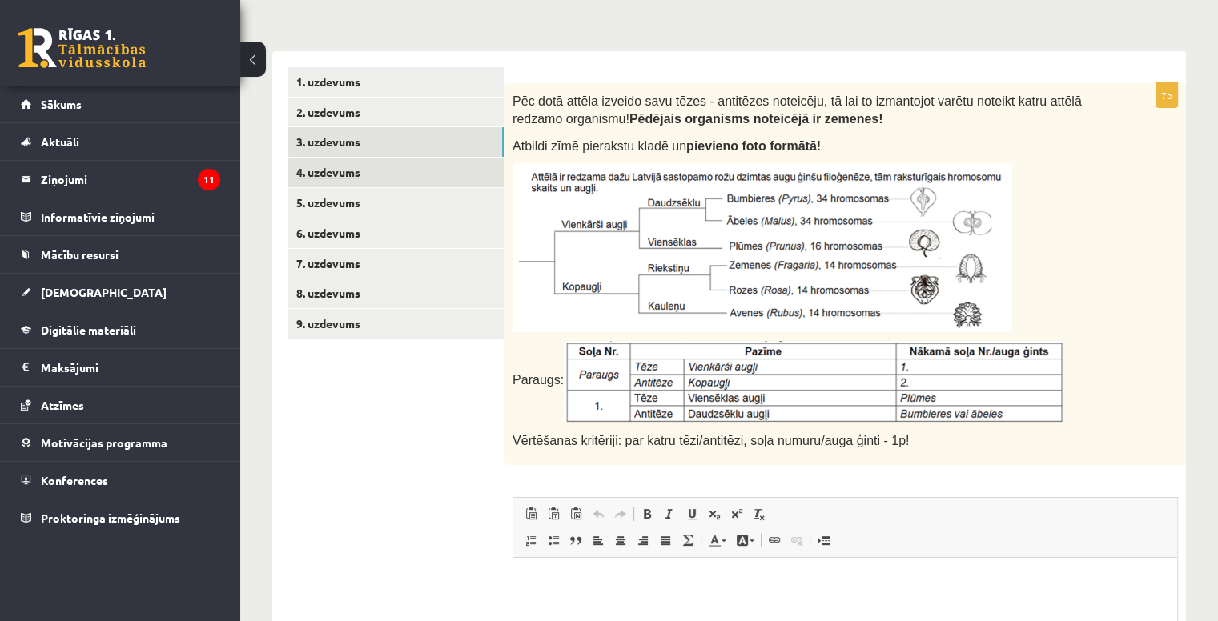
click at [449, 164] on link "4. uzdevums" at bounding box center [395, 173] width 215 height 30
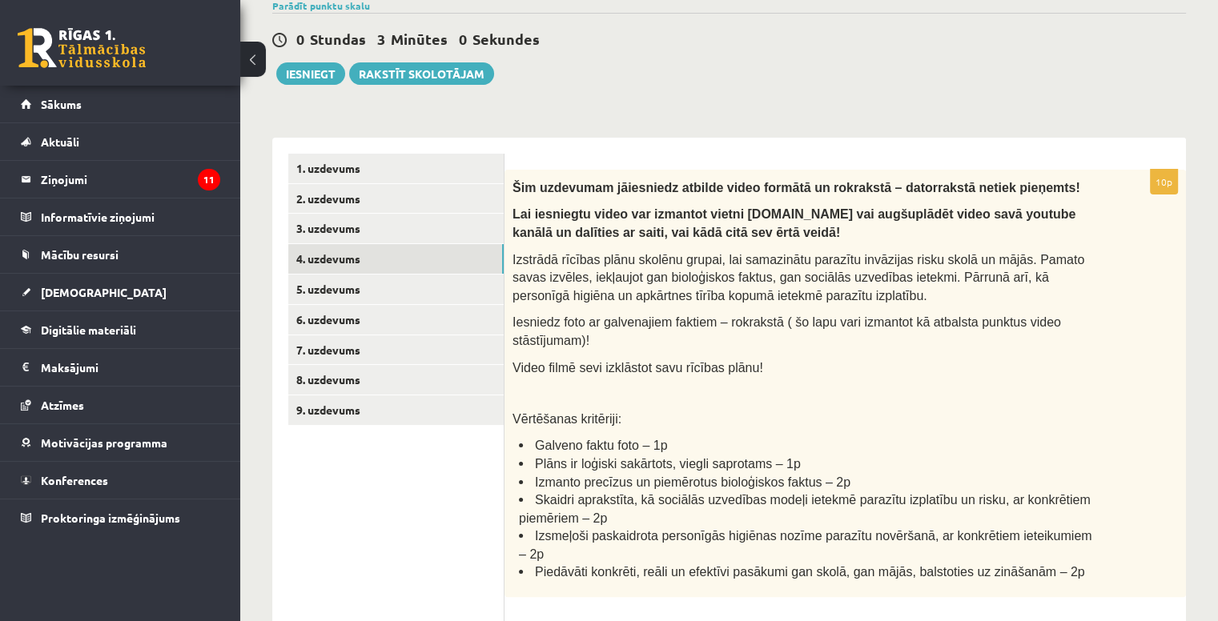
scroll to position [173, 0]
click at [430, 387] on link "8. uzdevums" at bounding box center [395, 379] width 215 height 30
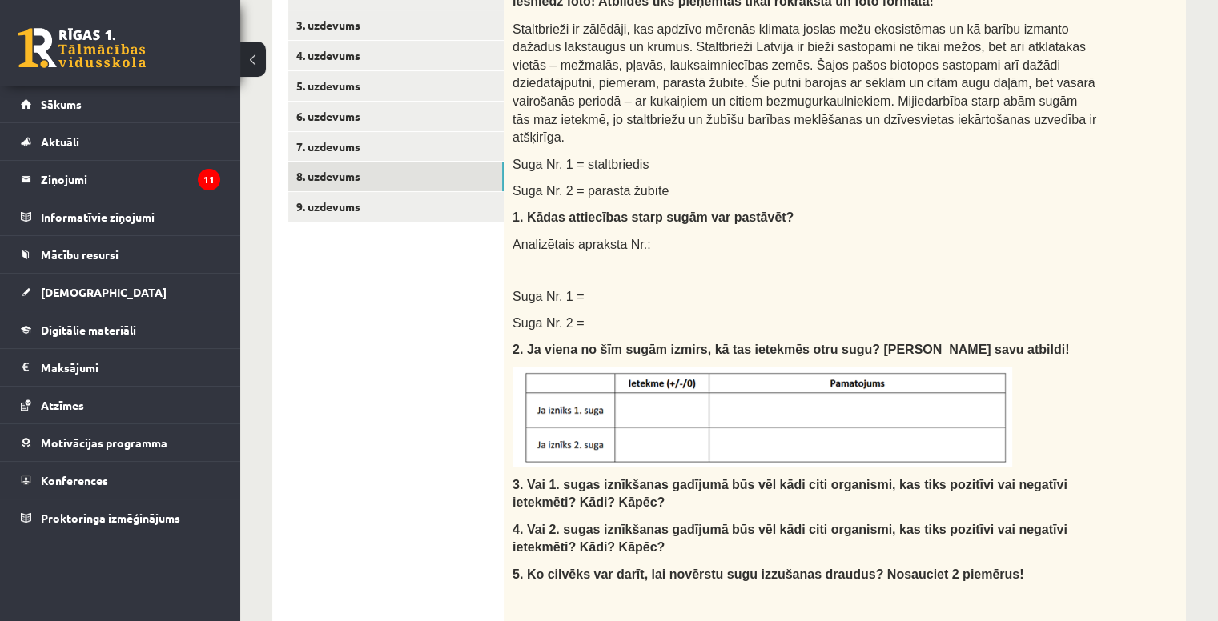
scroll to position [0, 0]
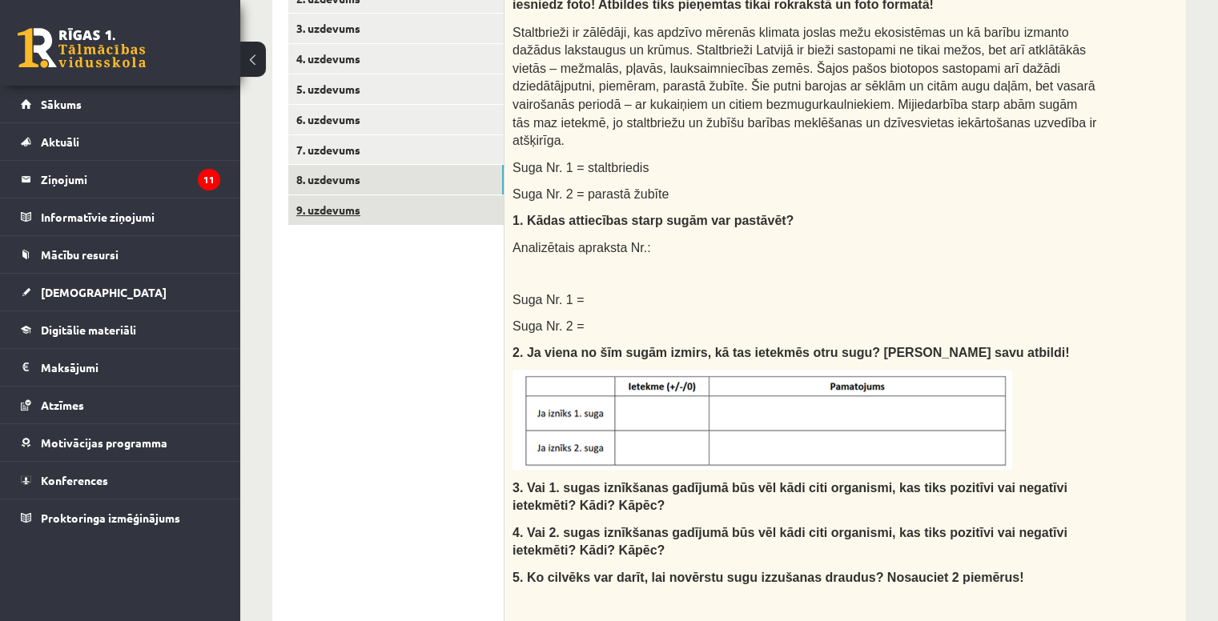
click at [412, 216] on link "9. uzdevums" at bounding box center [395, 210] width 215 height 30
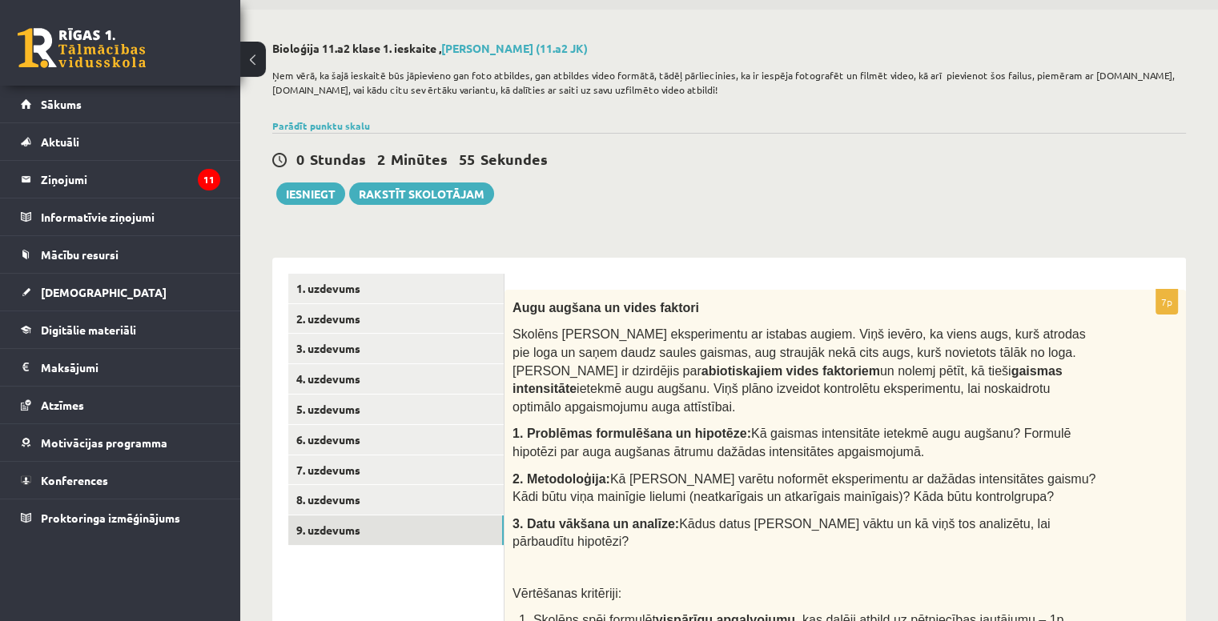
scroll to position [50, 0]
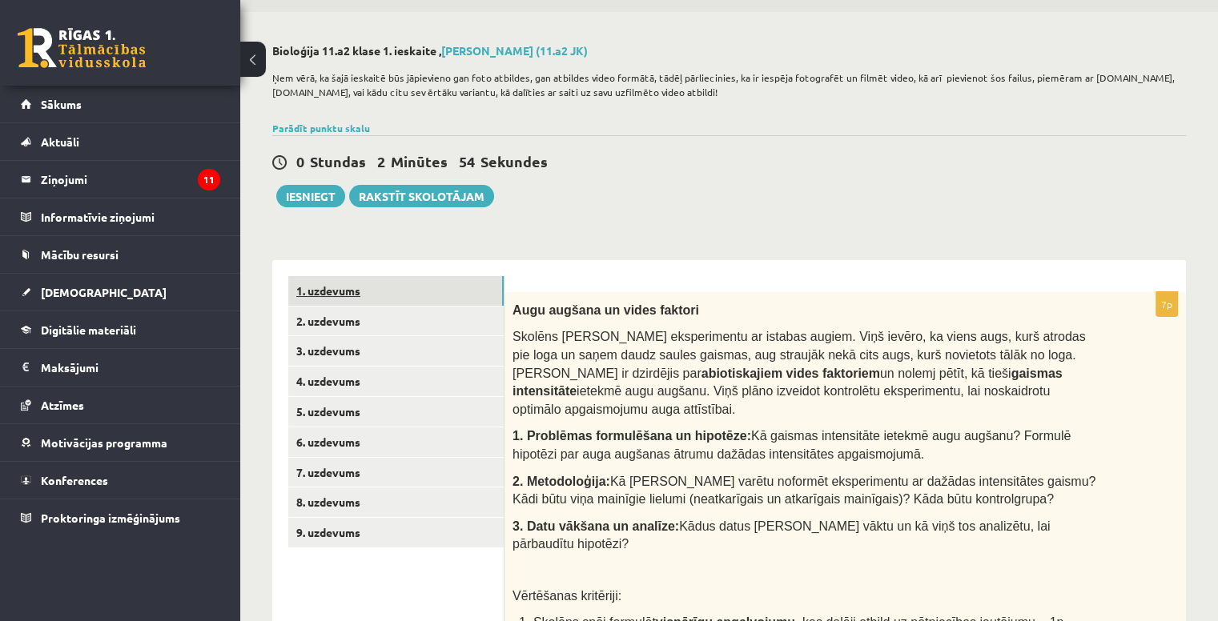
click at [423, 290] on link "1. uzdevums" at bounding box center [395, 291] width 215 height 30
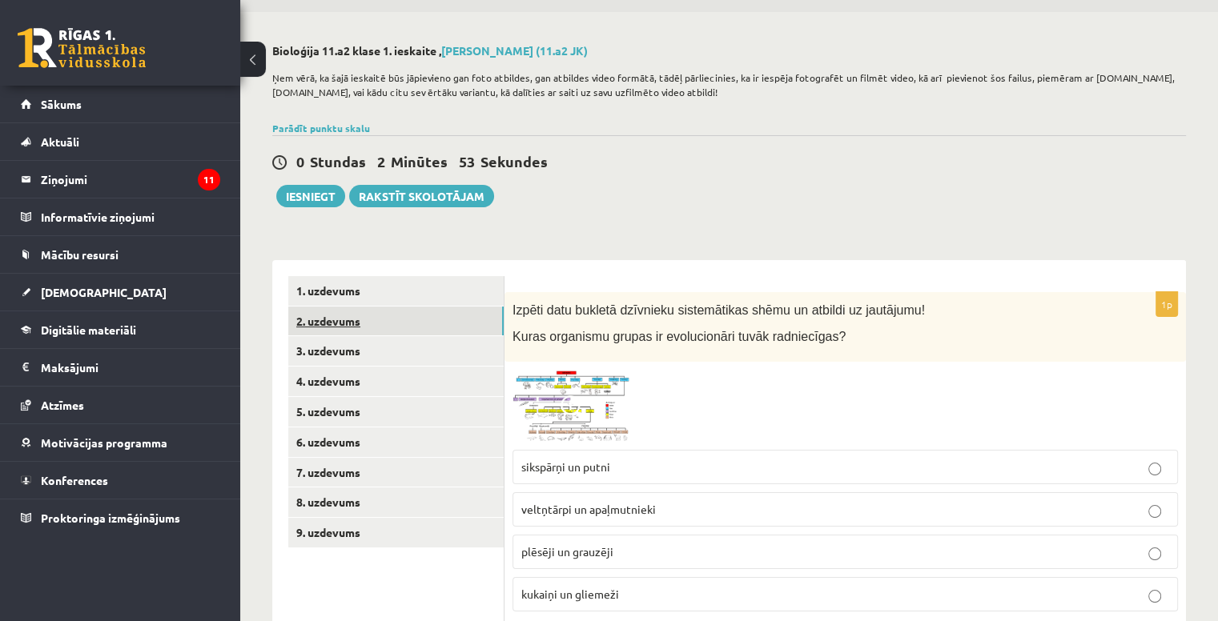
click at [424, 315] on link "2. uzdevums" at bounding box center [395, 322] width 215 height 30
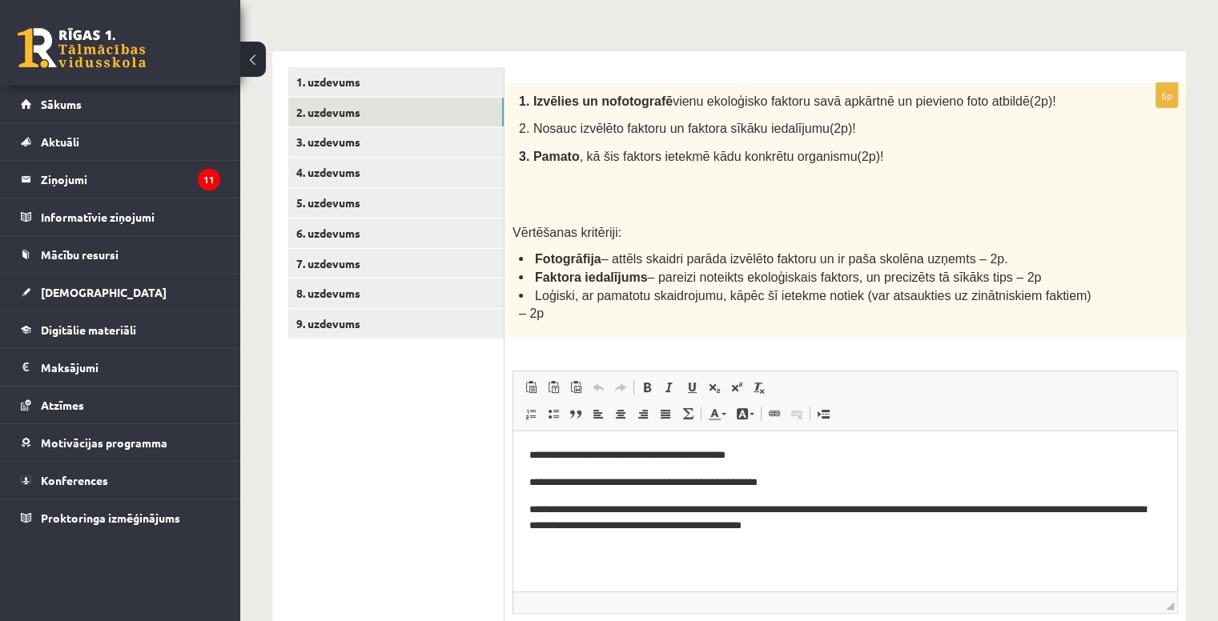
scroll to position [0, 0]
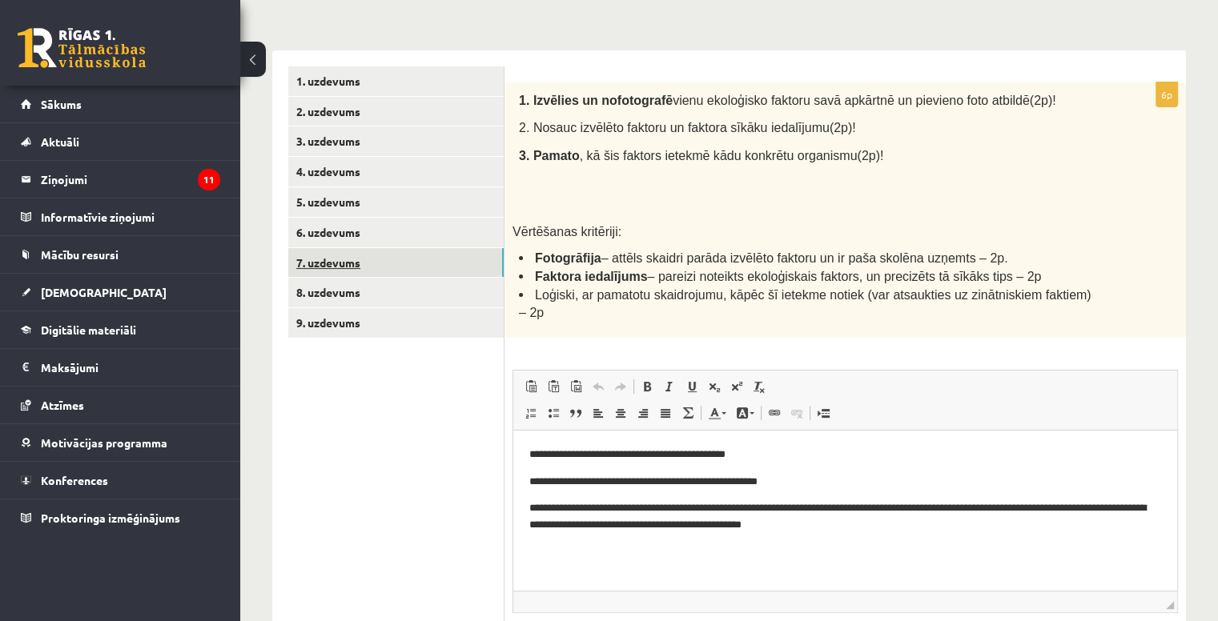
click at [375, 260] on link "7. uzdevums" at bounding box center [395, 263] width 215 height 30
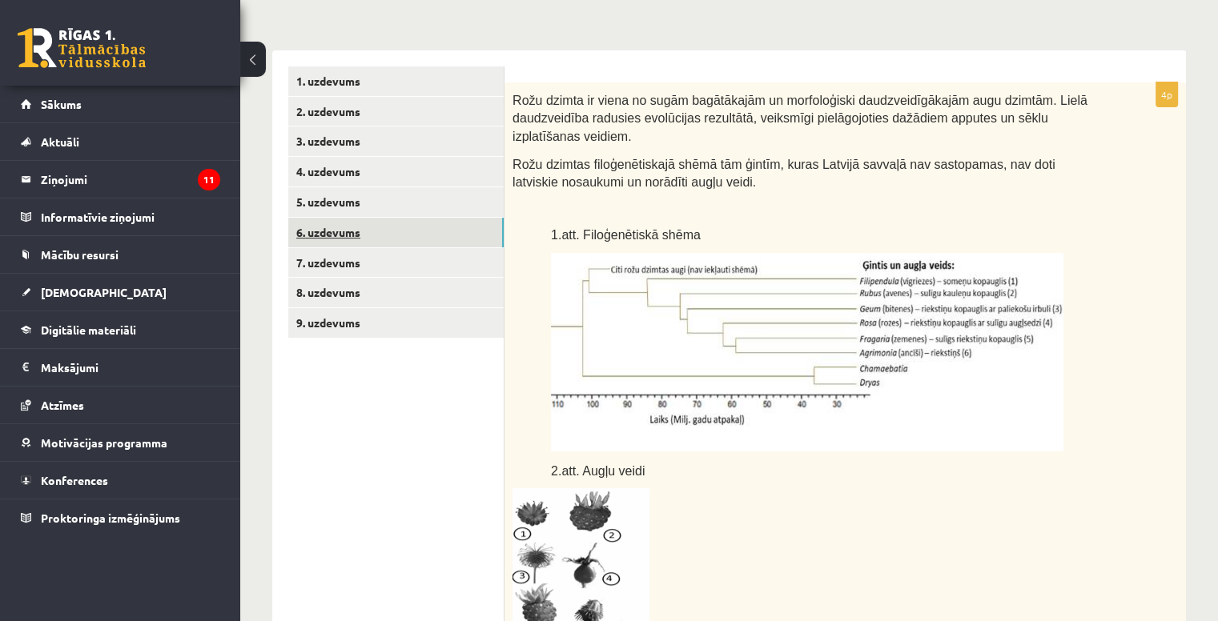
click at [383, 236] on link "6. uzdevums" at bounding box center [395, 233] width 215 height 30
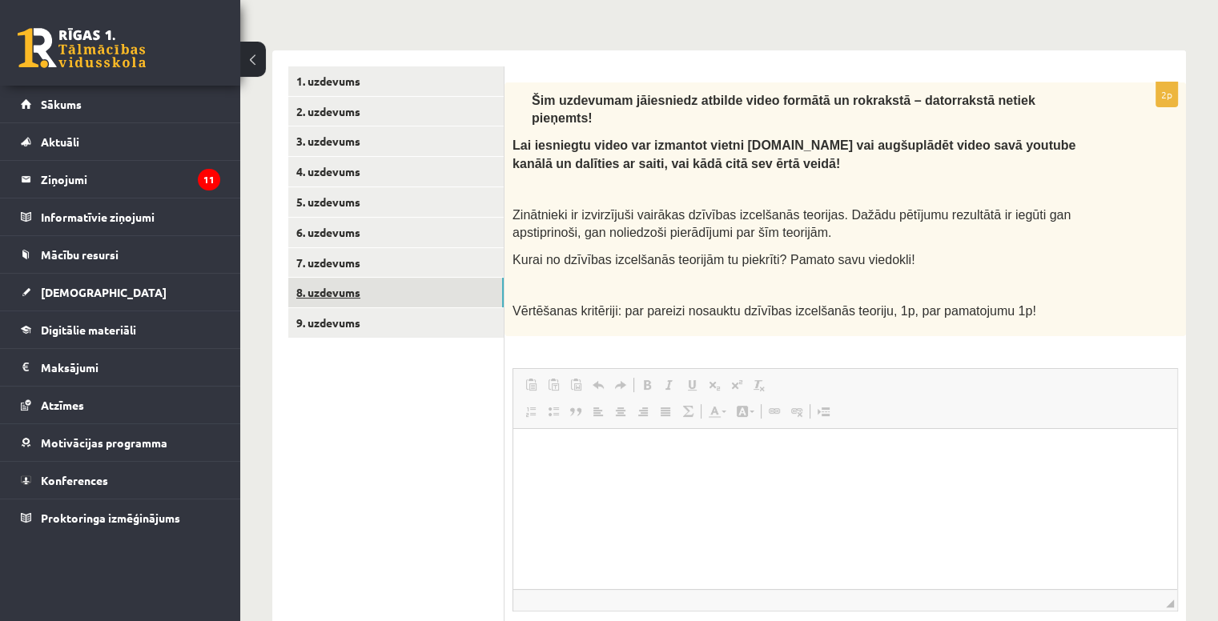
click at [390, 290] on link "8. uzdevums" at bounding box center [395, 293] width 215 height 30
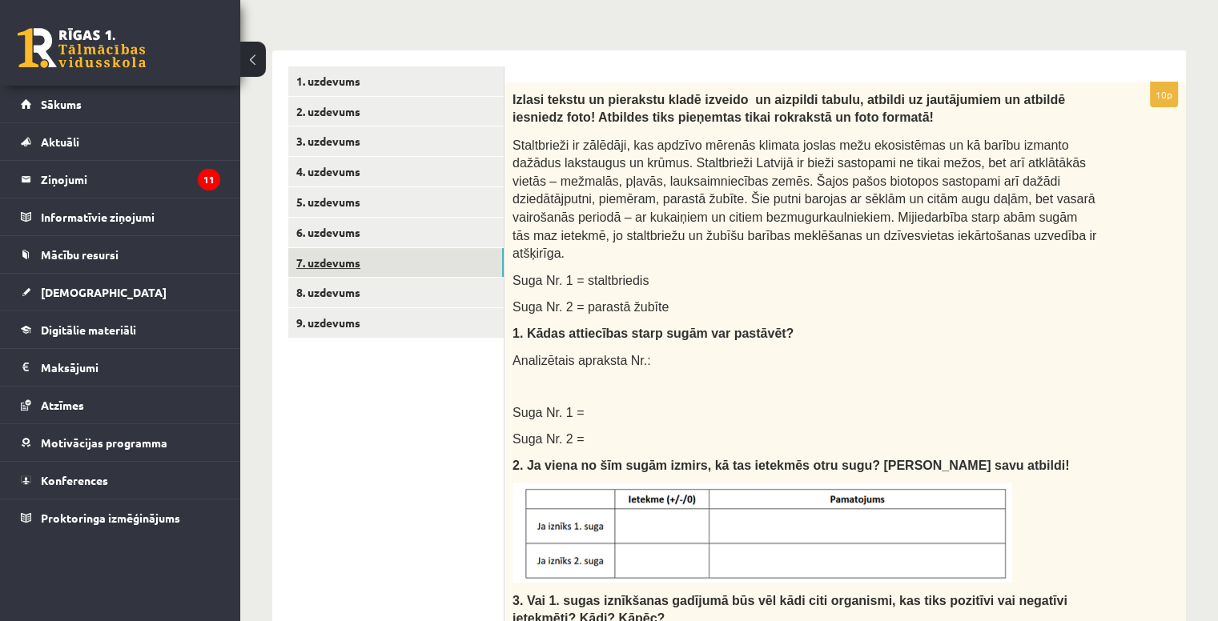
click at [392, 270] on link "7. uzdevums" at bounding box center [395, 263] width 215 height 30
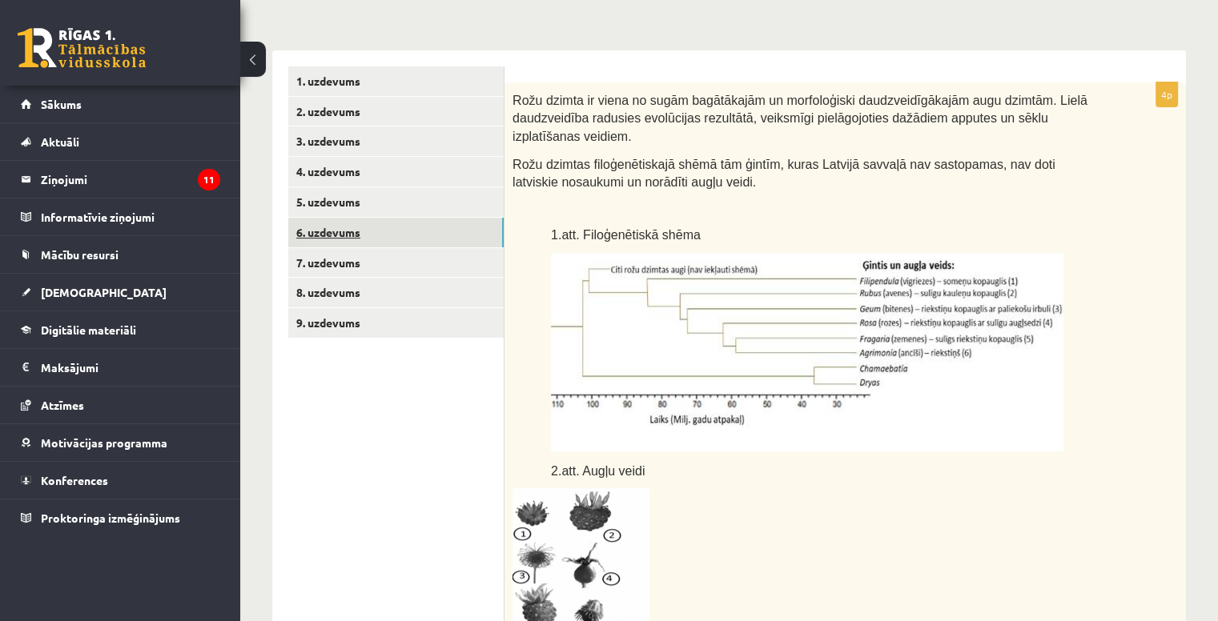
click at [400, 239] on link "6. uzdevums" at bounding box center [395, 233] width 215 height 30
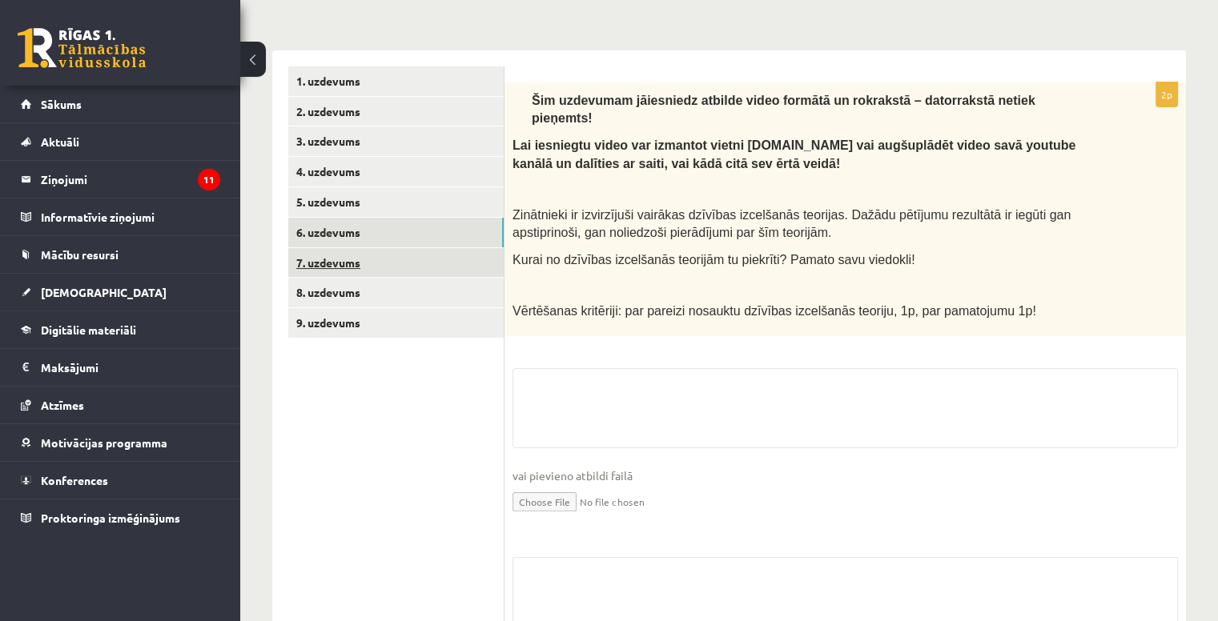
click at [399, 261] on link "7. uzdevums" at bounding box center [395, 263] width 215 height 30
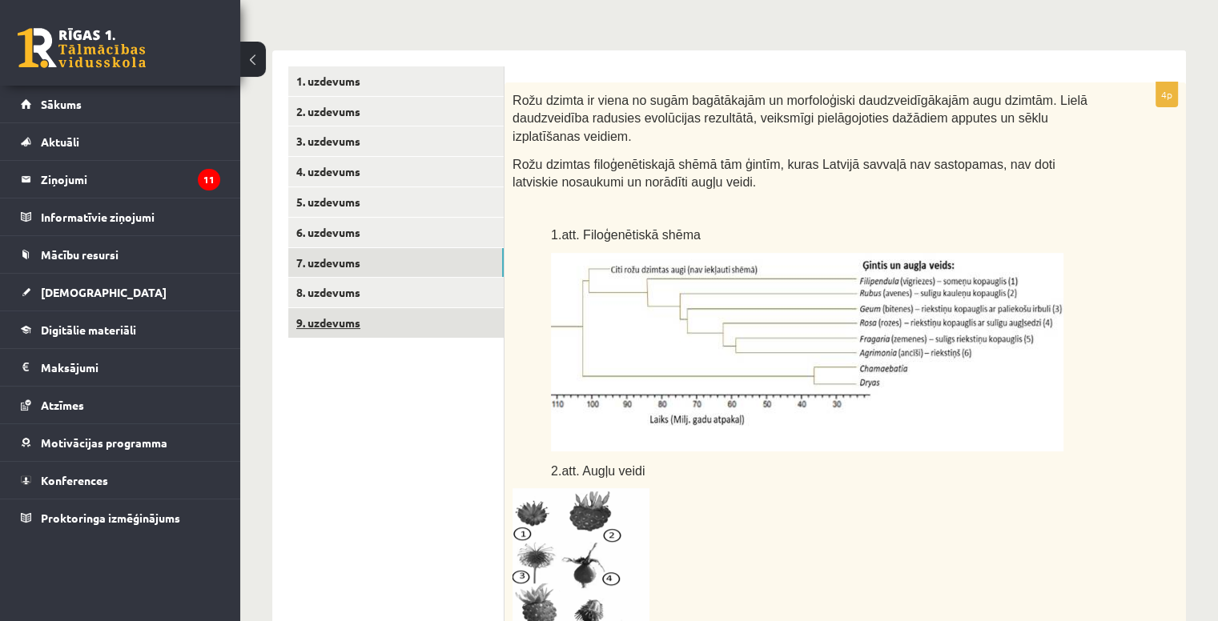
click at [401, 322] on link "9. uzdevums" at bounding box center [395, 323] width 215 height 30
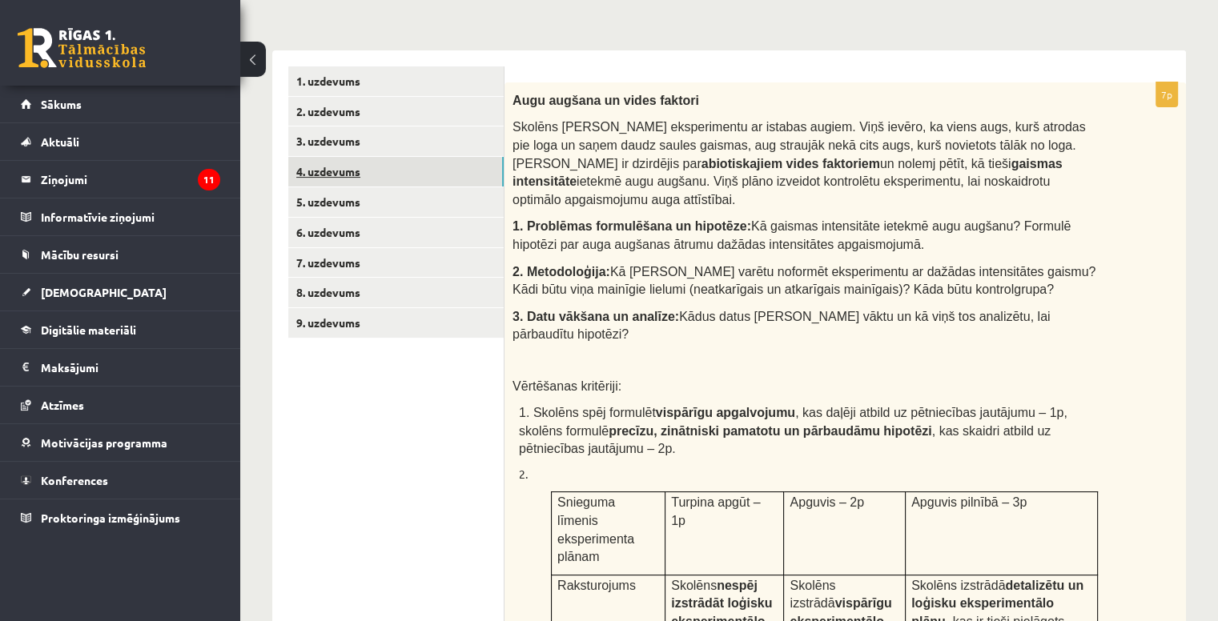
click at [403, 166] on link "4. uzdevums" at bounding box center [395, 172] width 215 height 30
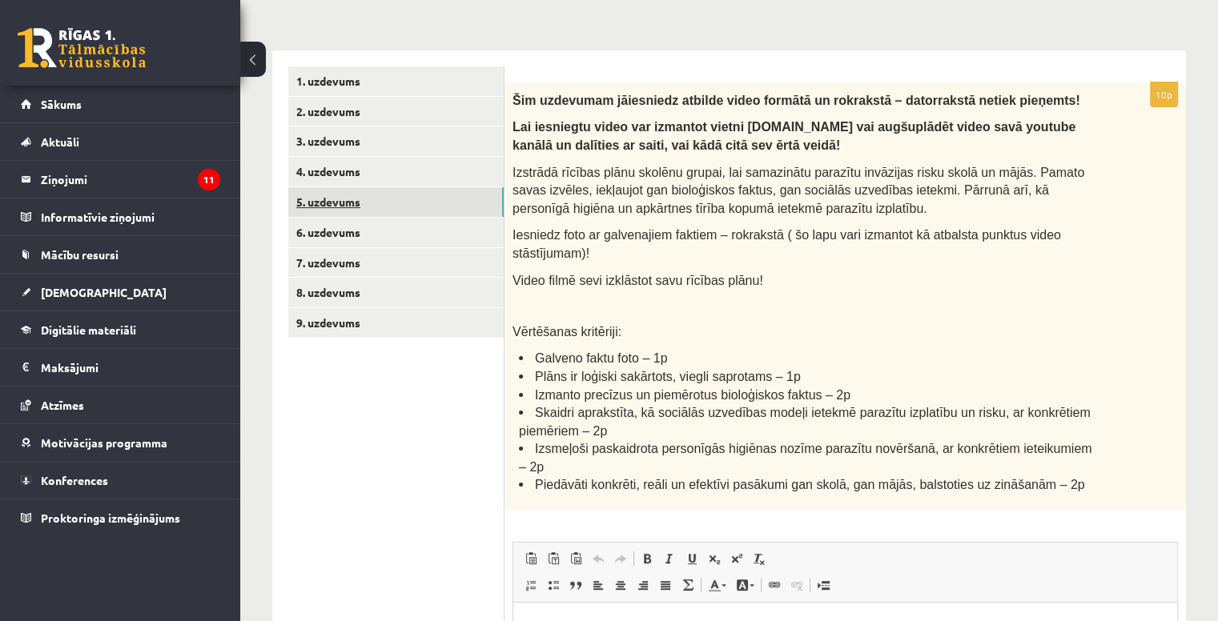
click at [384, 212] on link "5. uzdevums" at bounding box center [395, 202] width 215 height 30
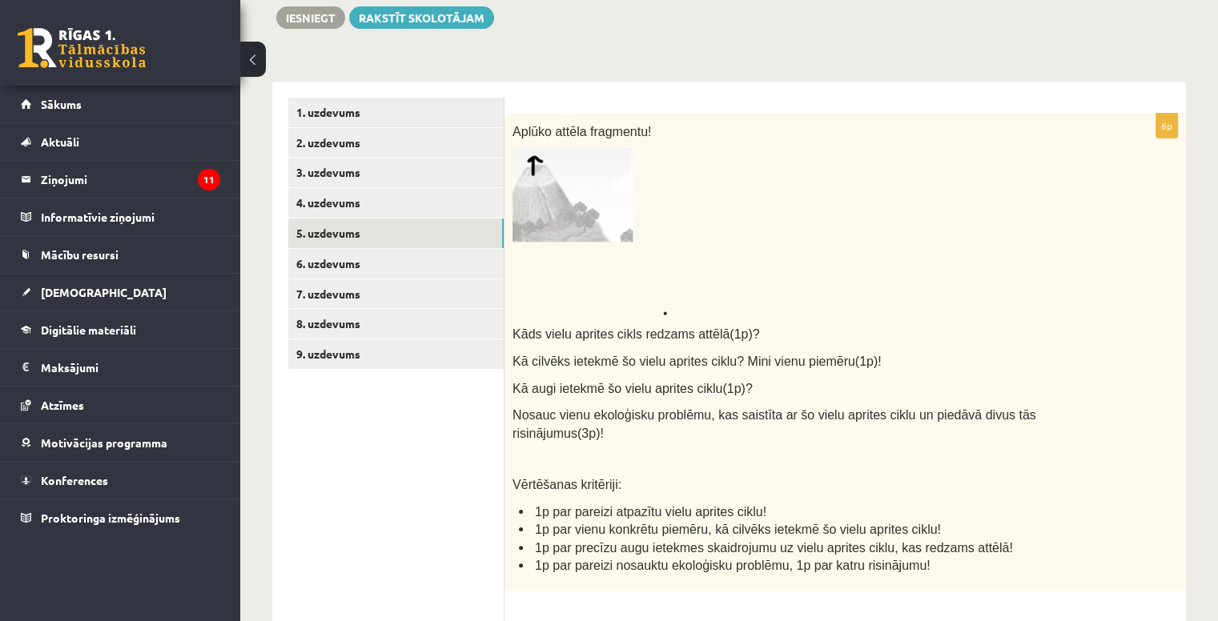
scroll to position [223, 0]
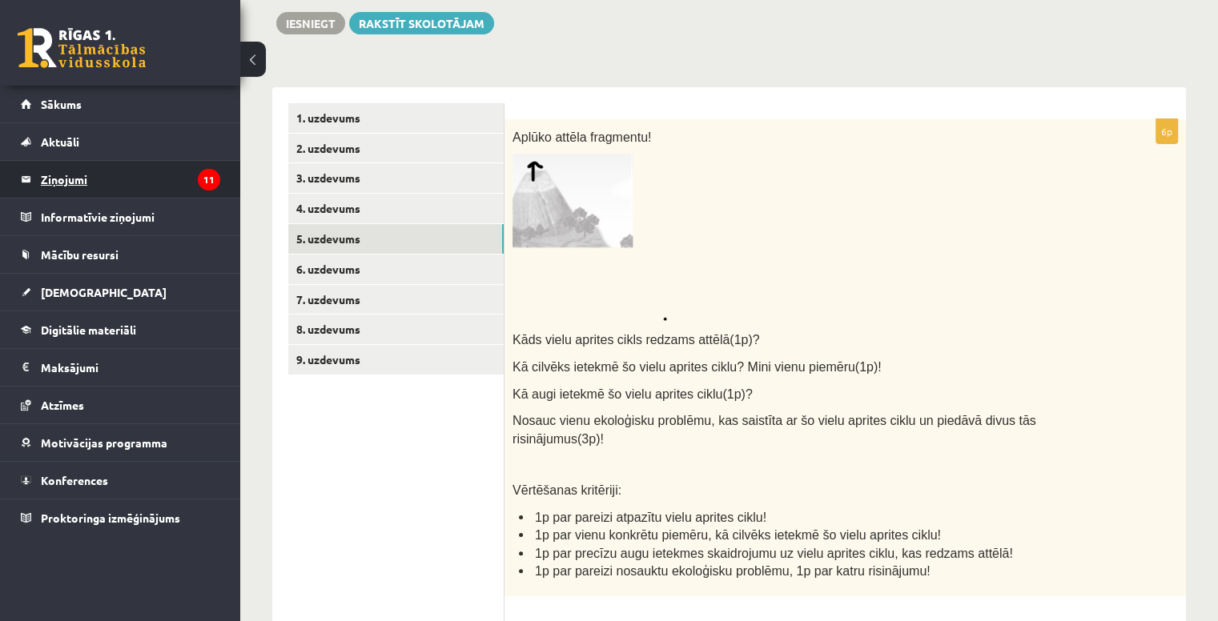
click at [159, 173] on legend "Ziņojumi 11" at bounding box center [130, 179] width 179 height 37
